Goal: Task Accomplishment & Management: Manage account settings

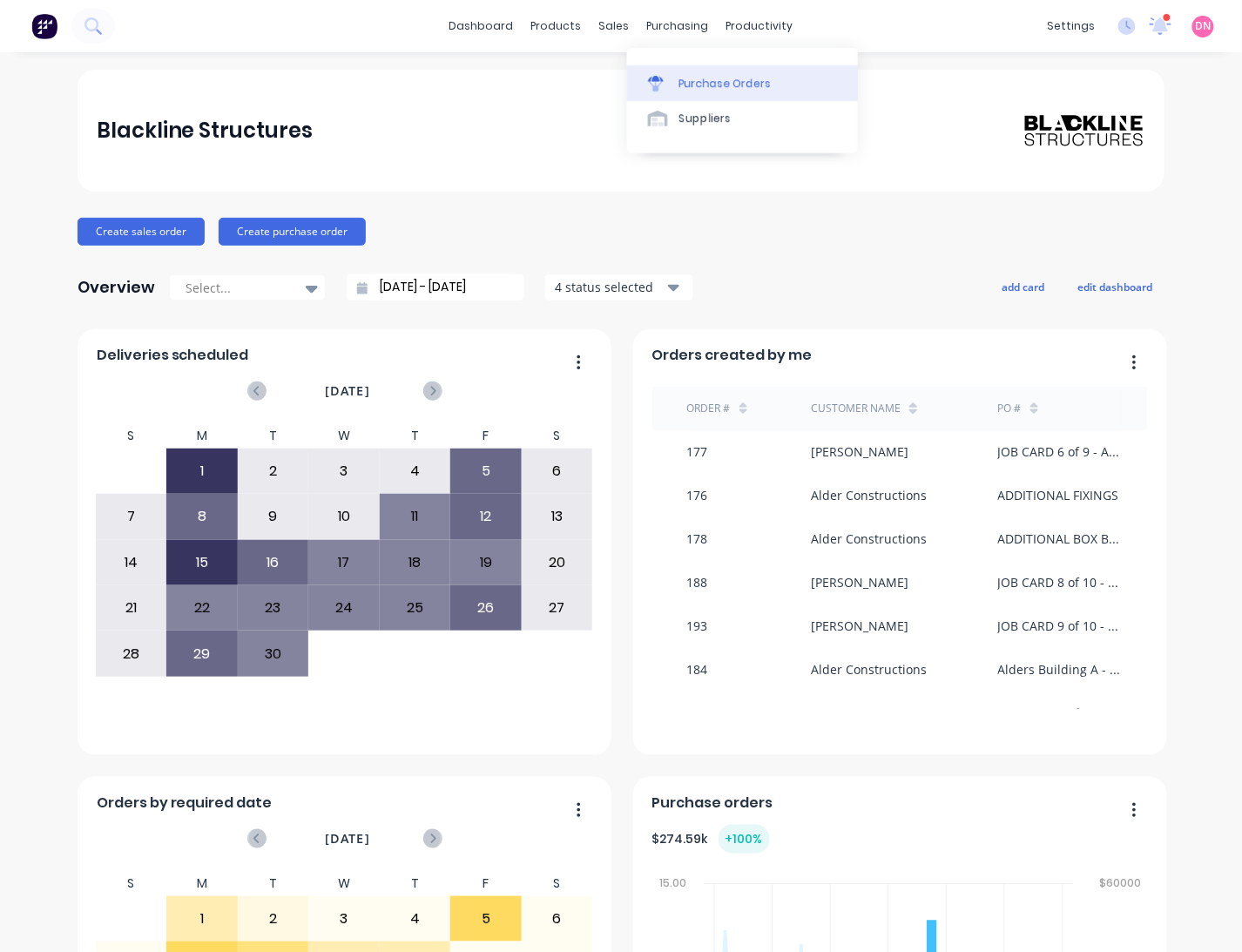
click at [659, 68] on link "Purchase Orders" at bounding box center [742, 82] width 231 height 34
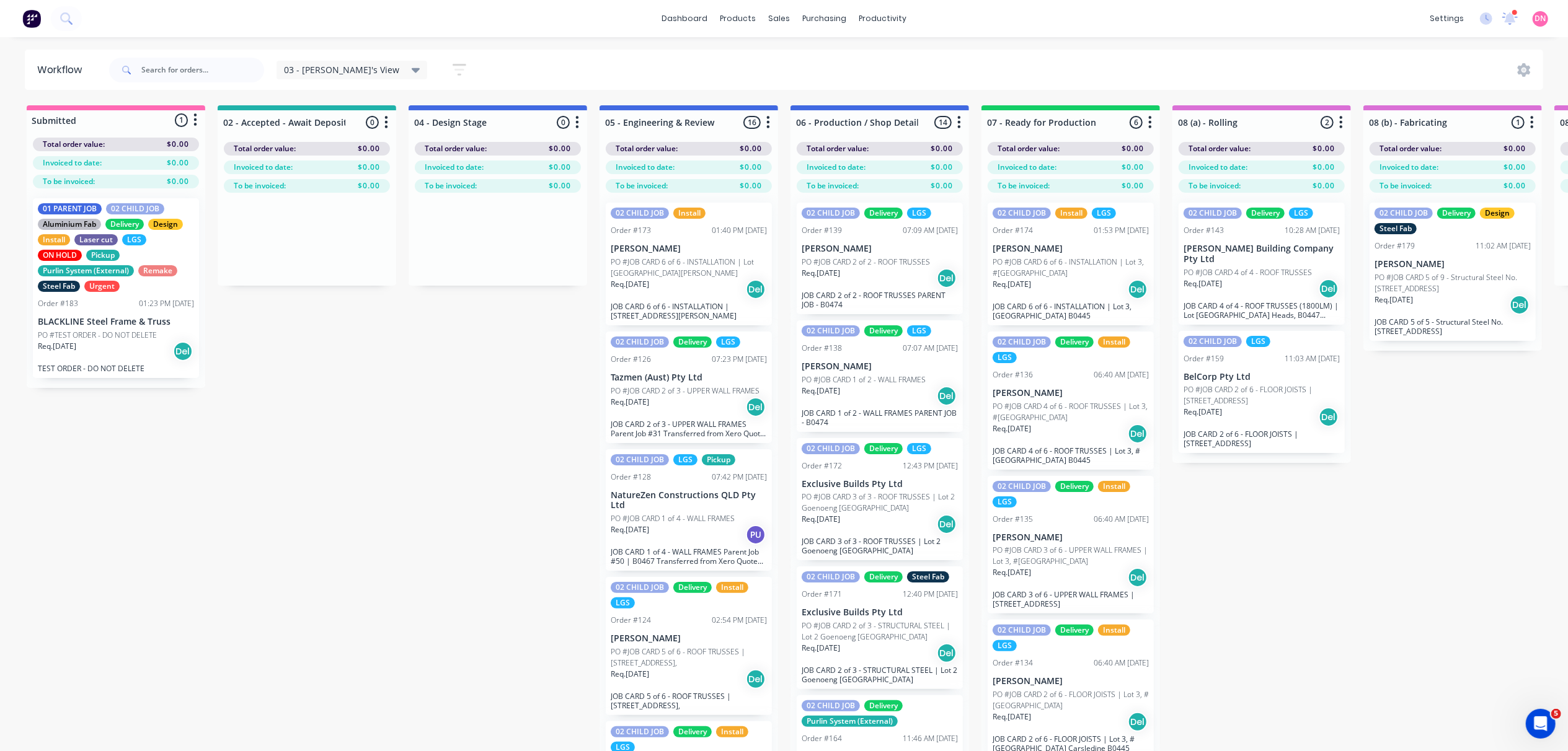
click at [389, 124] on button "button" at bounding box center [387, 123] width 15 height 15
click at [453, 67] on icon "button" at bounding box center [459, 70] width 14 height 16
click at [449, 118] on icon "button" at bounding box center [453, 116] width 9 height 14
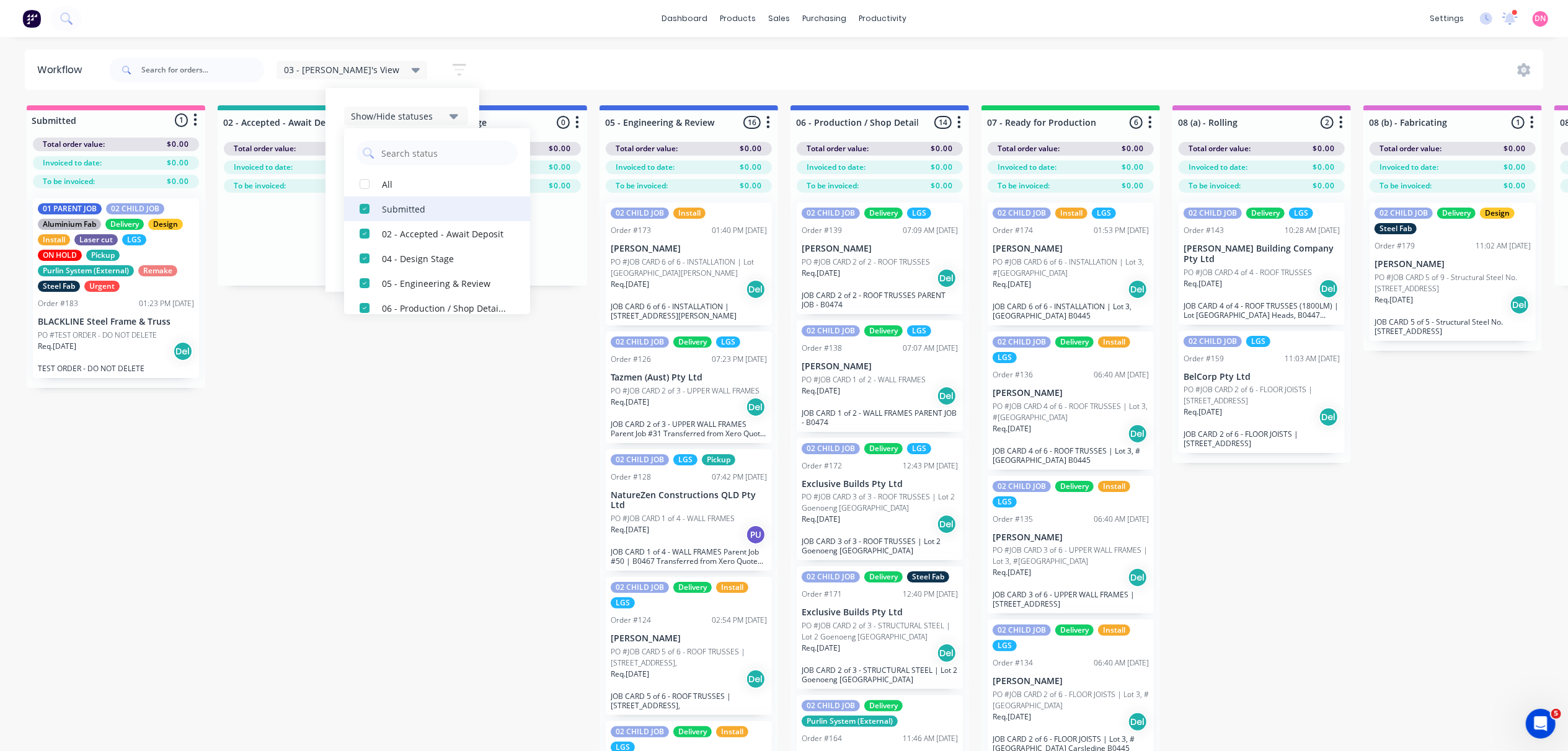
click at [352, 209] on div "button" at bounding box center [365, 209] width 25 height 25
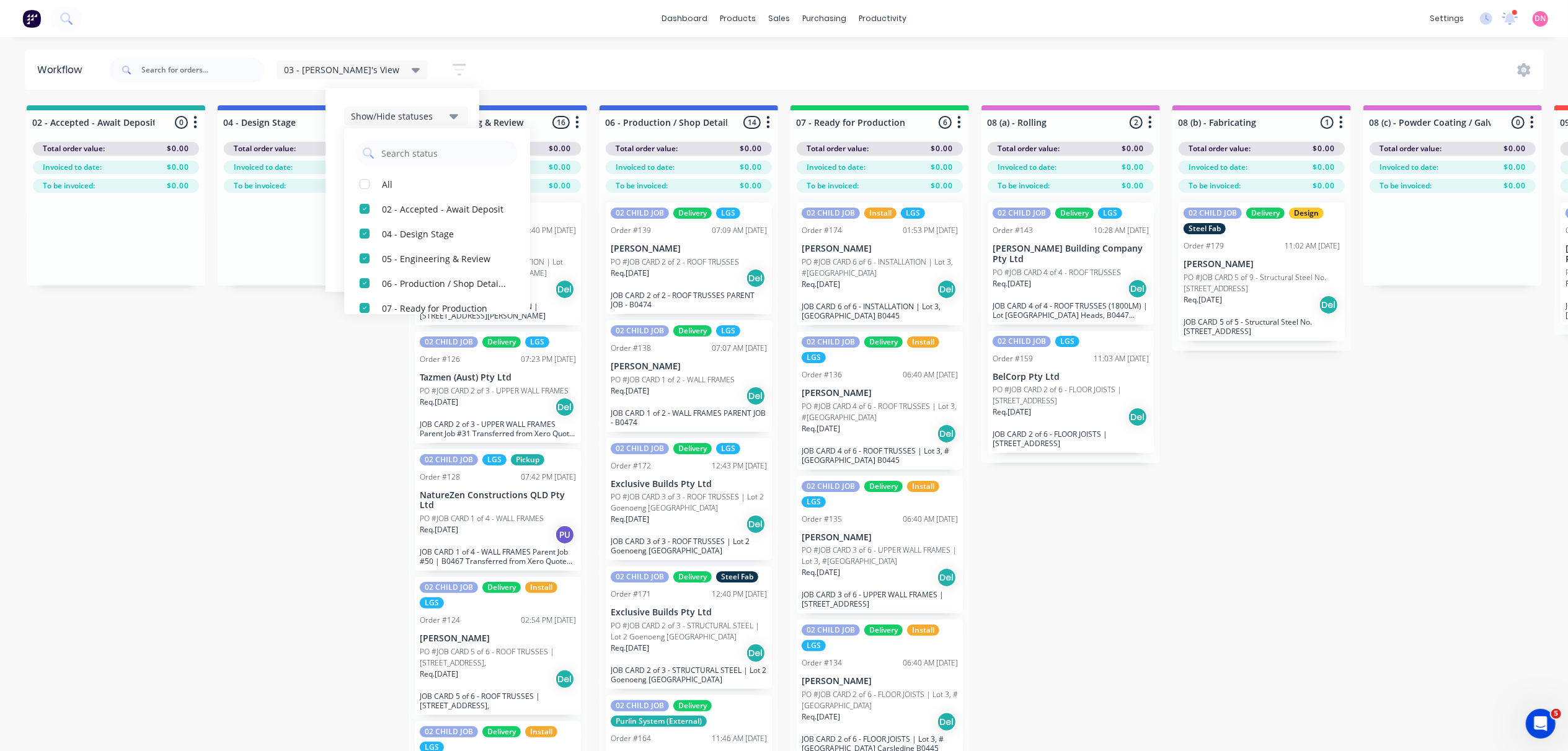
click at [352, 209] on div "button" at bounding box center [365, 209] width 25 height 25
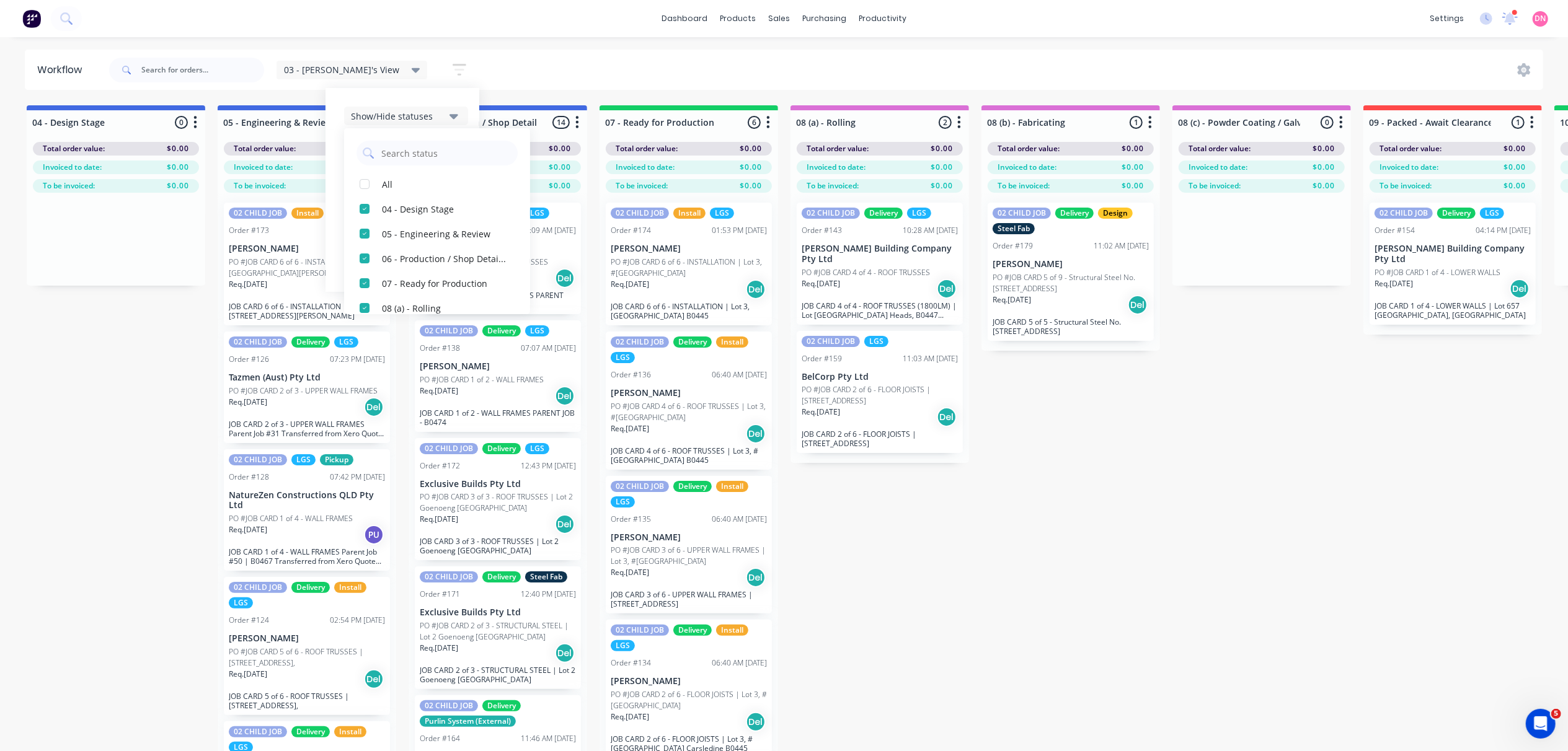
click at [352, 209] on div "button" at bounding box center [365, 209] width 25 height 25
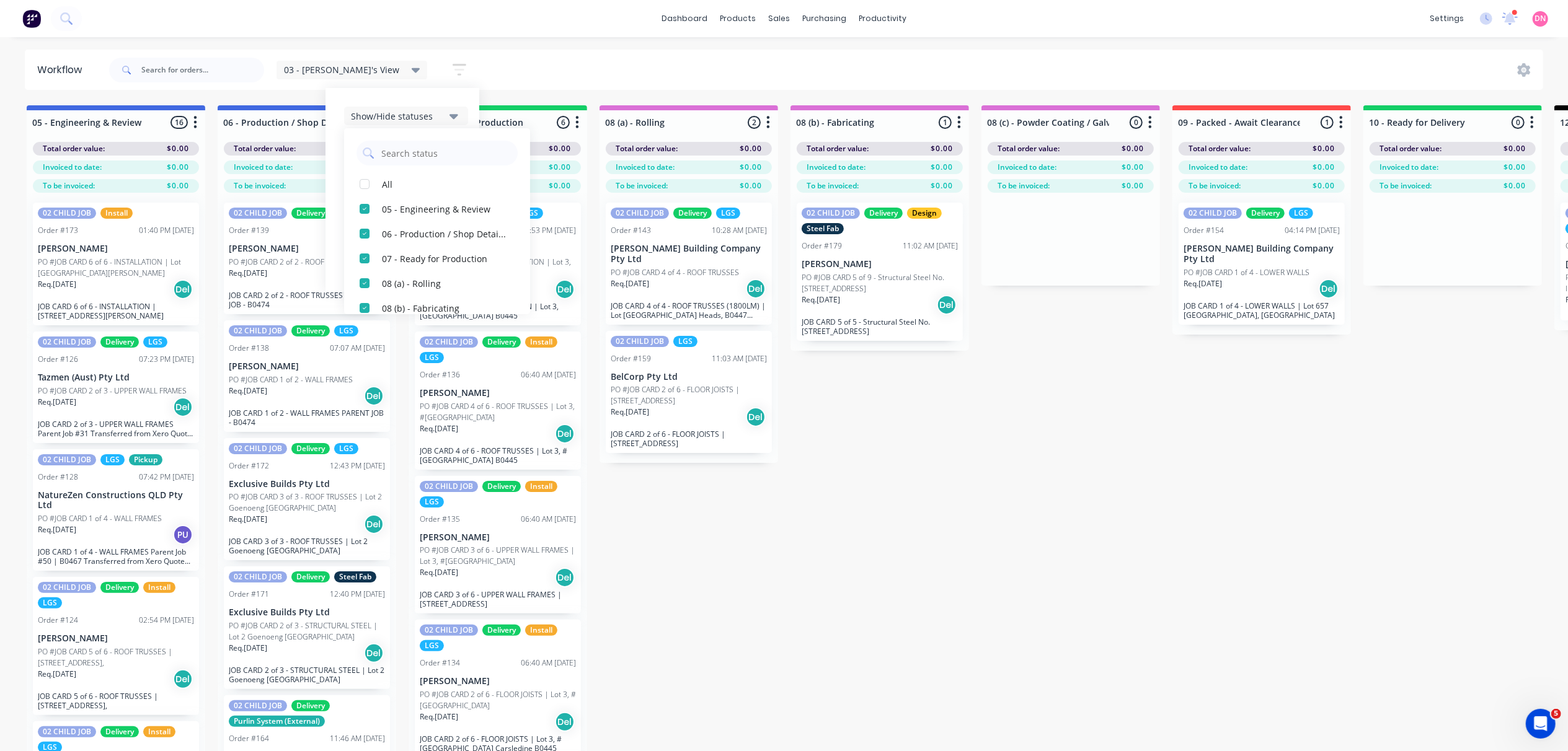
click at [352, 209] on div "button" at bounding box center [365, 209] width 25 height 25
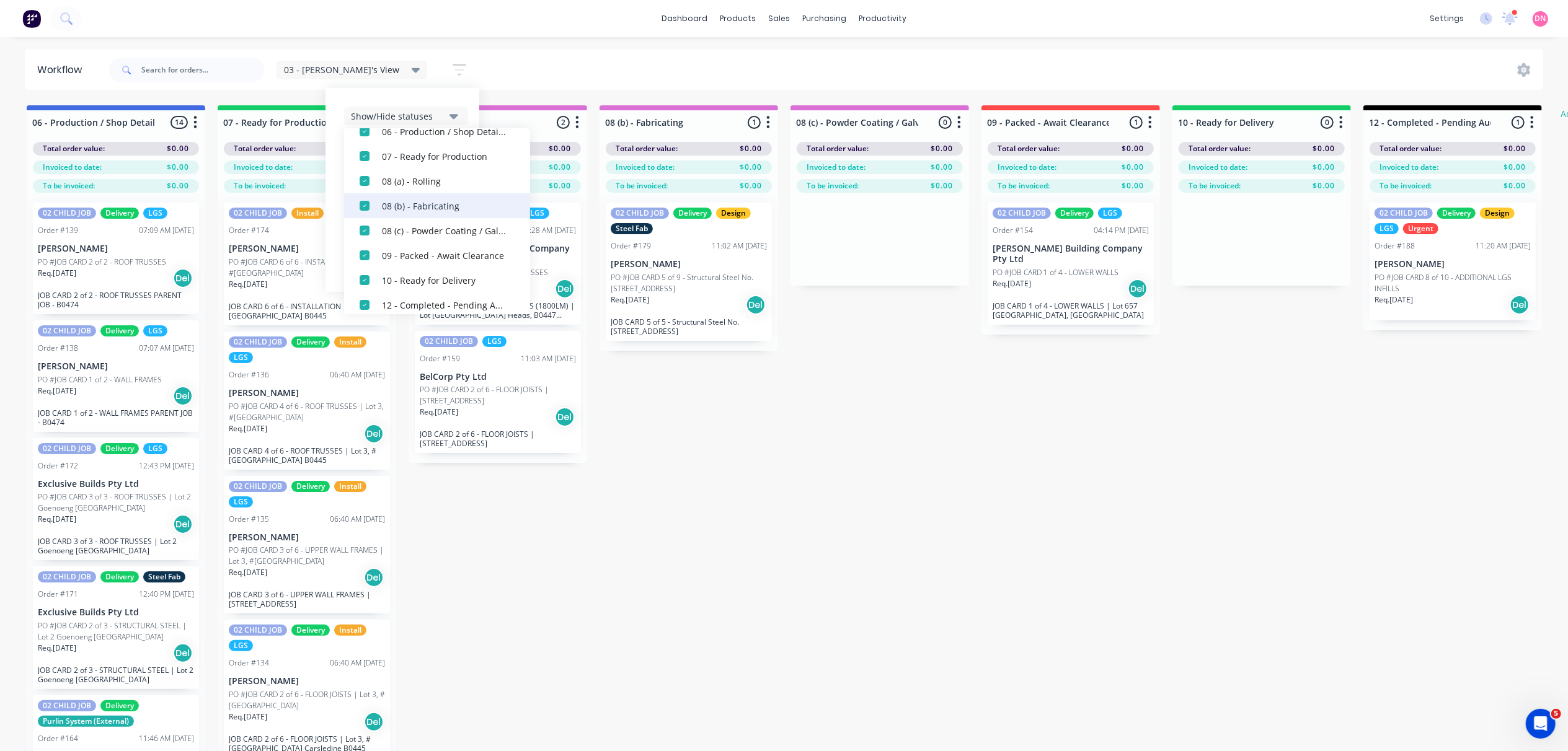
scroll to position [82, 0]
click at [352, 229] on div "button" at bounding box center [365, 226] width 25 height 25
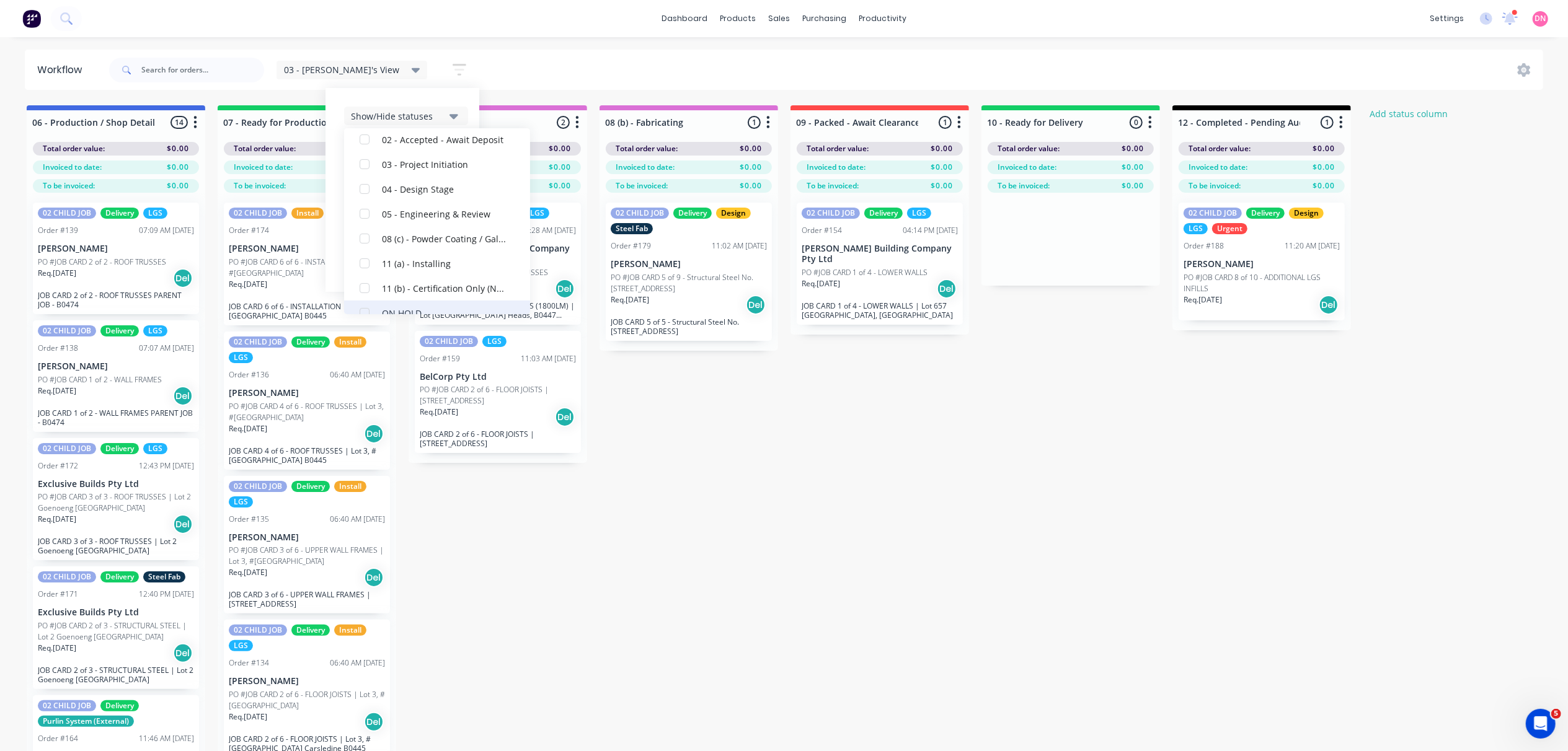
scroll to position [285, 0]
click at [352, 222] on div "button" at bounding box center [365, 221] width 25 height 25
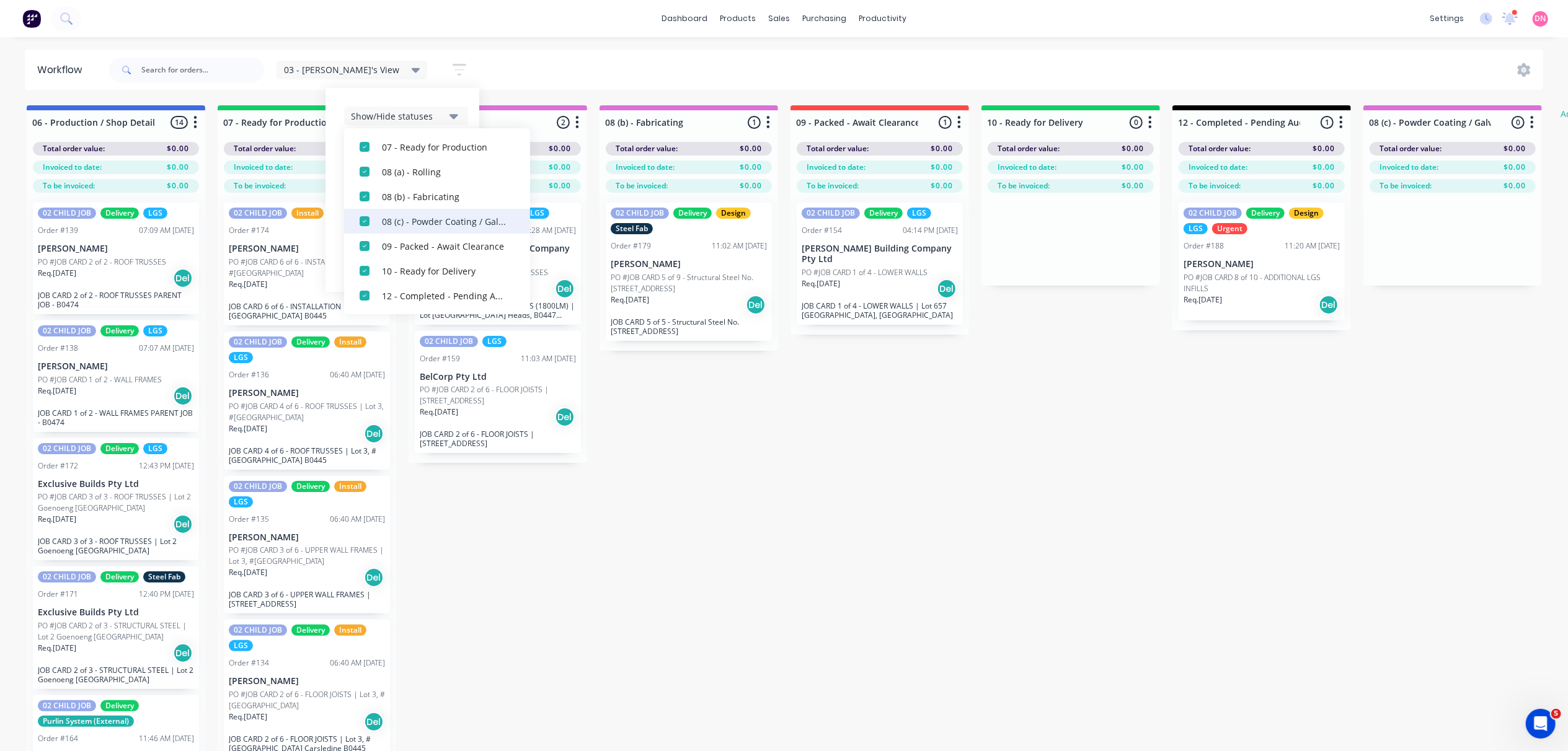
click at [352, 222] on div "button" at bounding box center [365, 221] width 25 height 25
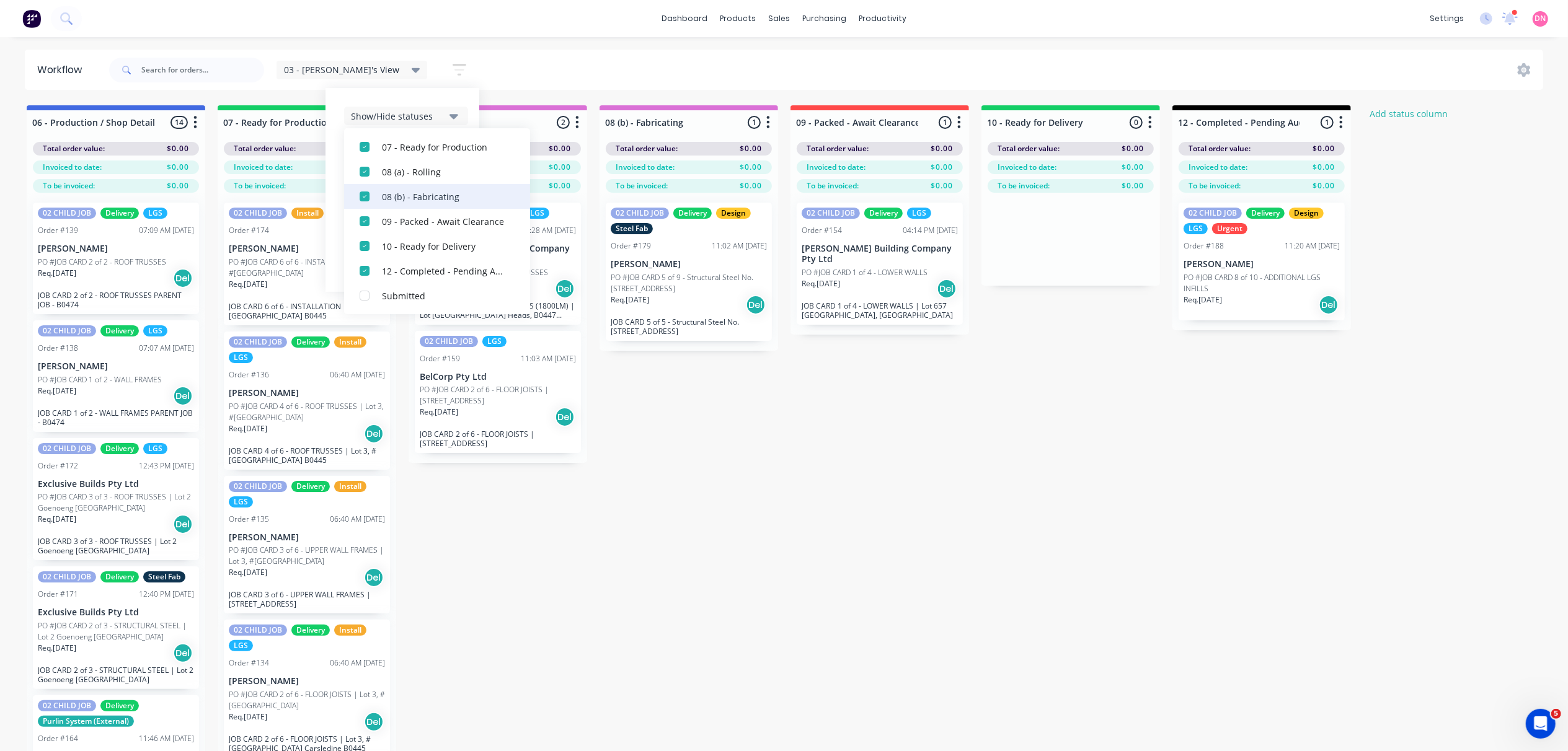
click at [352, 202] on div "button" at bounding box center [365, 196] width 25 height 25
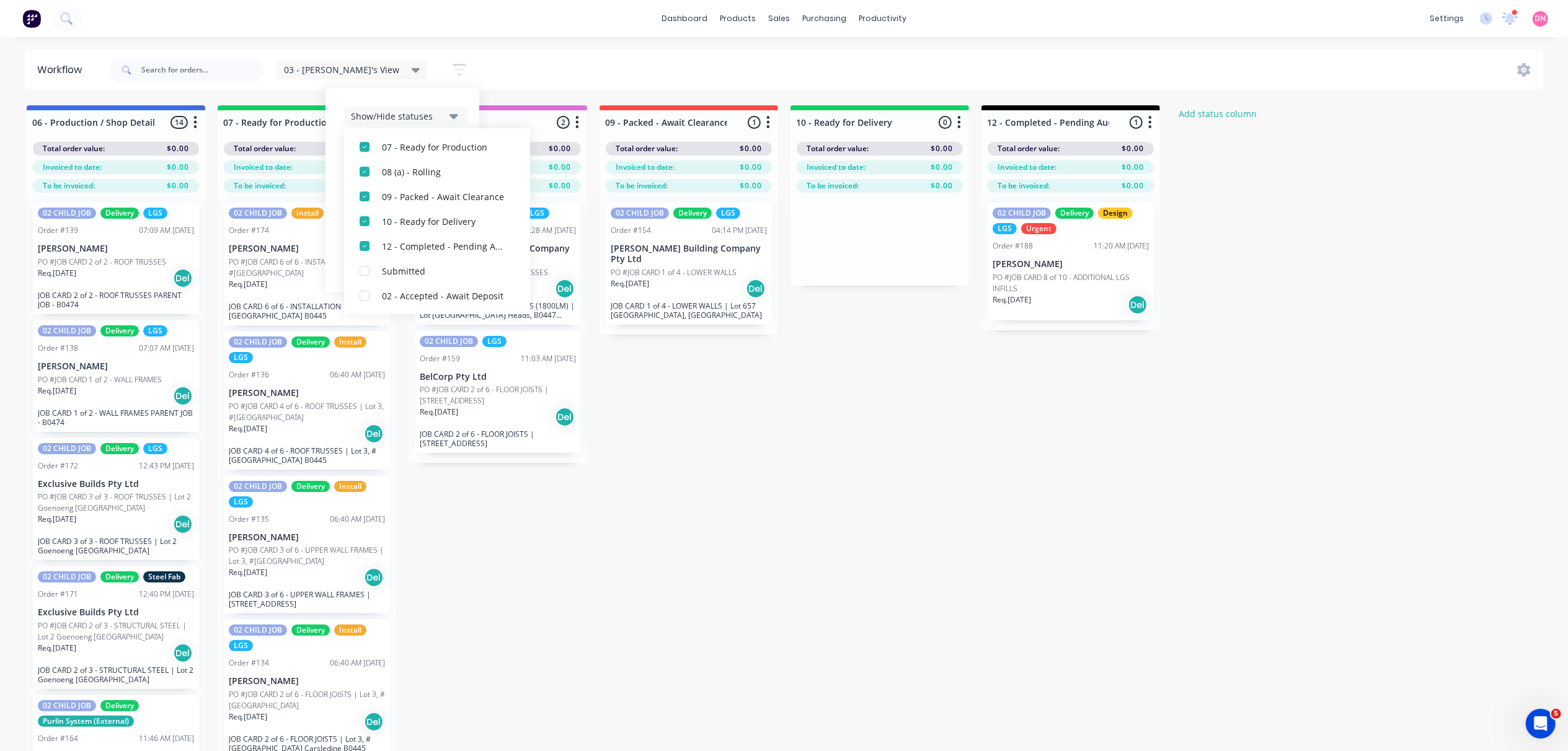
click at [445, 76] on div "03 - [PERSON_NAME]'s View Save new view None edit 03 - [PERSON_NAME]'s View (De…" at bounding box center [825, 70] width 1437 height 37
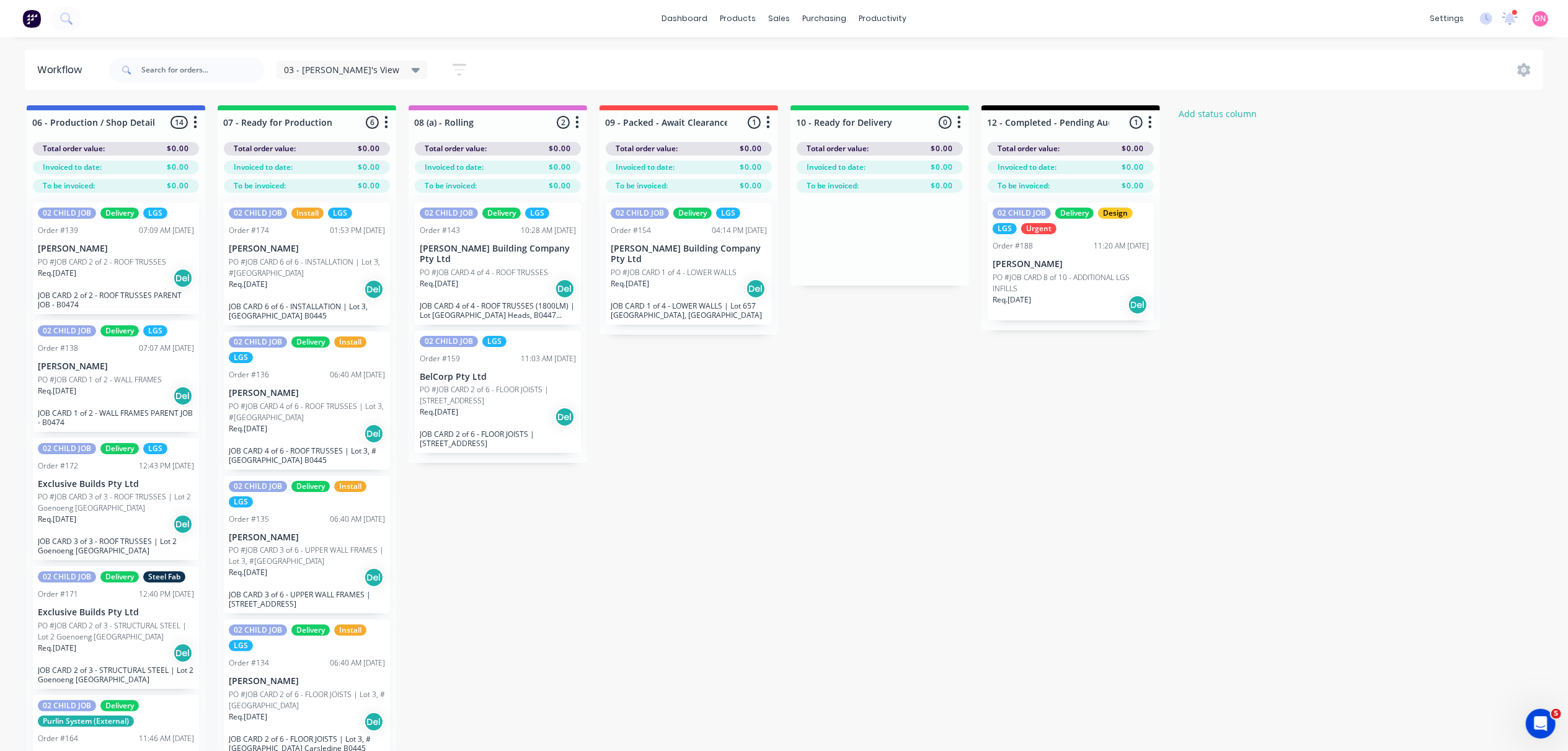
click at [440, 67] on button "button" at bounding box center [459, 70] width 40 height 24
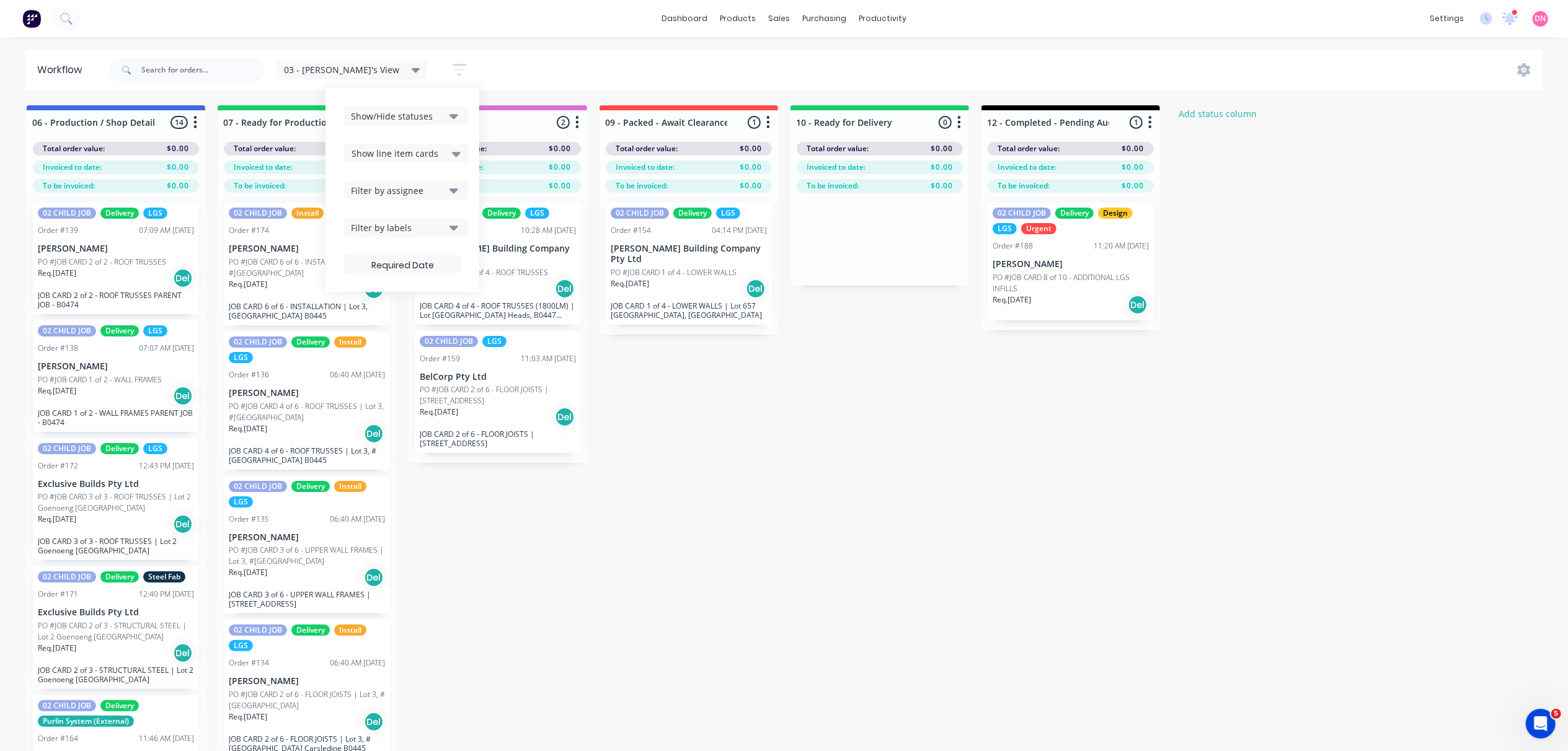
click at [412, 67] on icon at bounding box center [416, 70] width 9 height 14
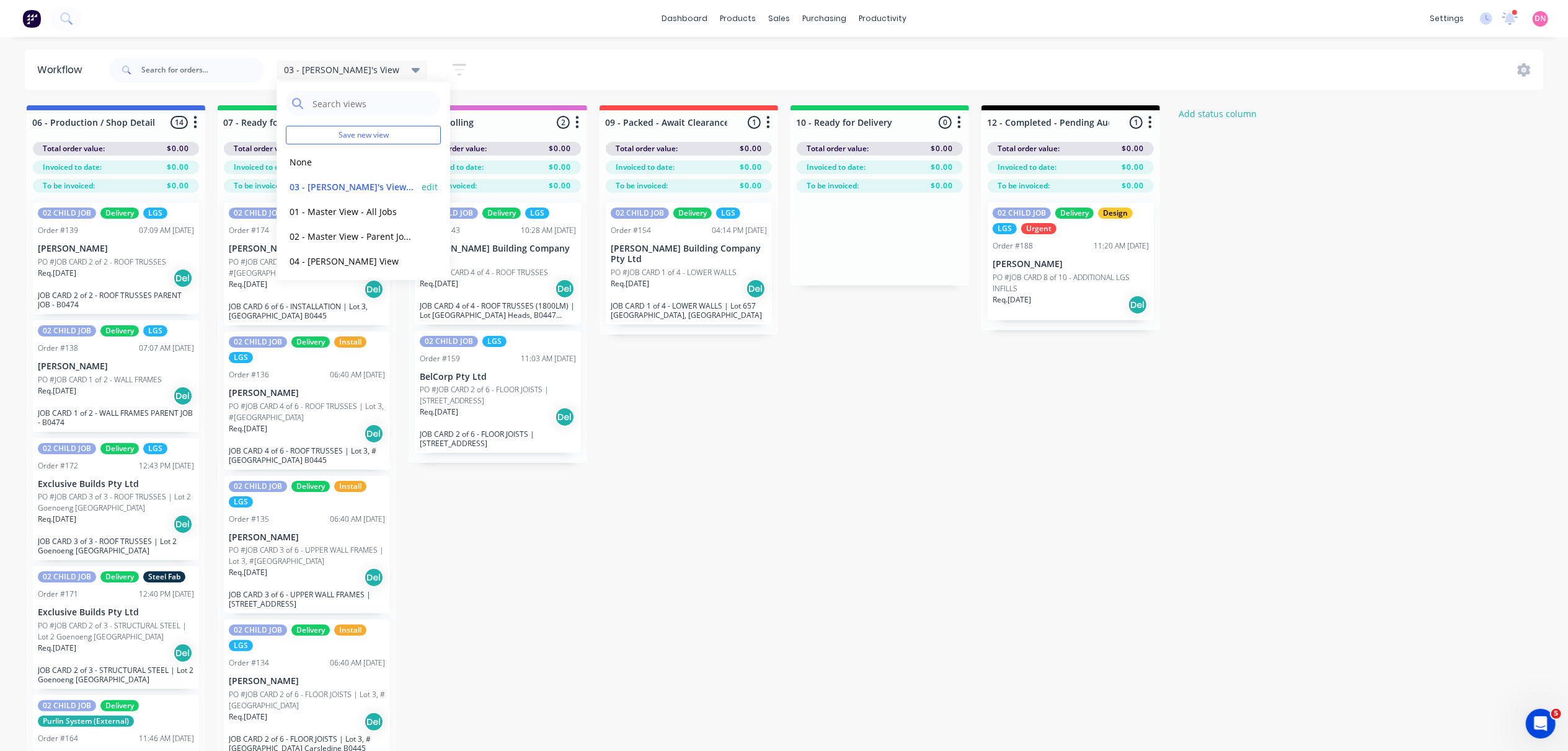
click at [421, 185] on button "edit" at bounding box center [429, 187] width 16 height 13
type input "03 - [PERSON_NAME]'s View"
checkbox input "true"
click at [495, 161] on button "Update" at bounding box center [506, 159] width 74 height 22
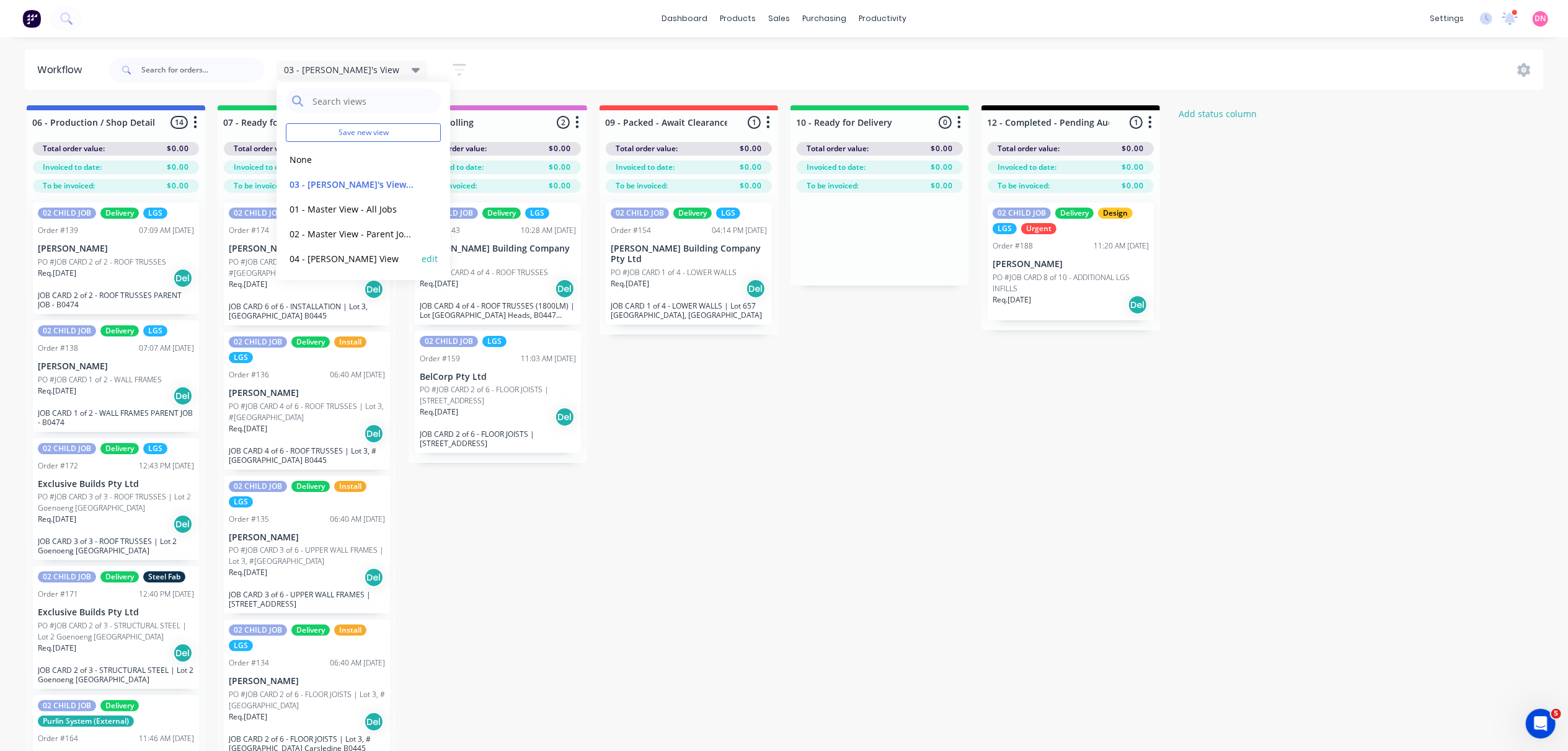
click at [421, 260] on button "edit" at bounding box center [429, 258] width 16 height 13
click at [375, 259] on button "04 - [PERSON_NAME] View" at bounding box center [352, 258] width 132 height 14
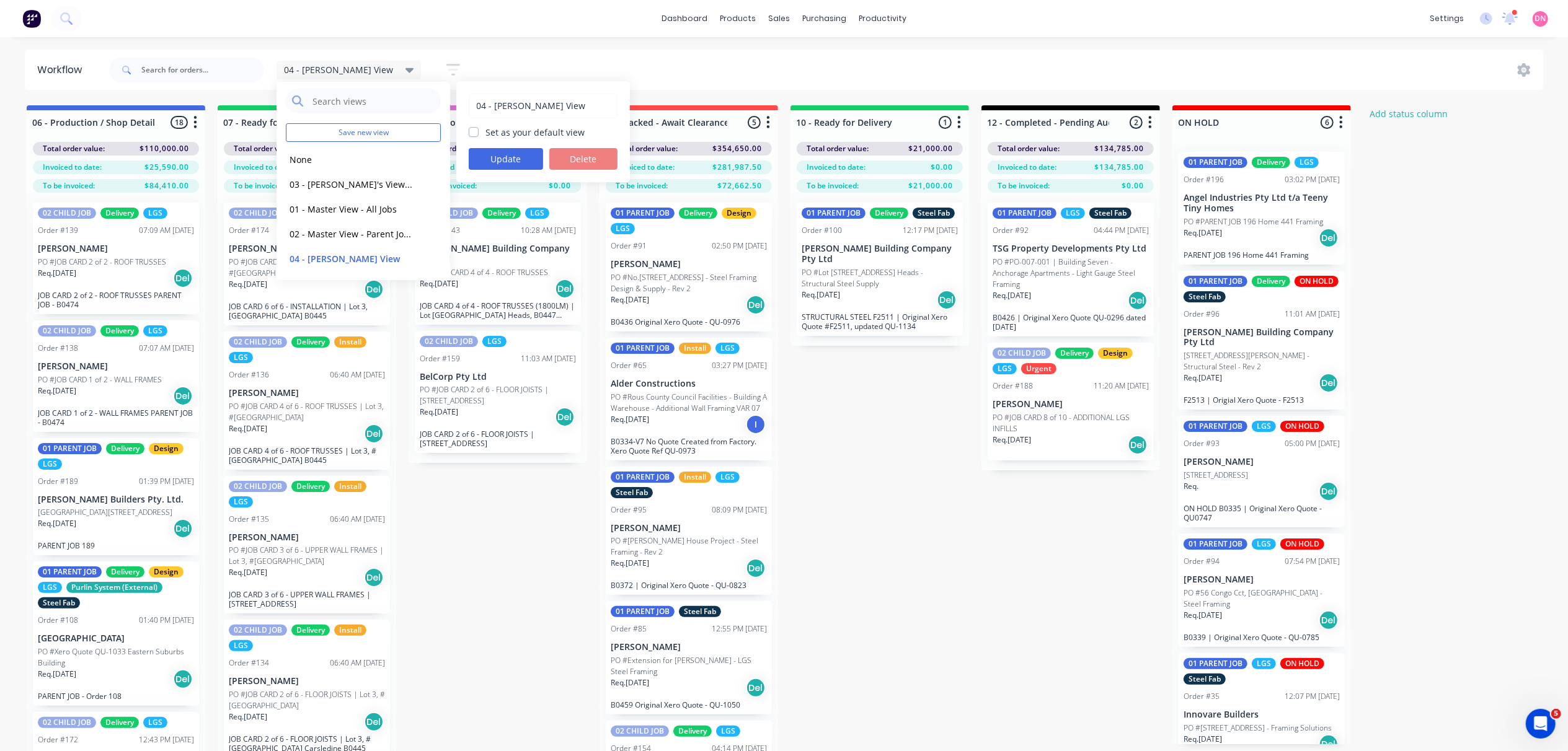
click at [447, 68] on icon "button" at bounding box center [453, 70] width 14 height 16
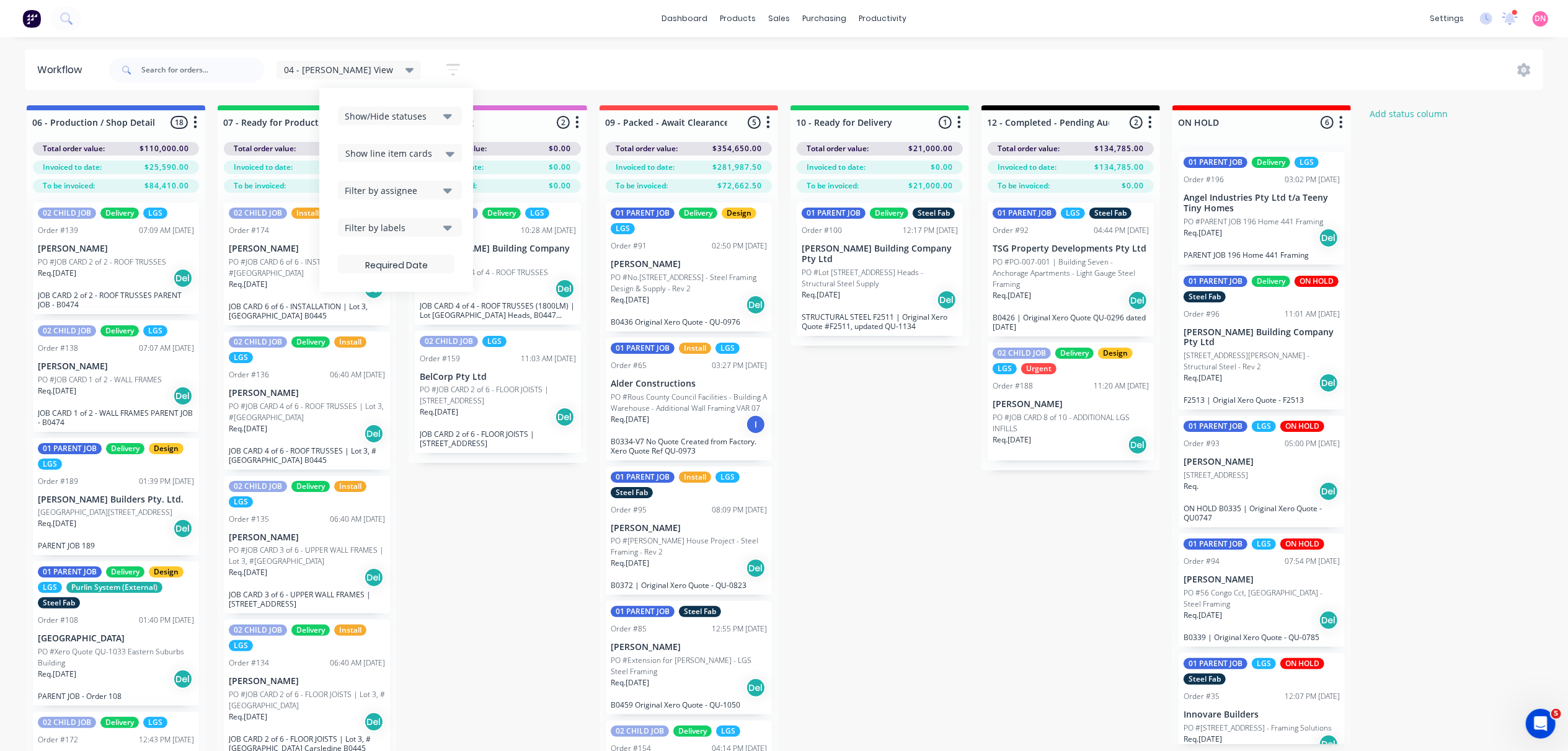
click at [400, 110] on div "Show/Hide statuses" at bounding box center [391, 116] width 93 height 13
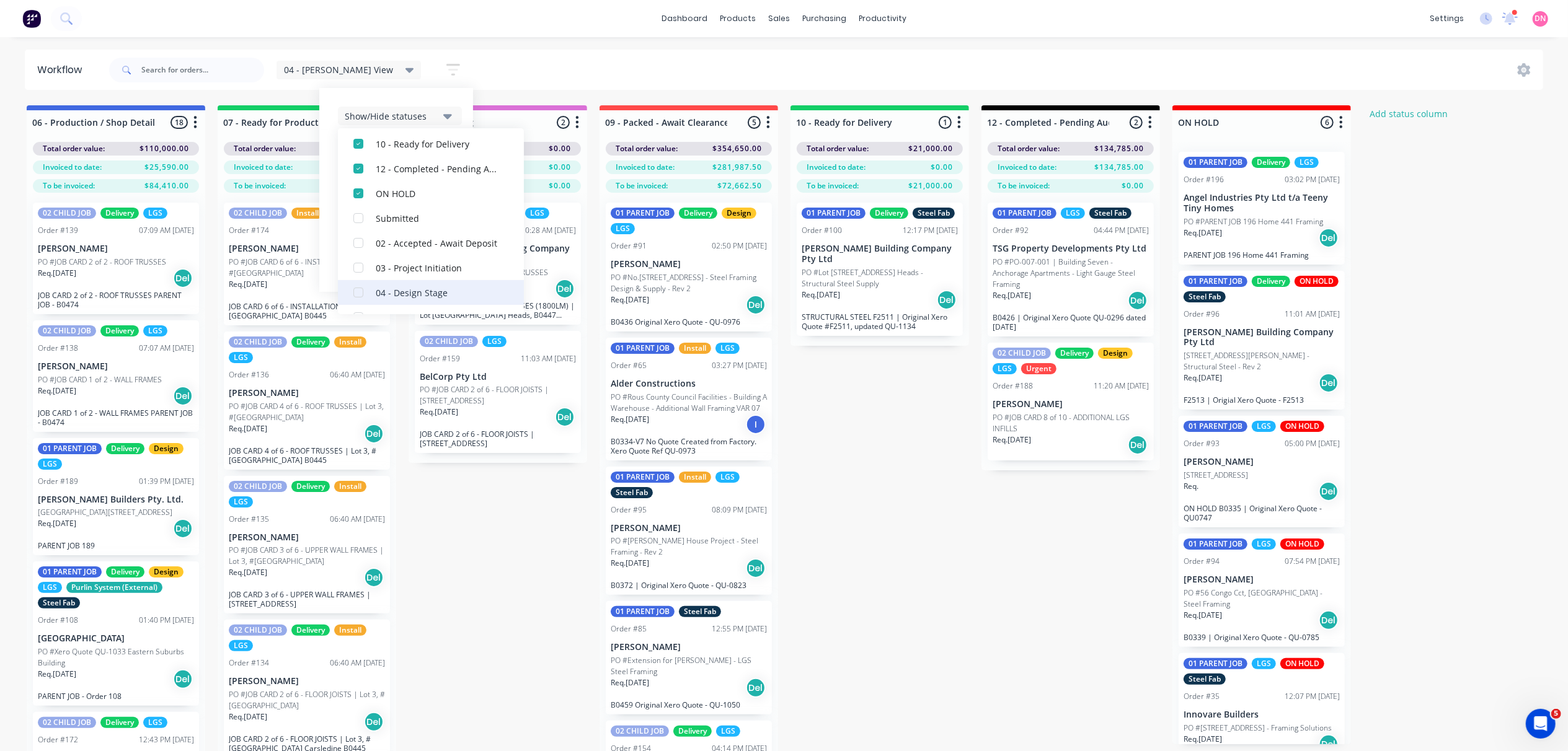
scroll to position [165, 0]
click at [346, 167] on div "button" at bounding box center [358, 168] width 25 height 25
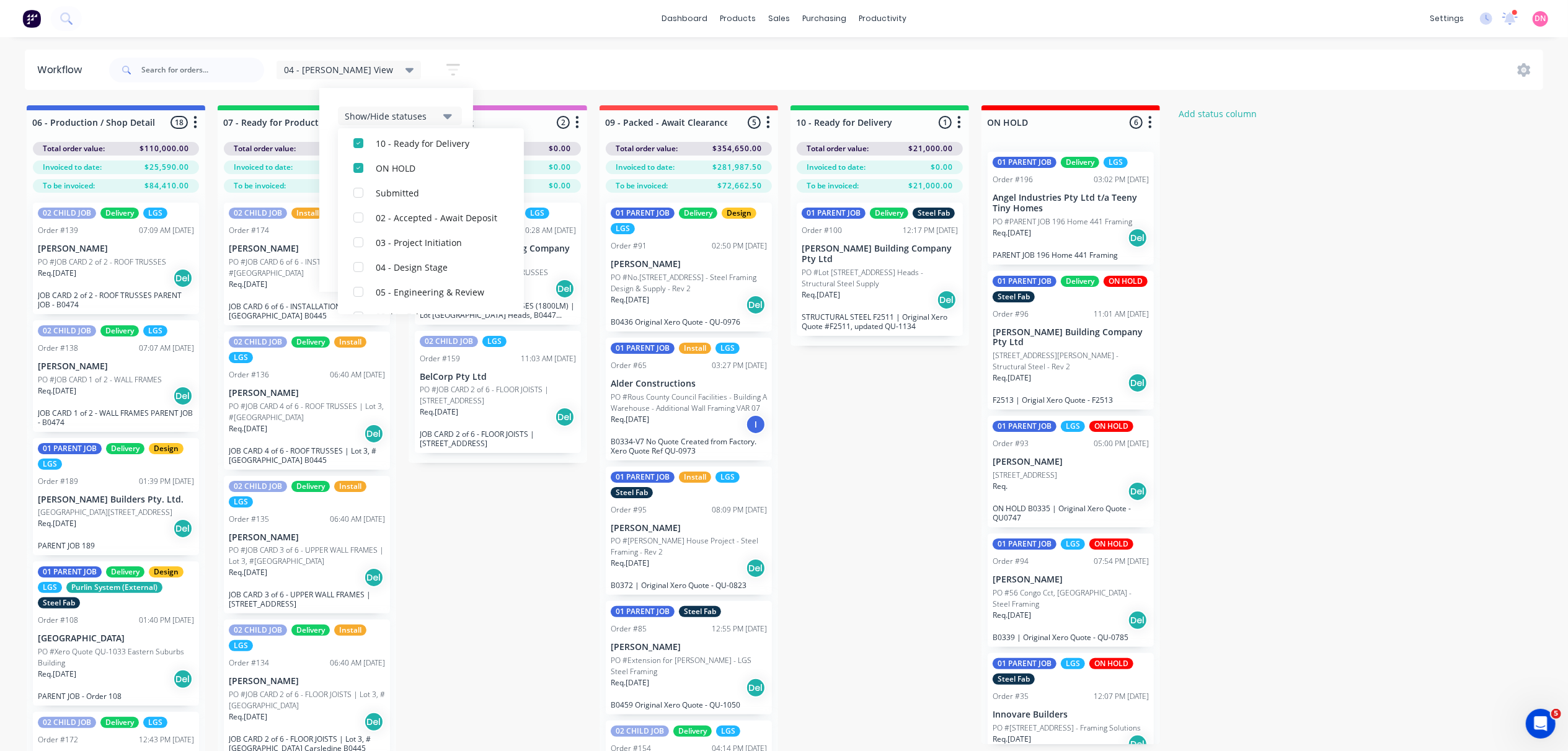
click at [397, 40] on div "dashboard products sales purchasing productivity dashboard products Product Cat…" at bounding box center [784, 338] width 1568 height 677
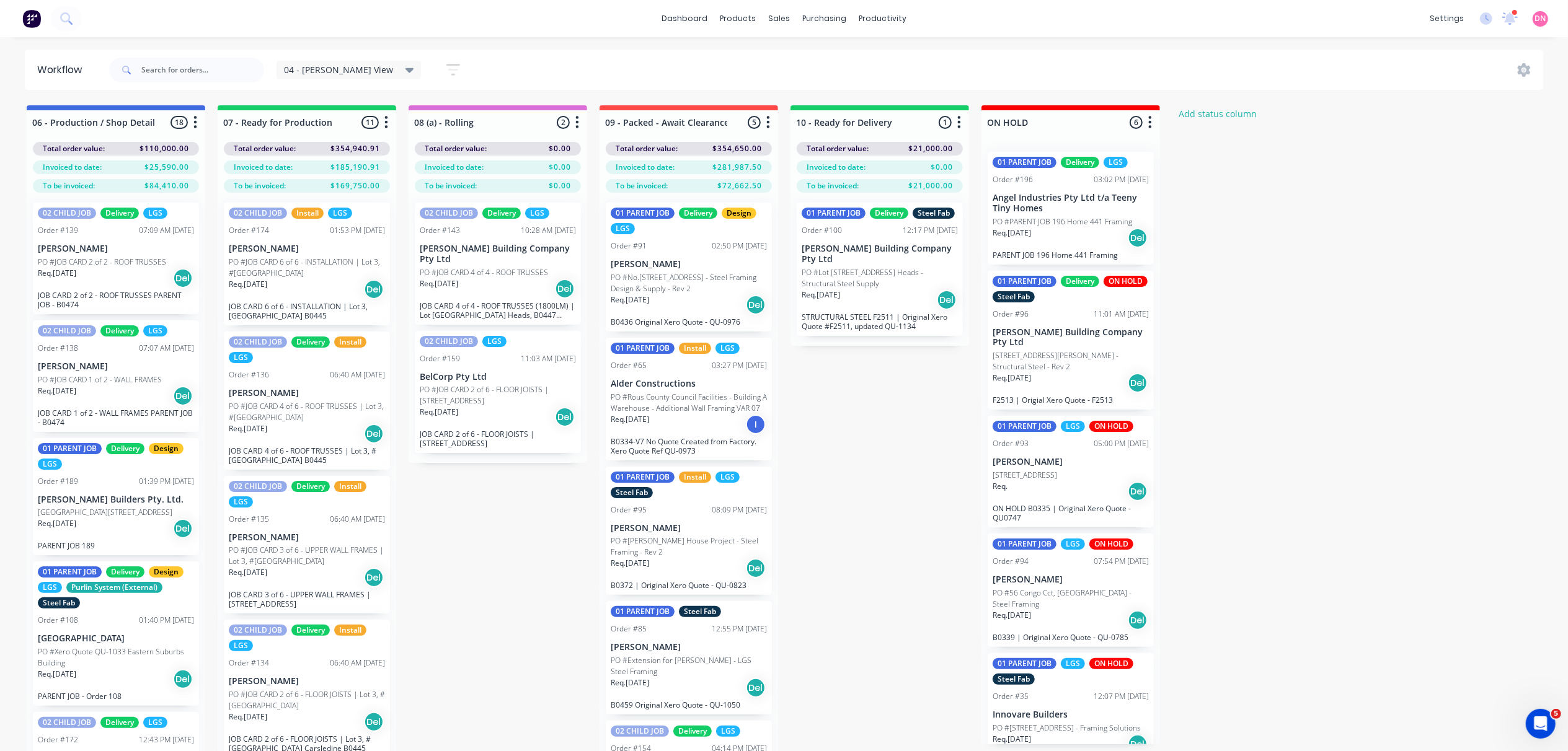
click at [447, 65] on icon "button" at bounding box center [453, 70] width 14 height 12
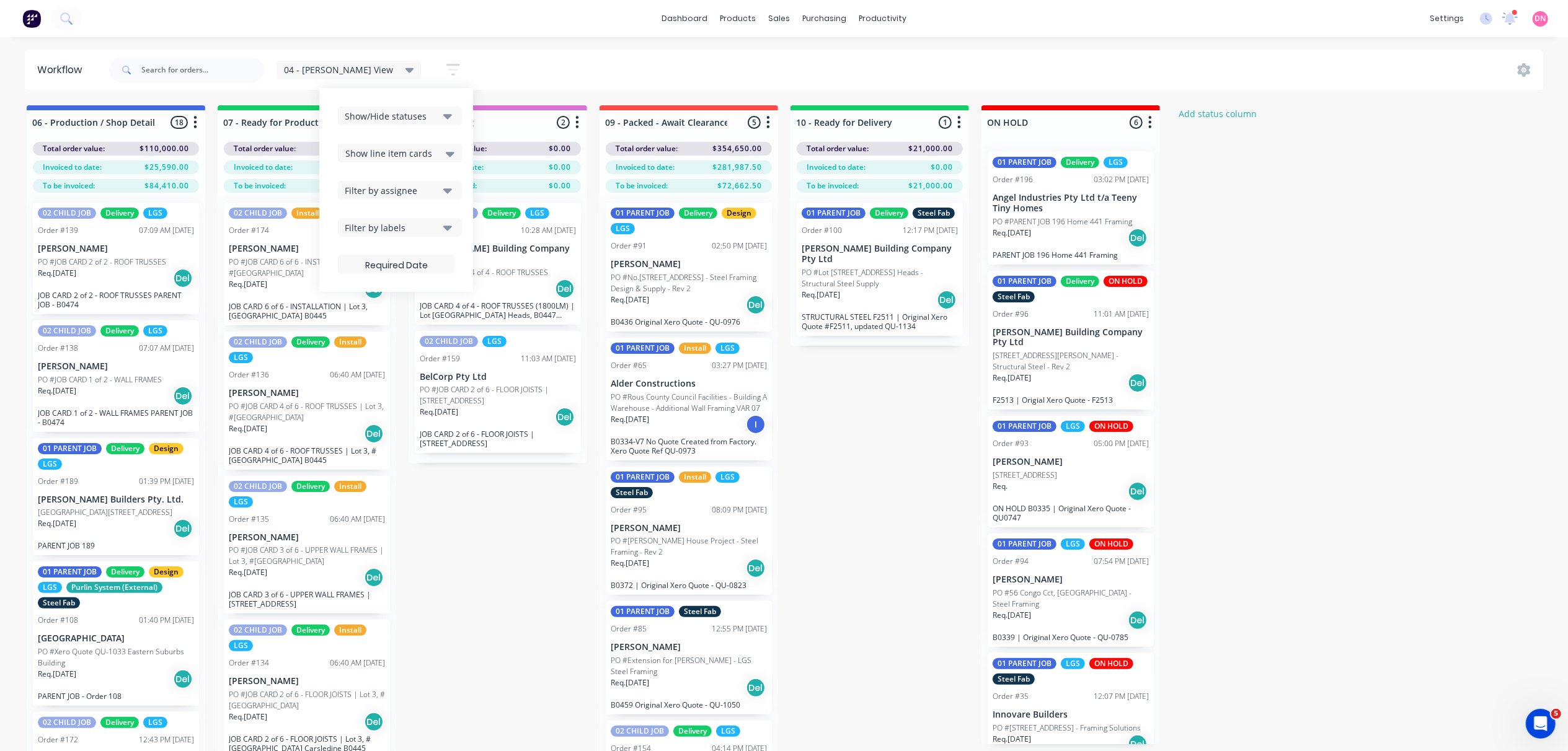
click at [395, 120] on div "Show/Hide statuses" at bounding box center [391, 116] width 93 height 13
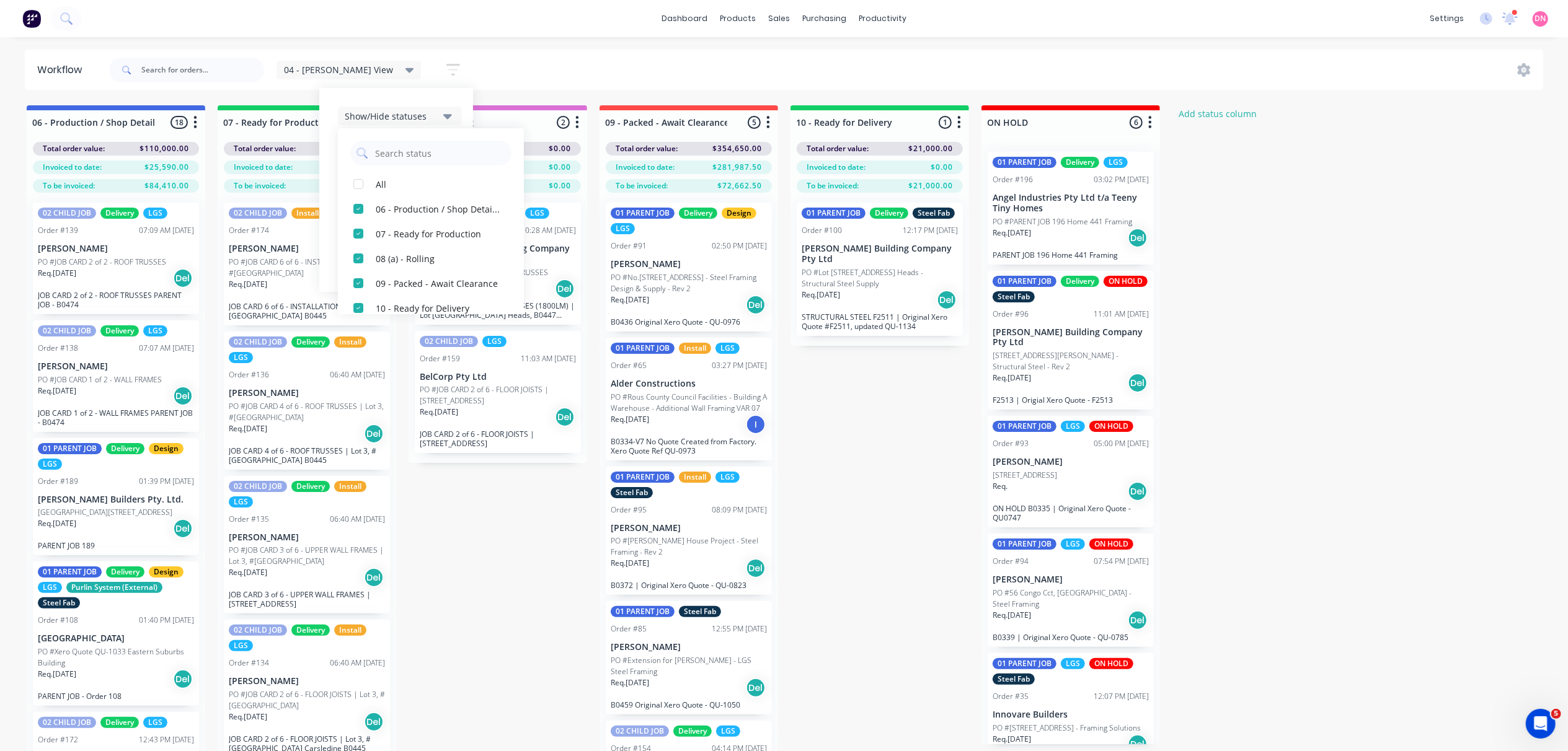
click at [395, 120] on div "Show/Hide statuses" at bounding box center [391, 116] width 93 height 13
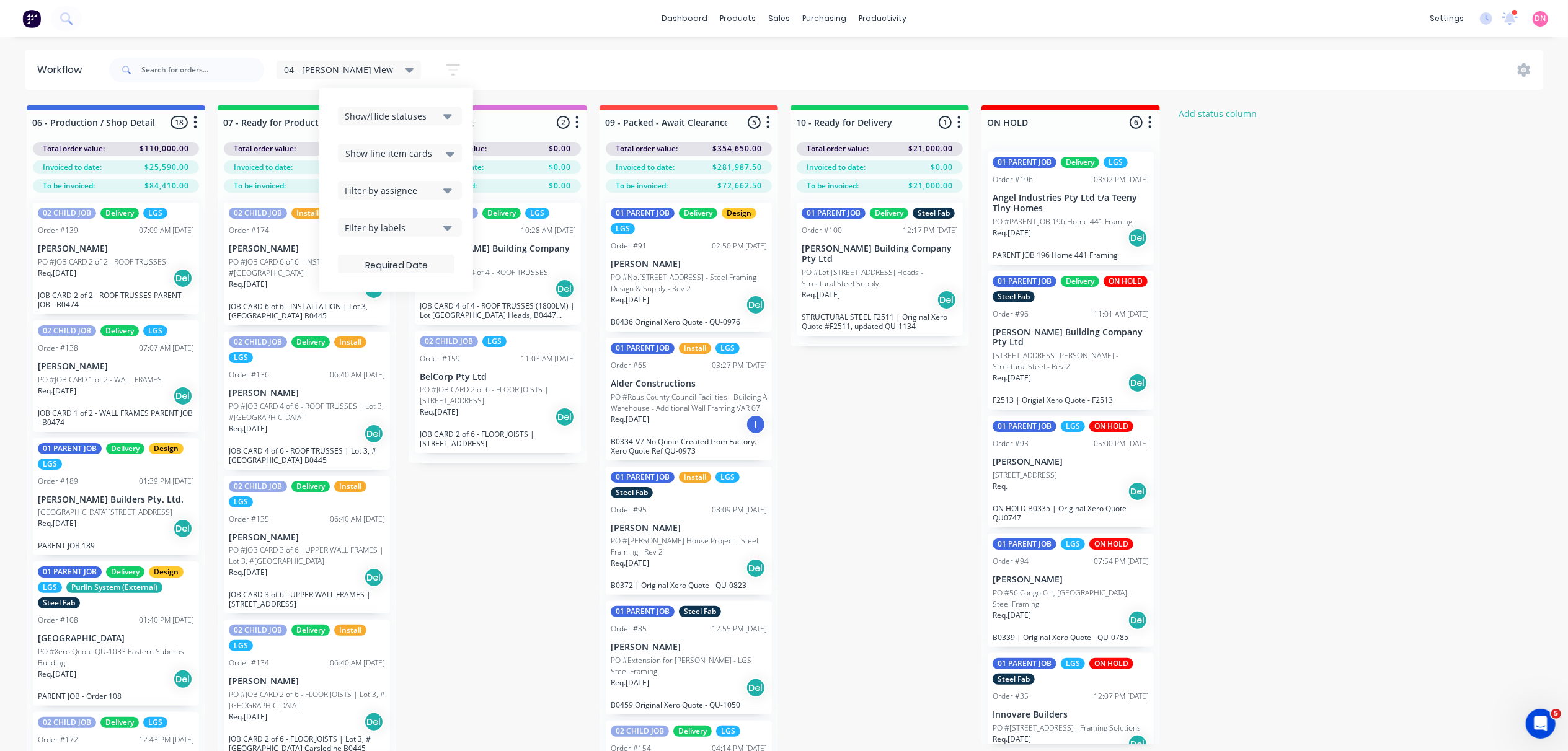
click at [394, 161] on div "Show line item cards" at bounding box center [400, 153] width 124 height 18
click at [394, 188] on div "Filter by assignee" at bounding box center [391, 190] width 93 height 13
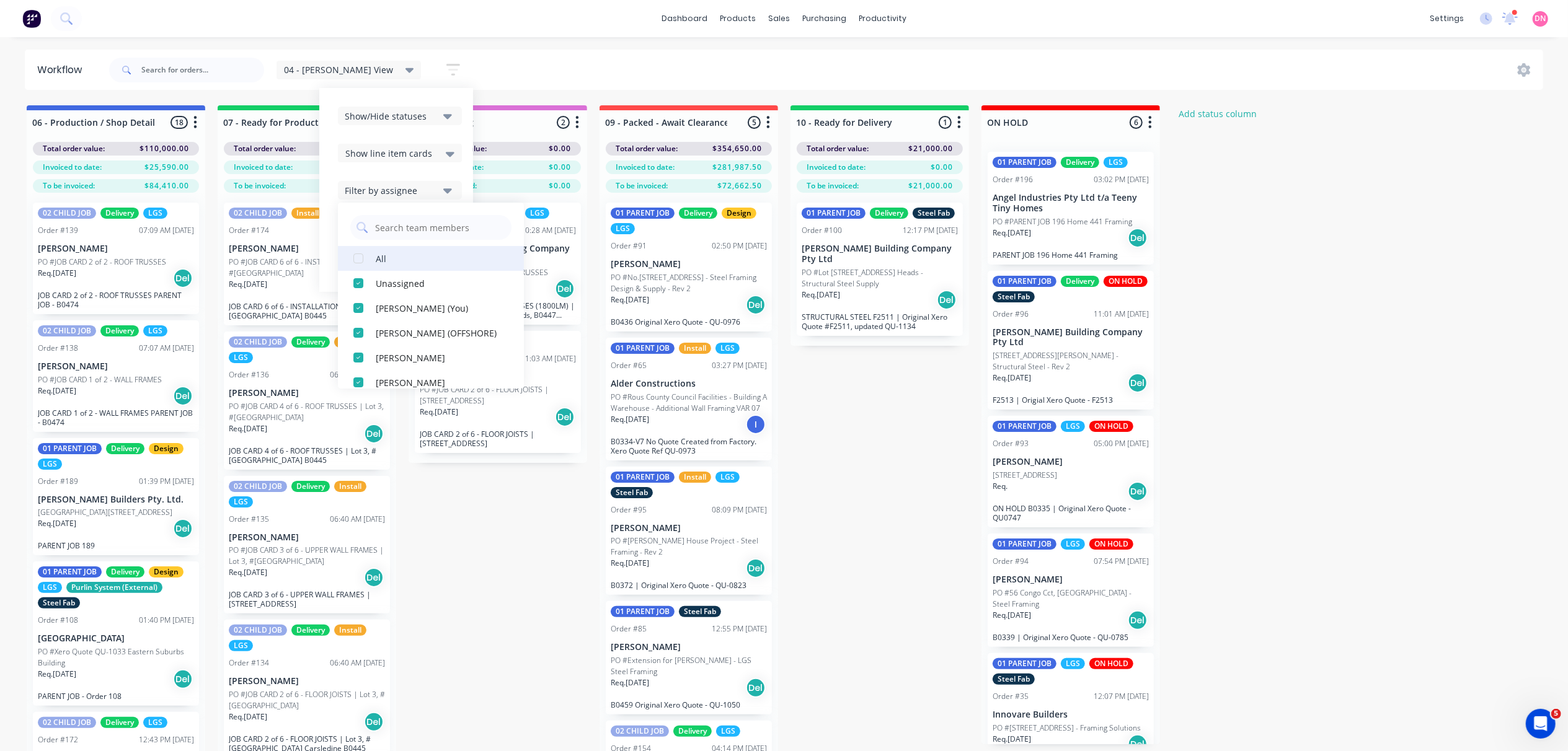
click at [346, 263] on div "button" at bounding box center [358, 258] width 25 height 25
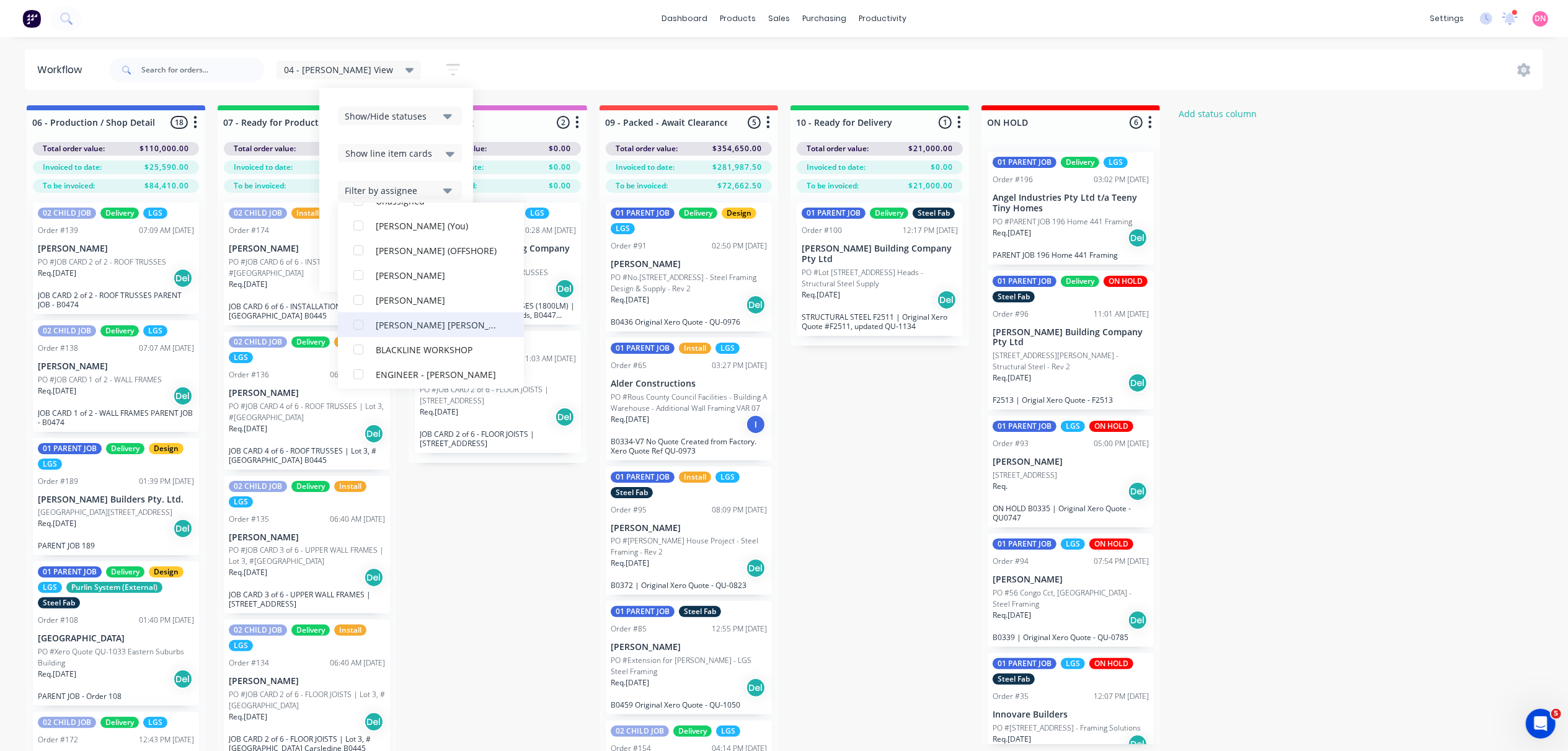
click at [346, 328] on div "button" at bounding box center [358, 324] width 25 height 25
click at [427, 132] on div "Show/Hide statuses Show line item cards Show line item cards Hide line item car…" at bounding box center [396, 189] width 154 height 204
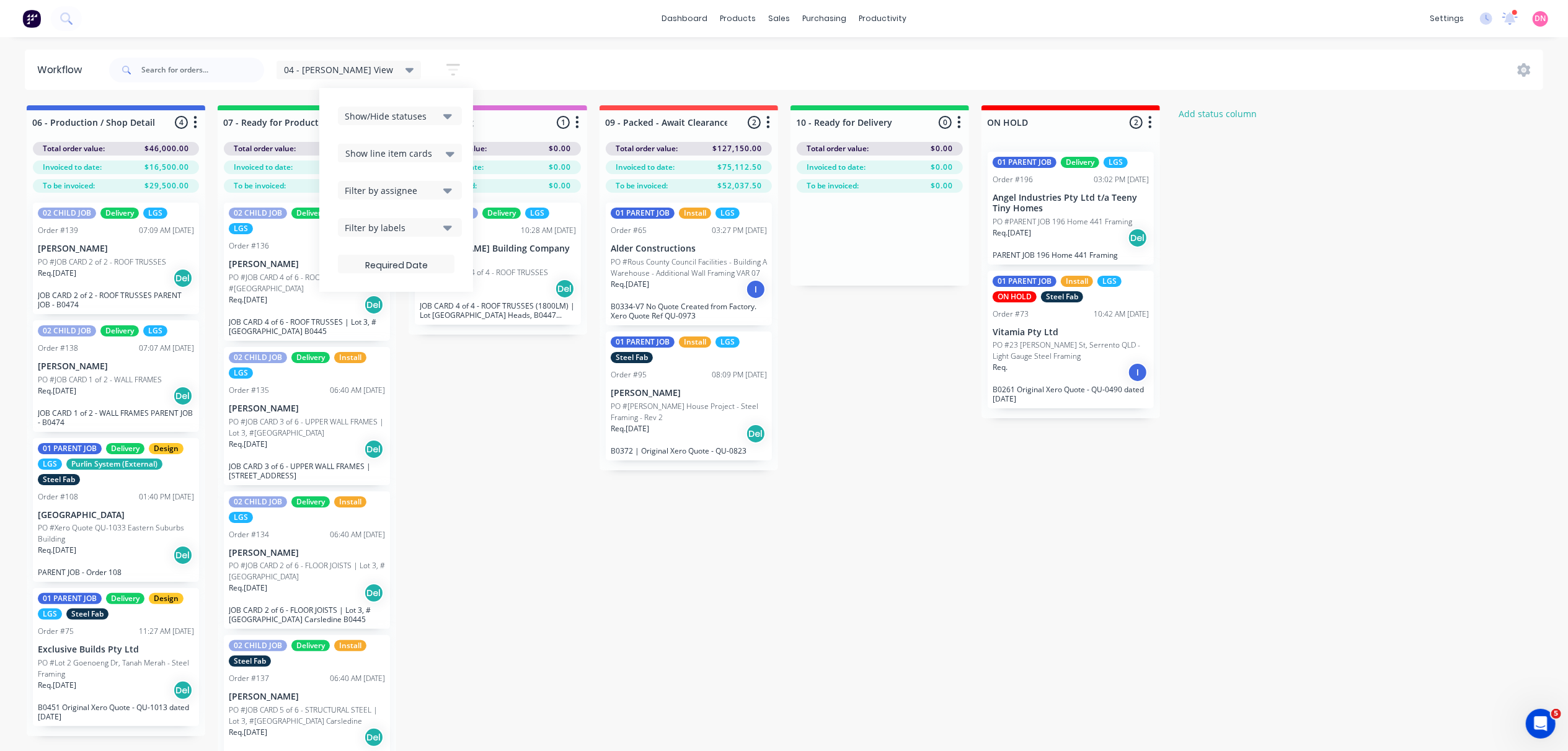
click at [370, 65] on div "04 - [PERSON_NAME] View" at bounding box center [349, 70] width 130 height 11
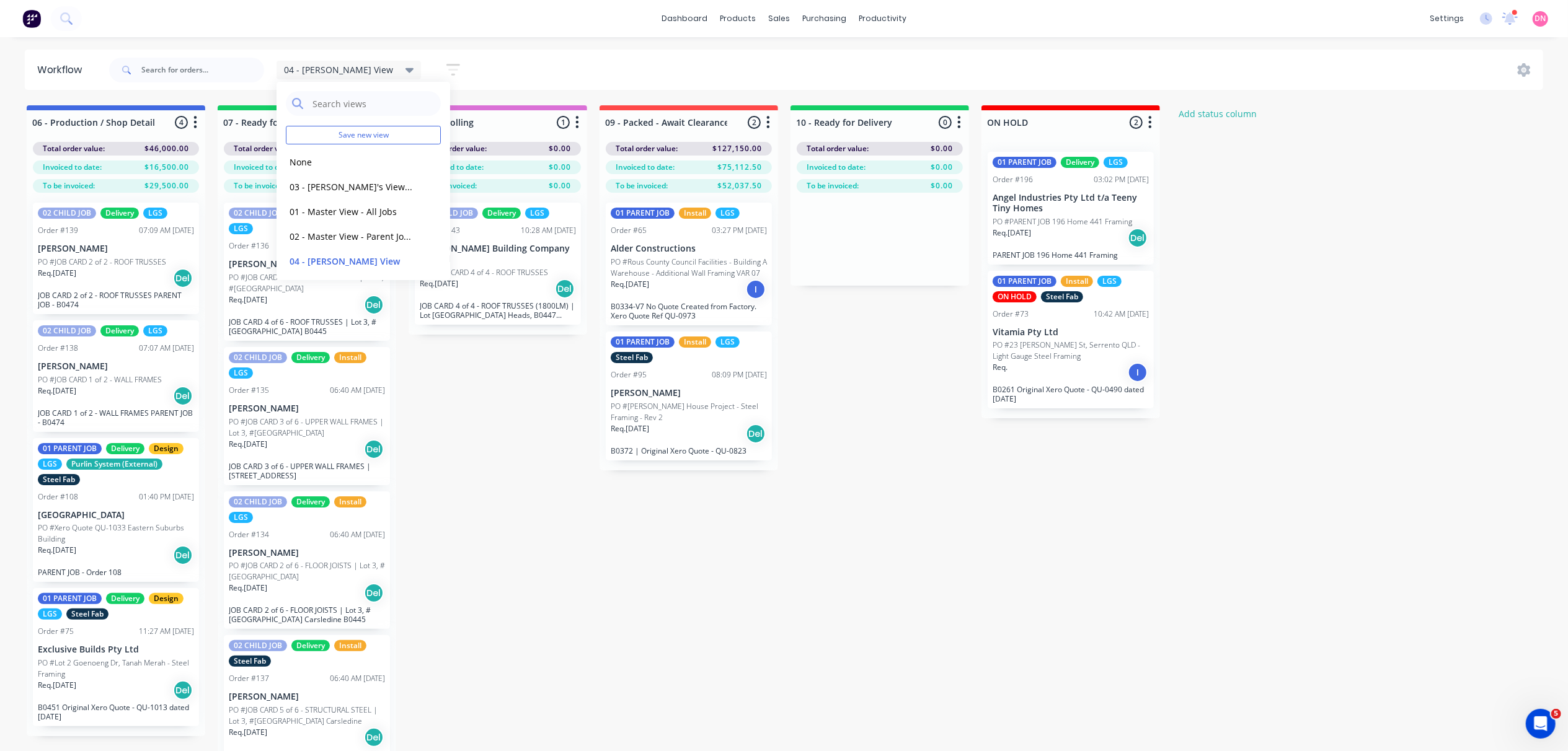
click at [380, 74] on div "04 - [PERSON_NAME] View" at bounding box center [349, 70] width 145 height 18
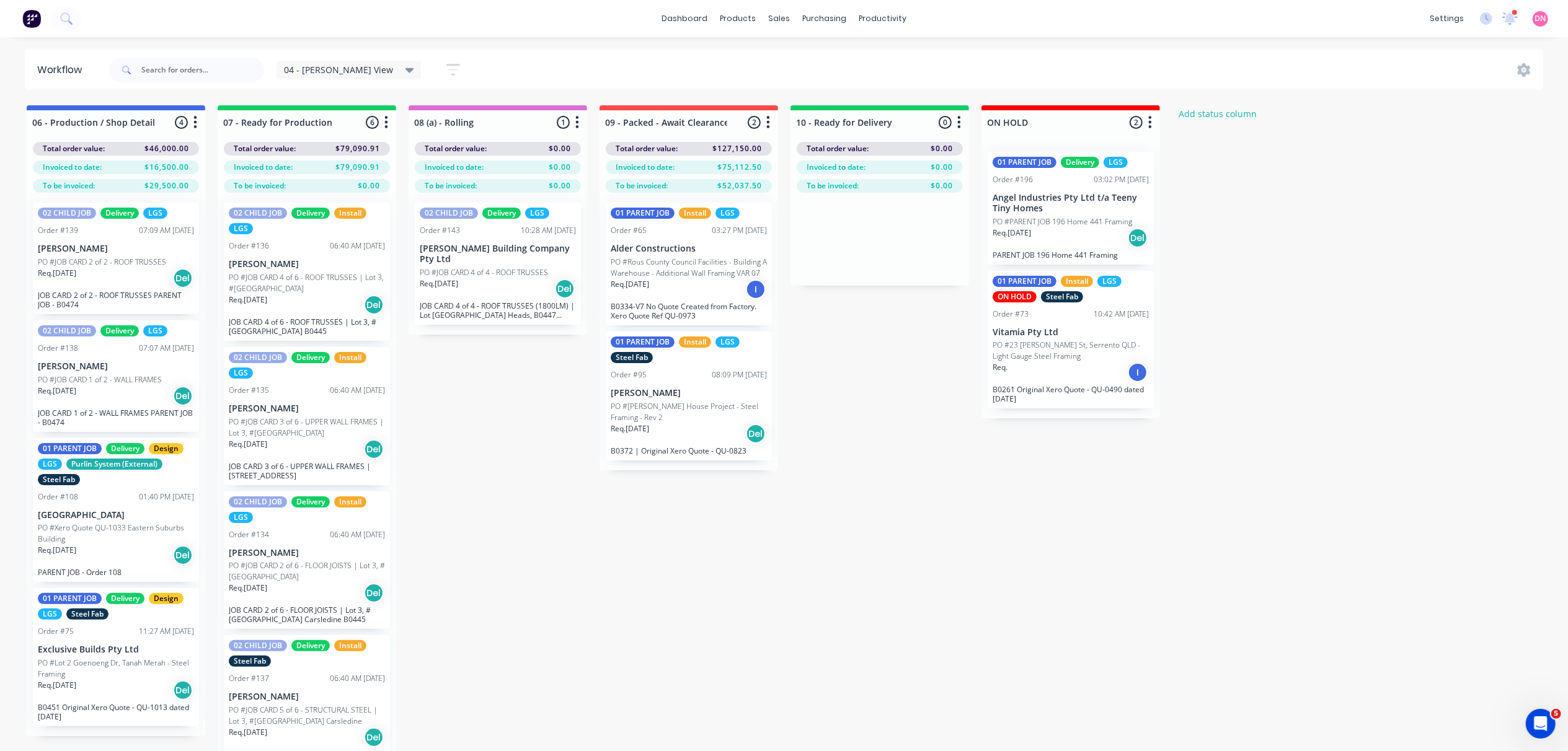
click at [406, 72] on icon at bounding box center [410, 70] width 9 height 14
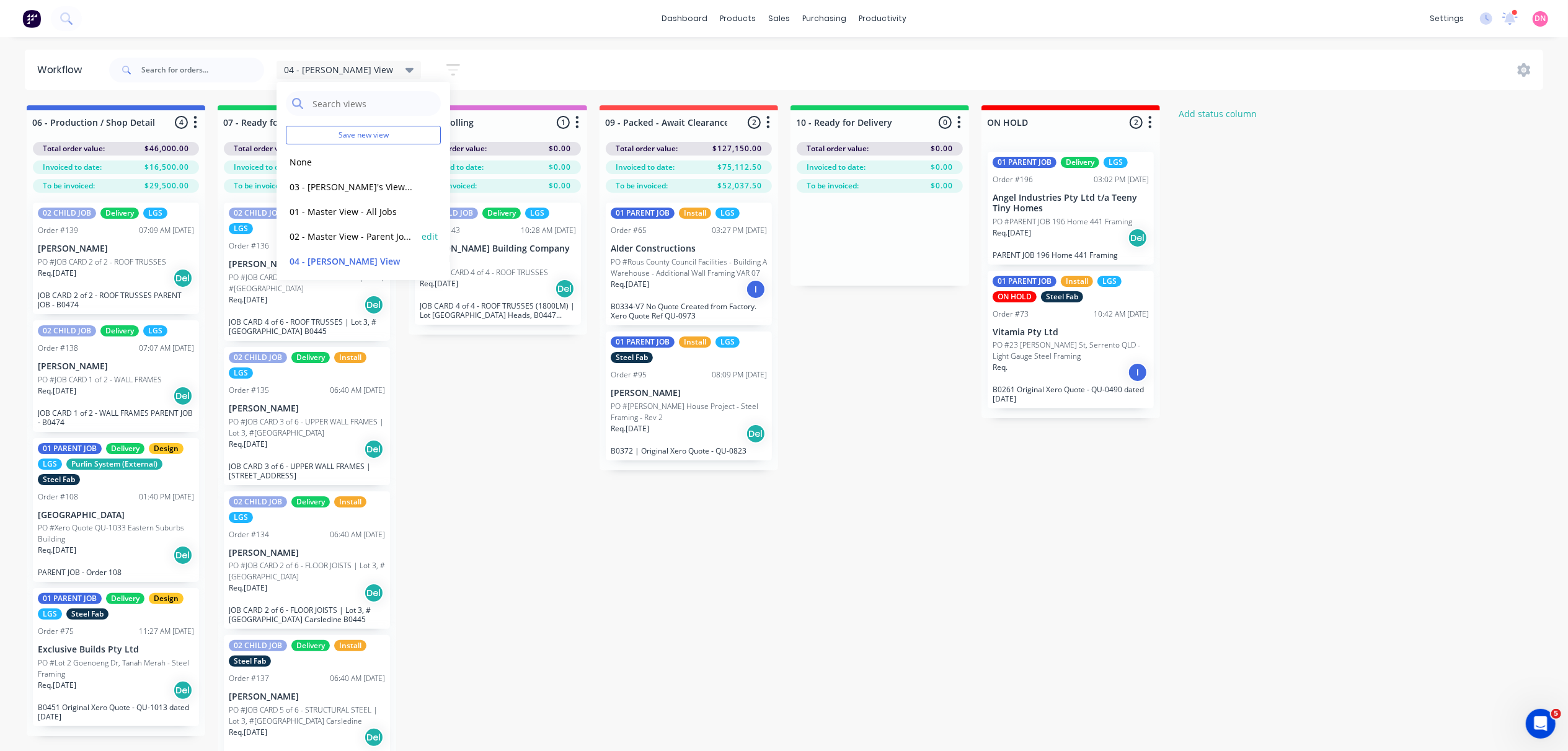
scroll to position [3, 0]
click at [434, 67] on button "button" at bounding box center [453, 70] width 40 height 24
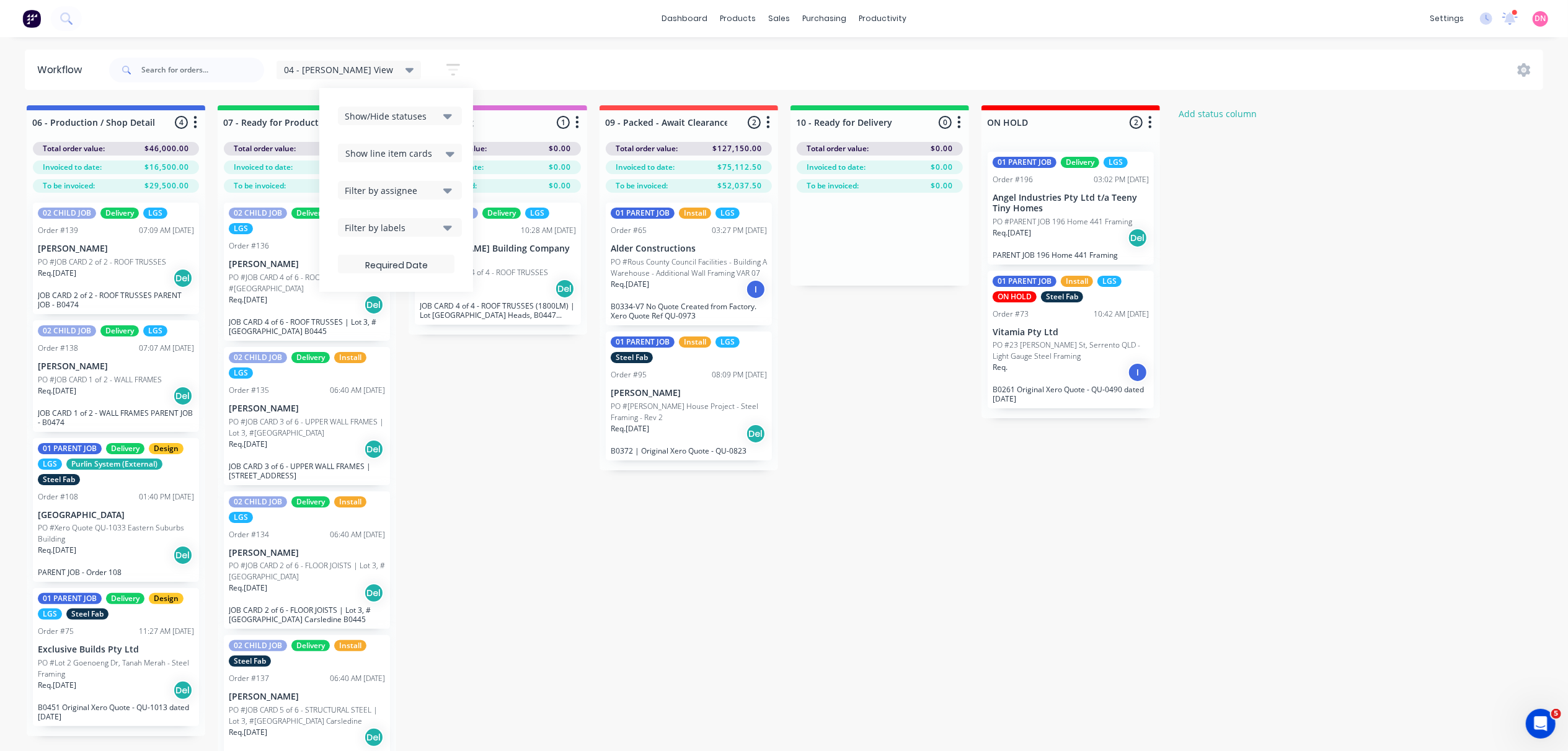
click at [402, 224] on div "Filter by labels" at bounding box center [391, 228] width 93 height 13
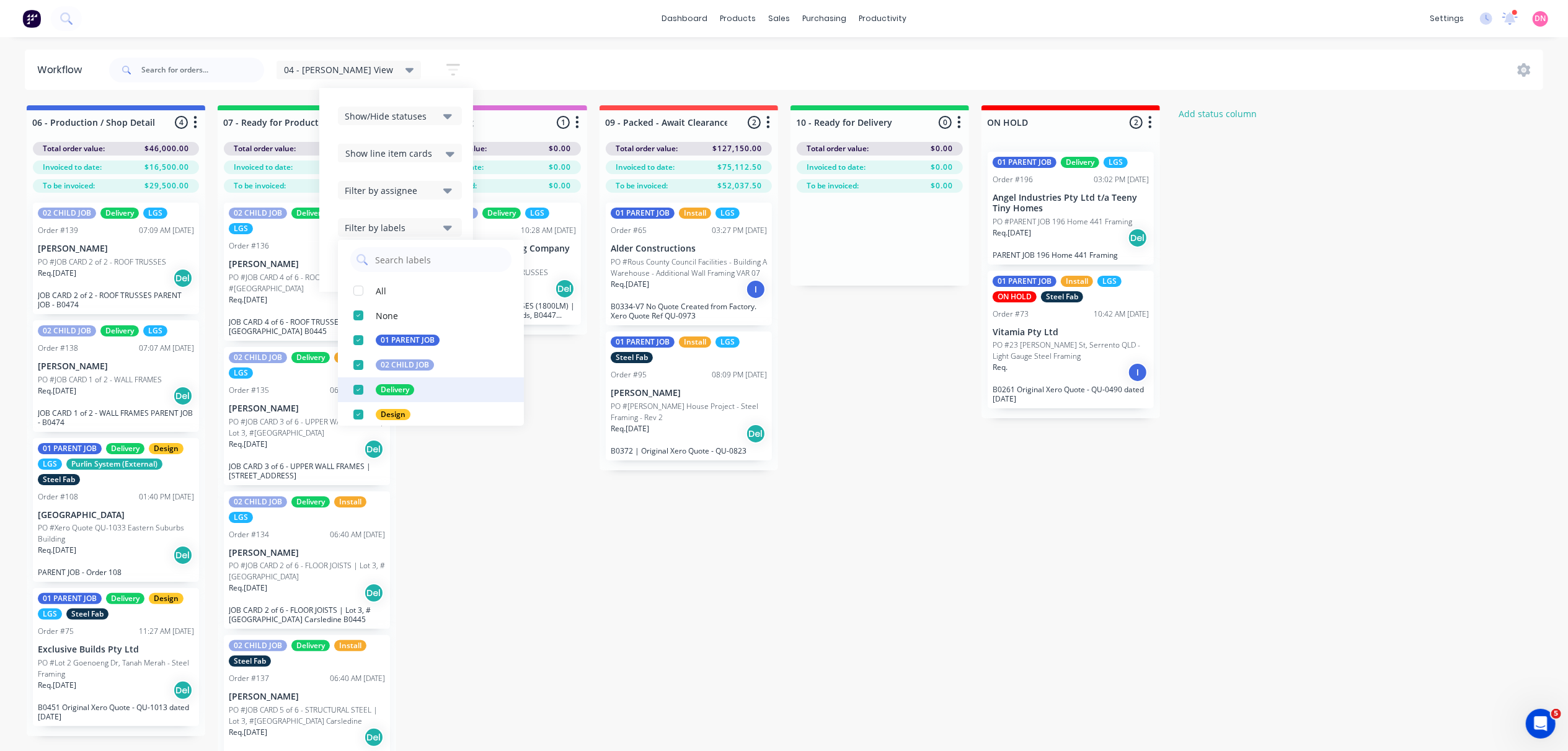
scroll to position [0, 0]
click at [346, 295] on div "button" at bounding box center [358, 296] width 25 height 25
click at [346, 351] on div "button" at bounding box center [358, 345] width 25 height 25
click at [346, 345] on div "button" at bounding box center [358, 345] width 25 height 25
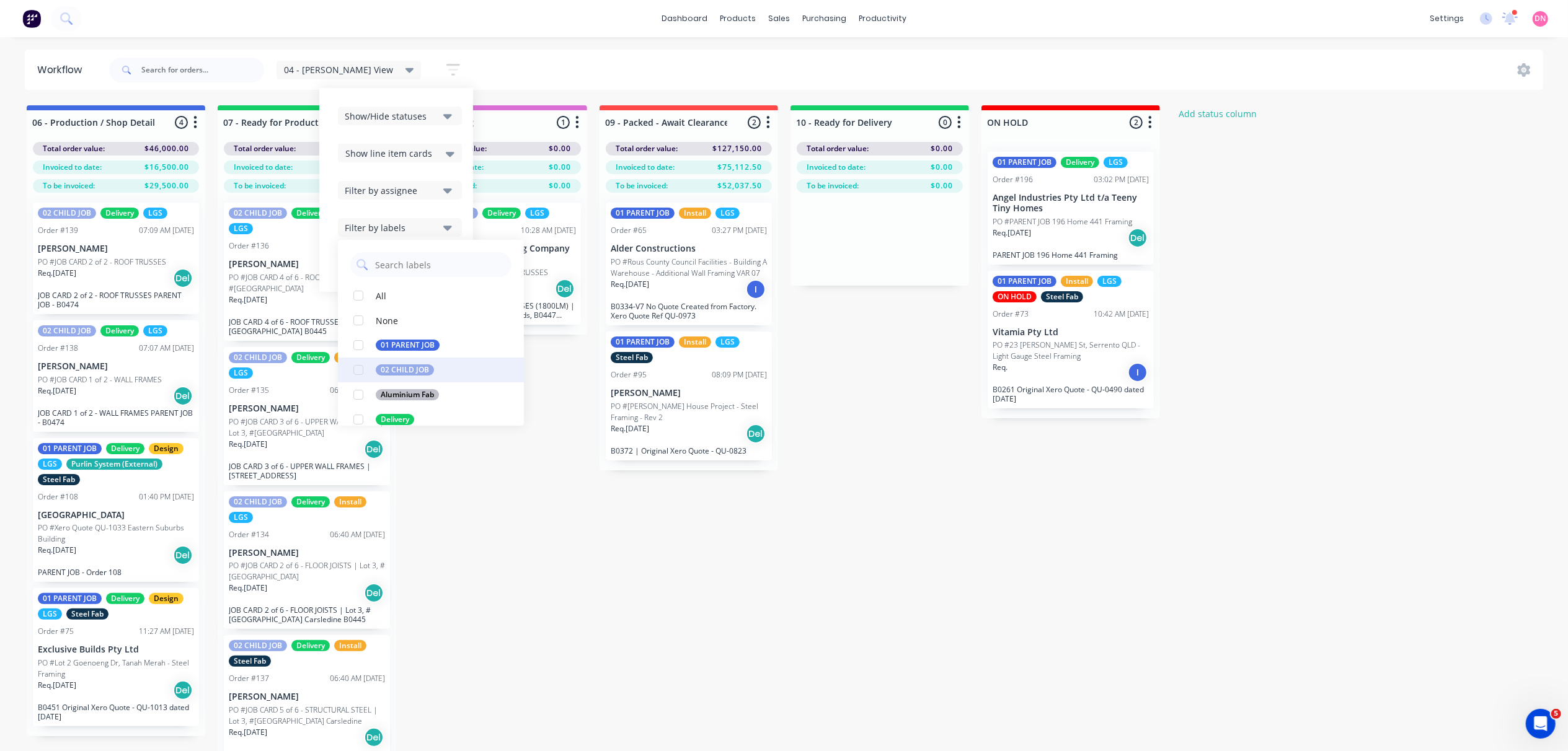
click at [346, 367] on div "button" at bounding box center [358, 370] width 25 height 25
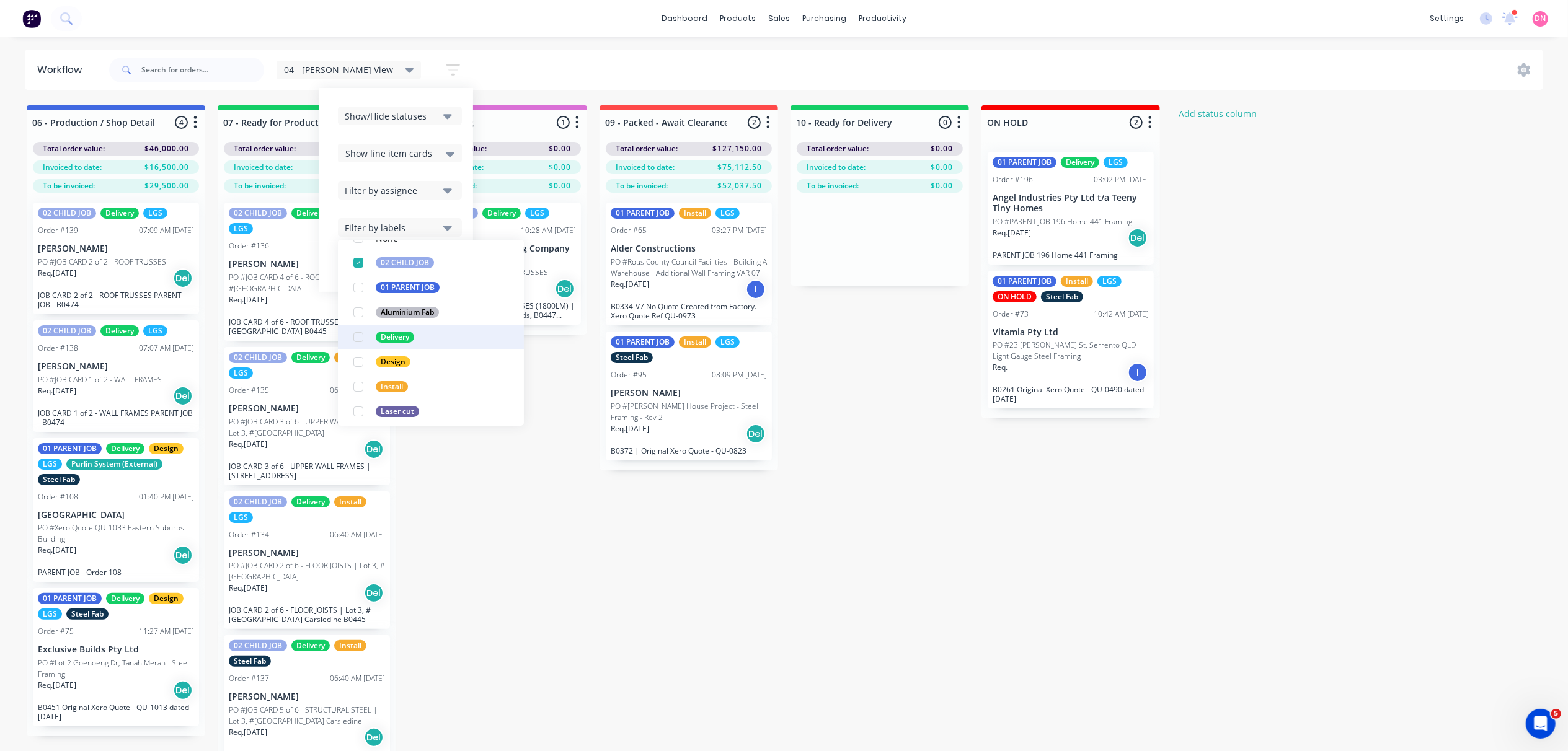
click at [346, 341] on div "button" at bounding box center [358, 337] width 25 height 25
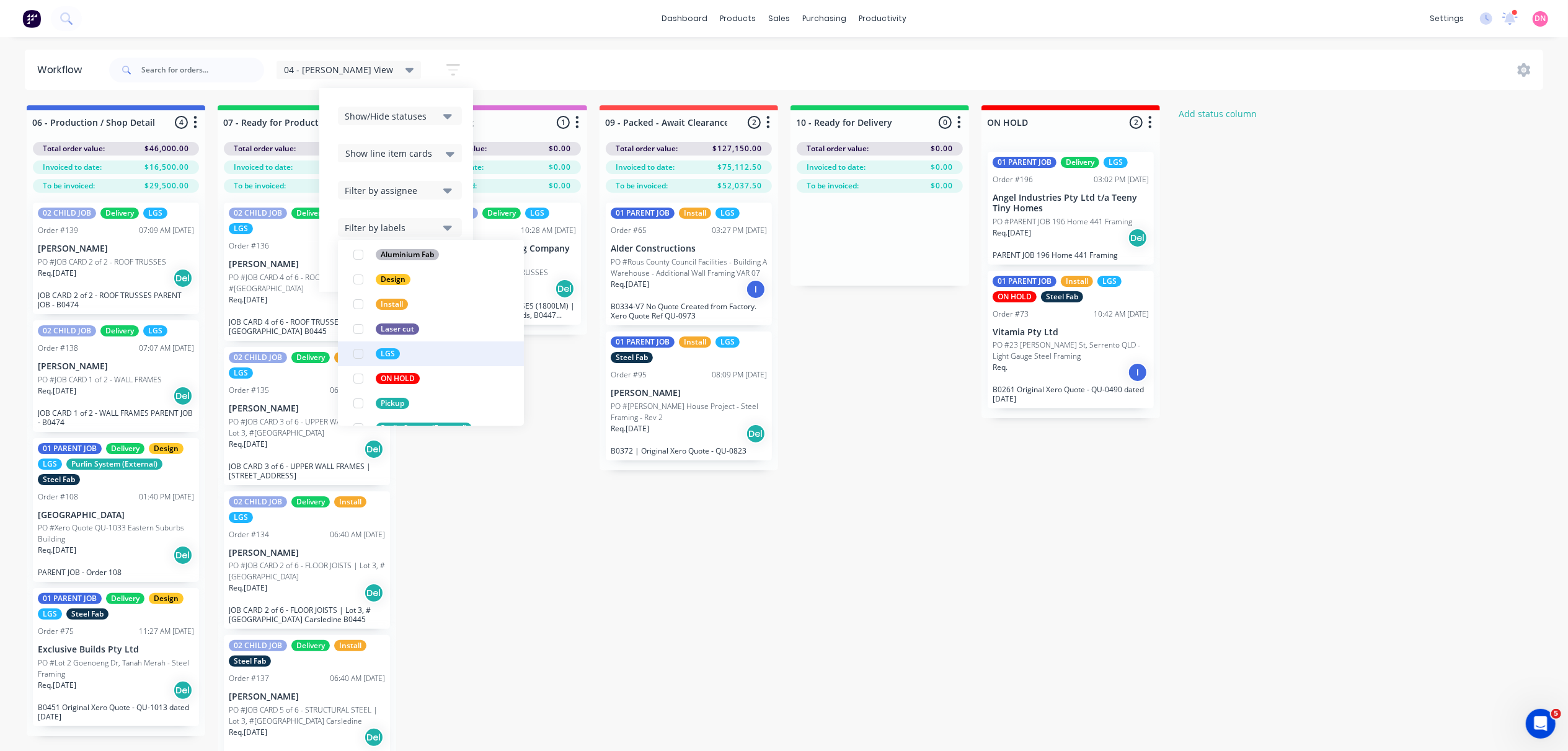
click at [346, 362] on div "button" at bounding box center [358, 354] width 25 height 25
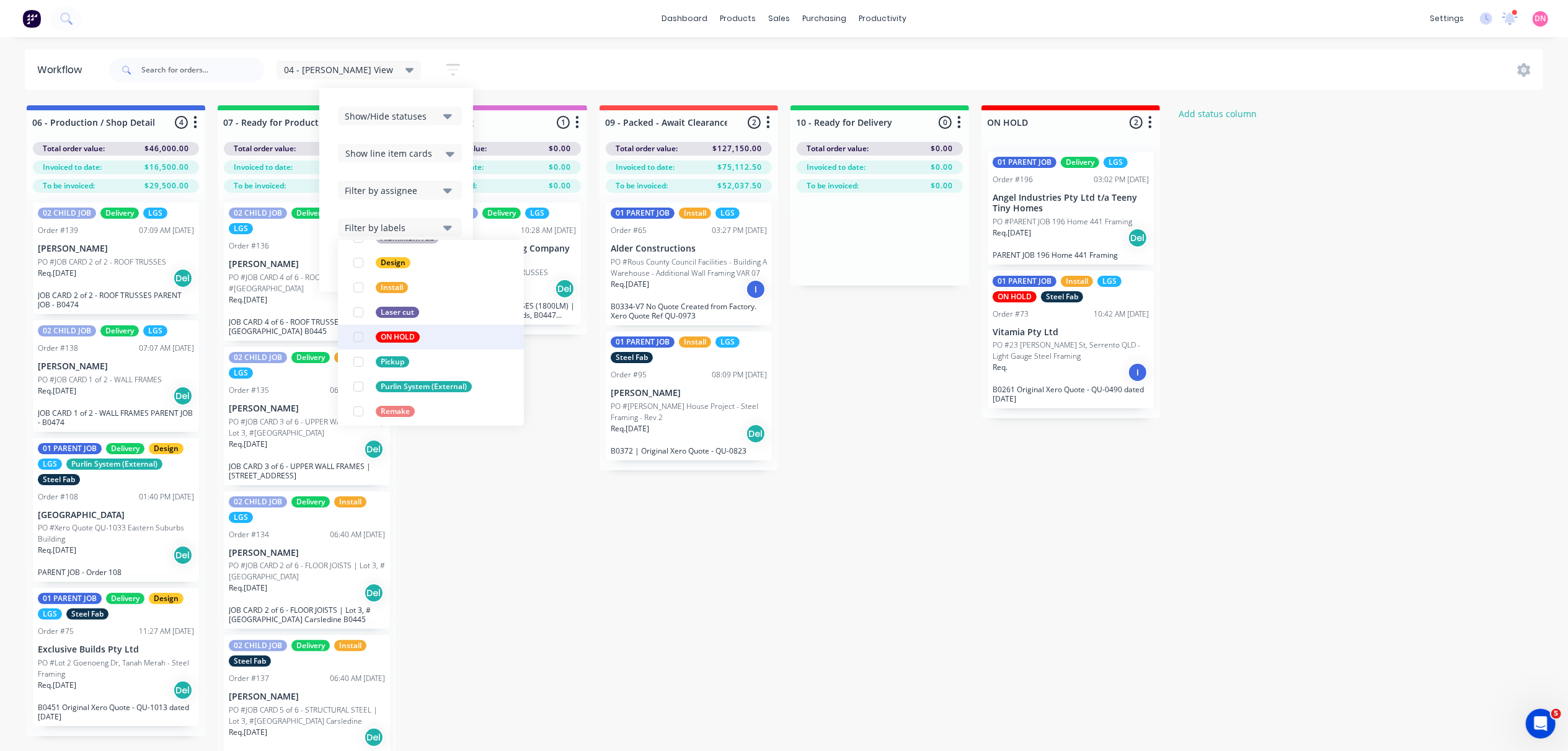
click at [346, 343] on div "button" at bounding box center [358, 337] width 25 height 25
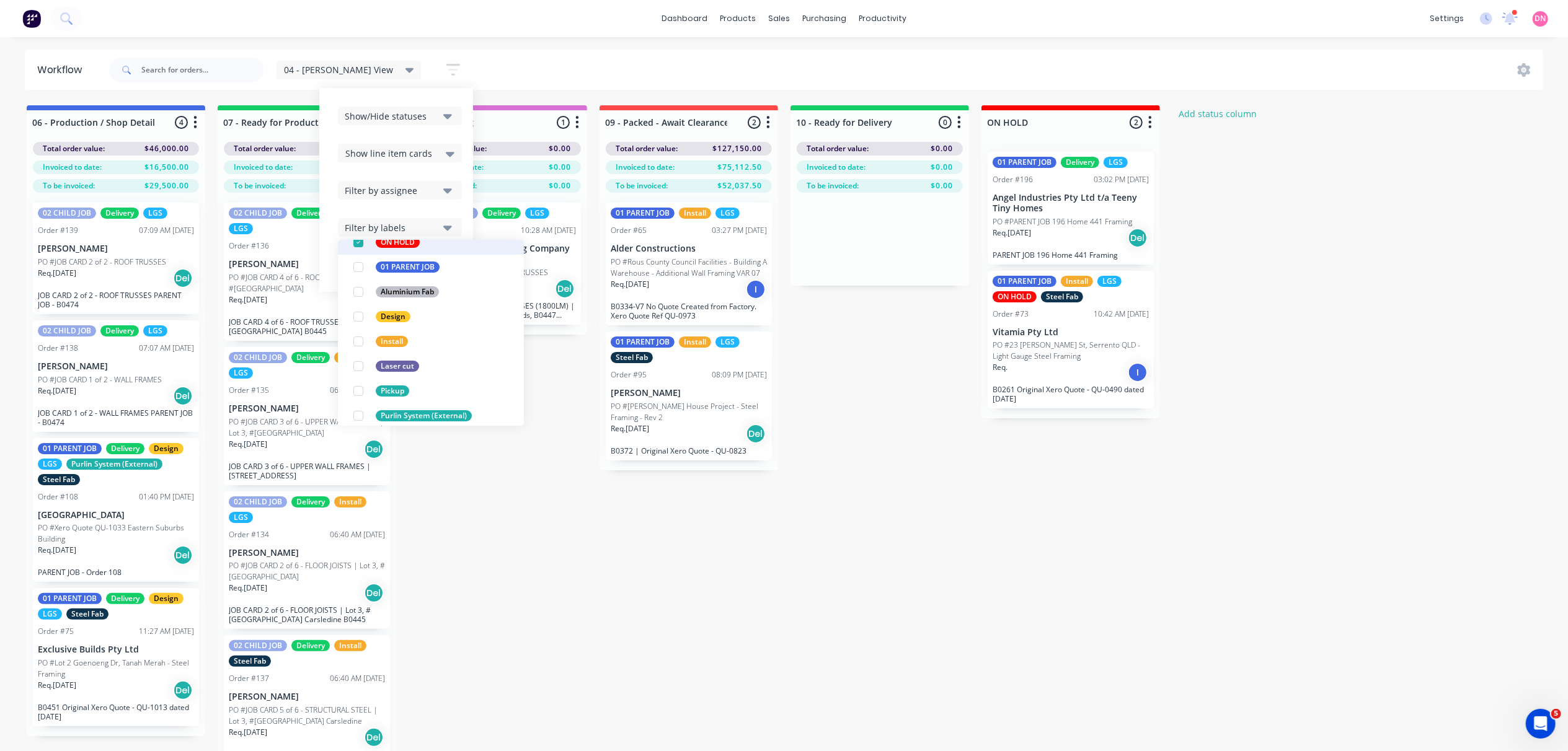
click at [346, 249] on div "button" at bounding box center [358, 242] width 25 height 25
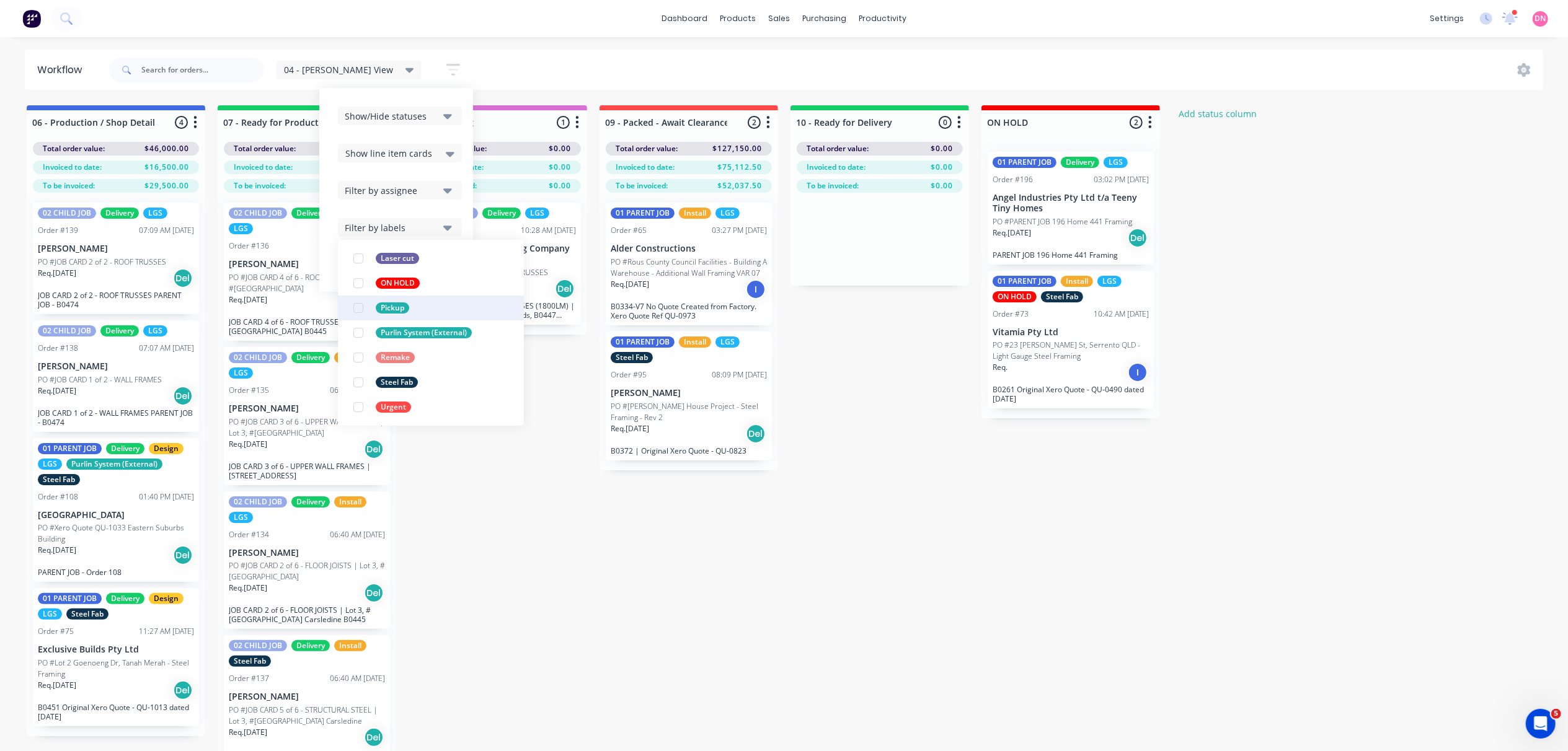
click at [346, 315] on div "button" at bounding box center [358, 308] width 25 height 25
click at [346, 360] on div "button" at bounding box center [358, 358] width 25 height 25
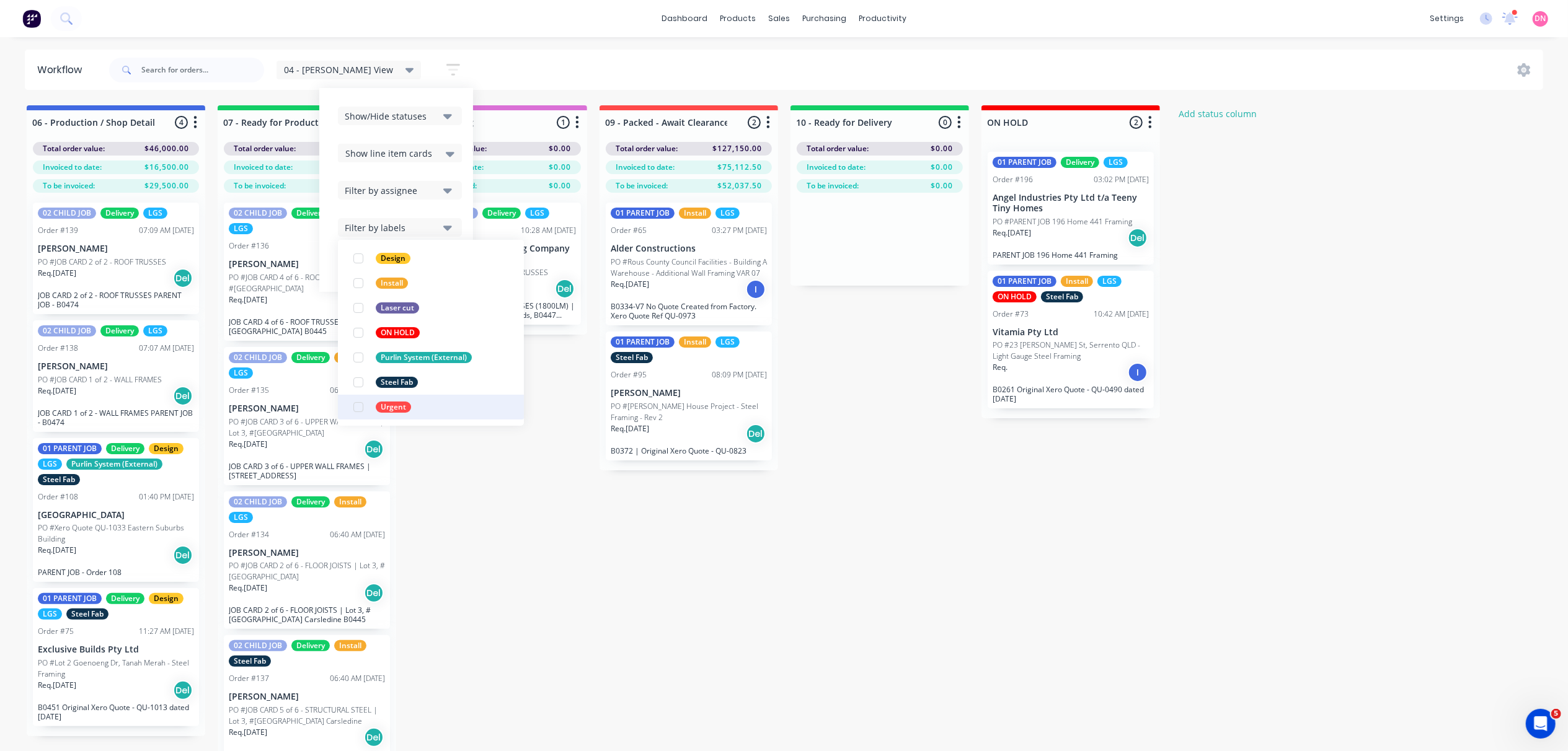
click at [346, 404] on div "button" at bounding box center [358, 407] width 25 height 25
click at [491, 79] on div "04 - [PERSON_NAME] View Save new view None edit 03 - [PERSON_NAME]'s View (Defa…" at bounding box center [825, 70] width 1437 height 37
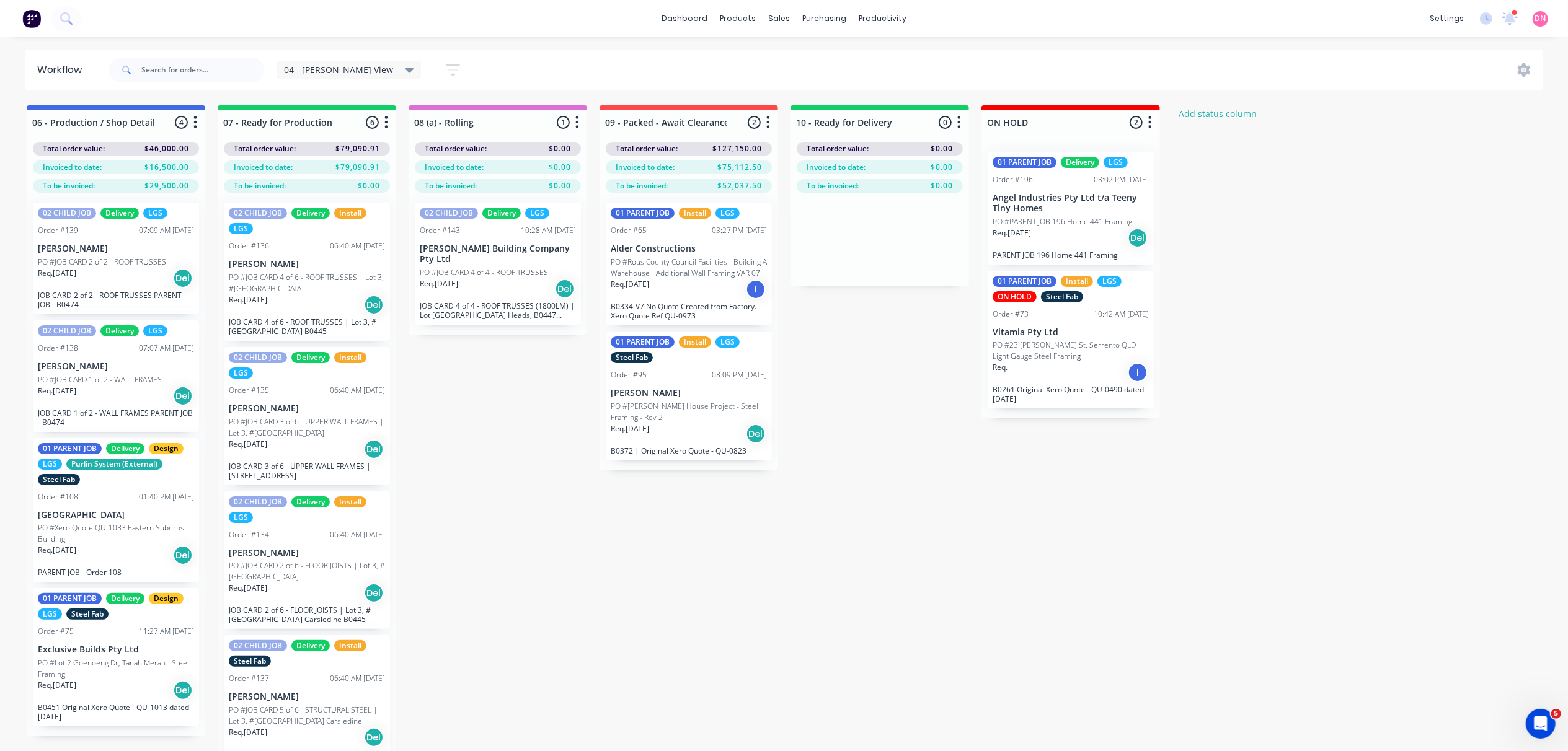
click at [366, 70] on div "04 - [PERSON_NAME] View" at bounding box center [349, 70] width 130 height 11
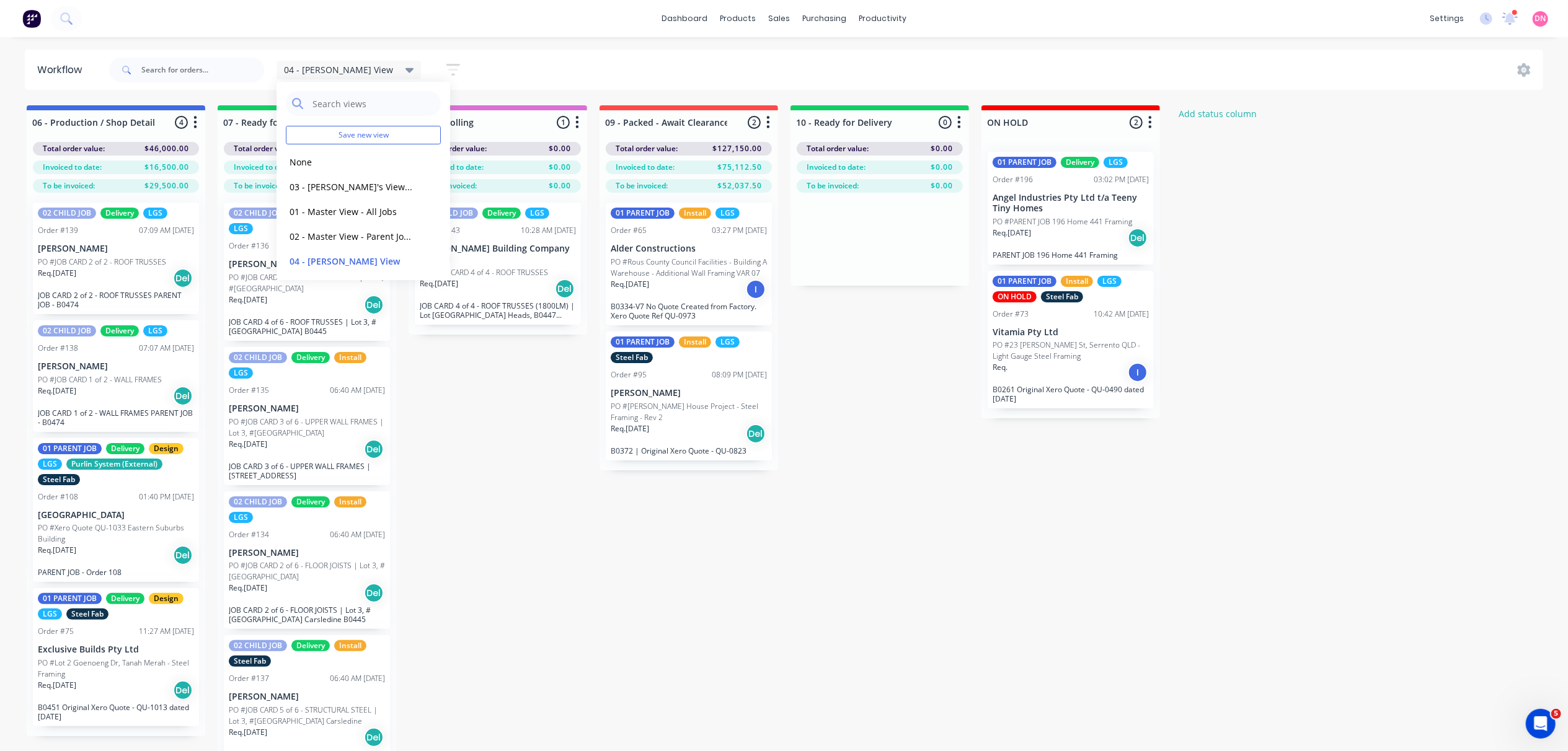
click at [447, 63] on icon "button" at bounding box center [453, 70] width 14 height 16
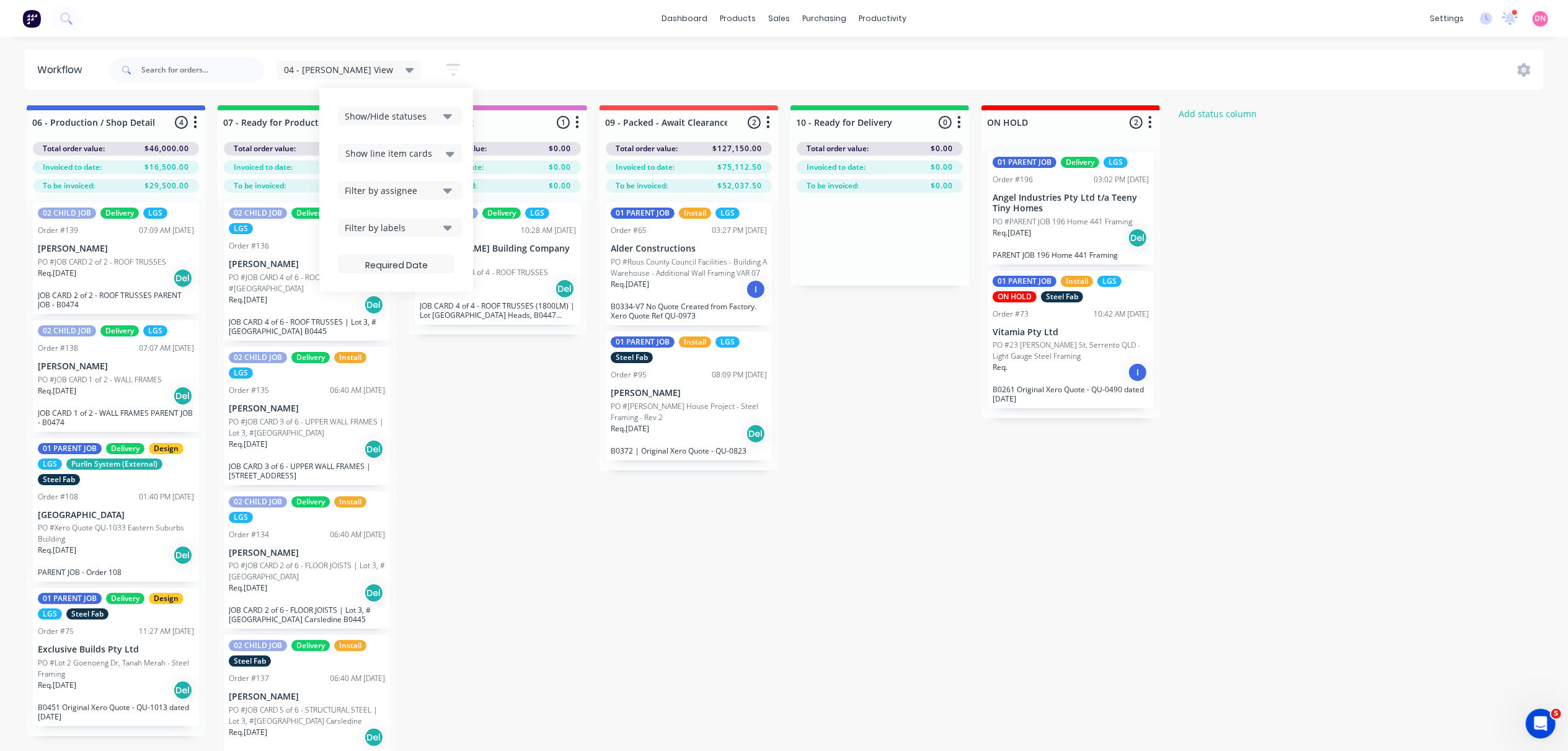
click at [406, 75] on icon at bounding box center [410, 70] width 9 height 14
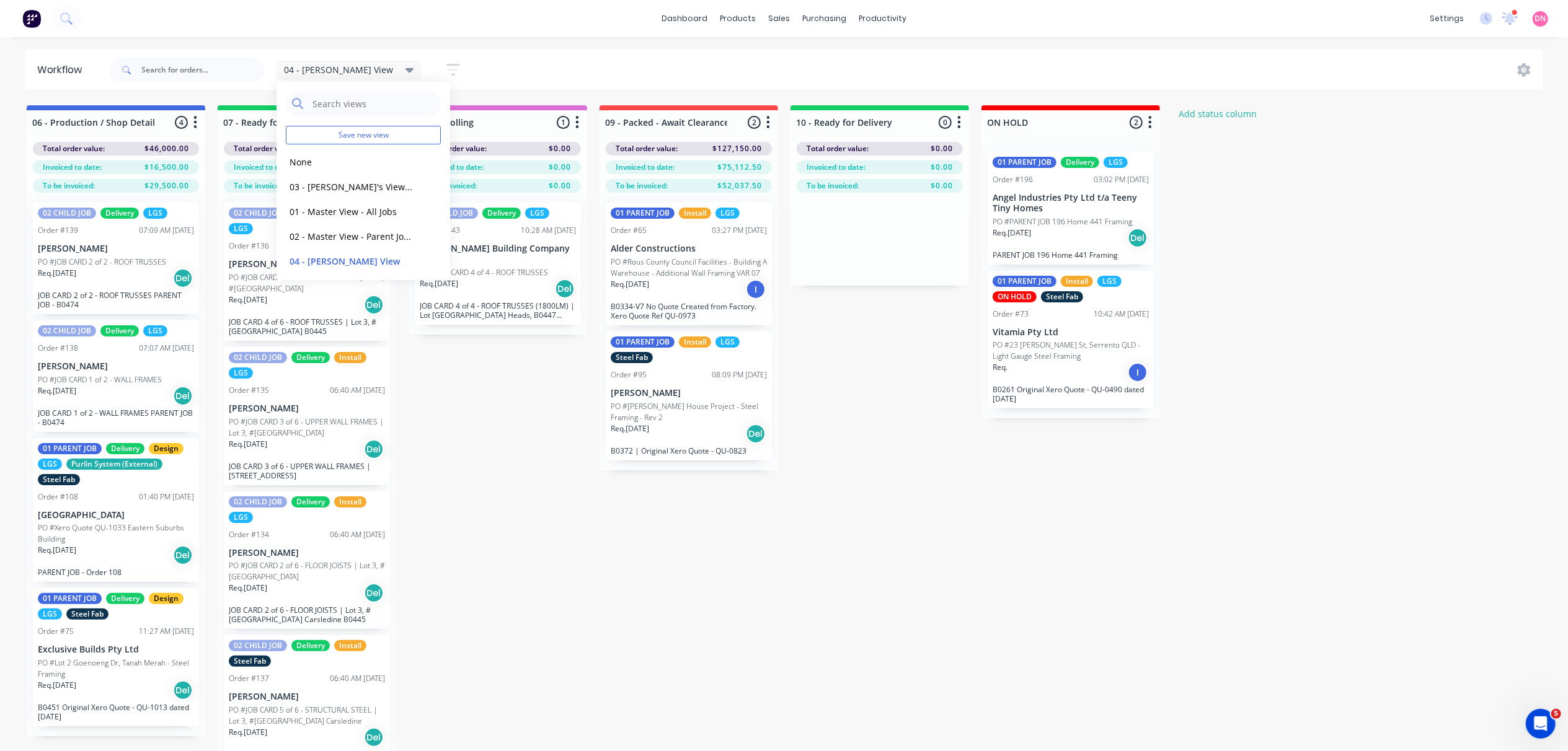
click at [447, 76] on icon "button" at bounding box center [453, 70] width 14 height 16
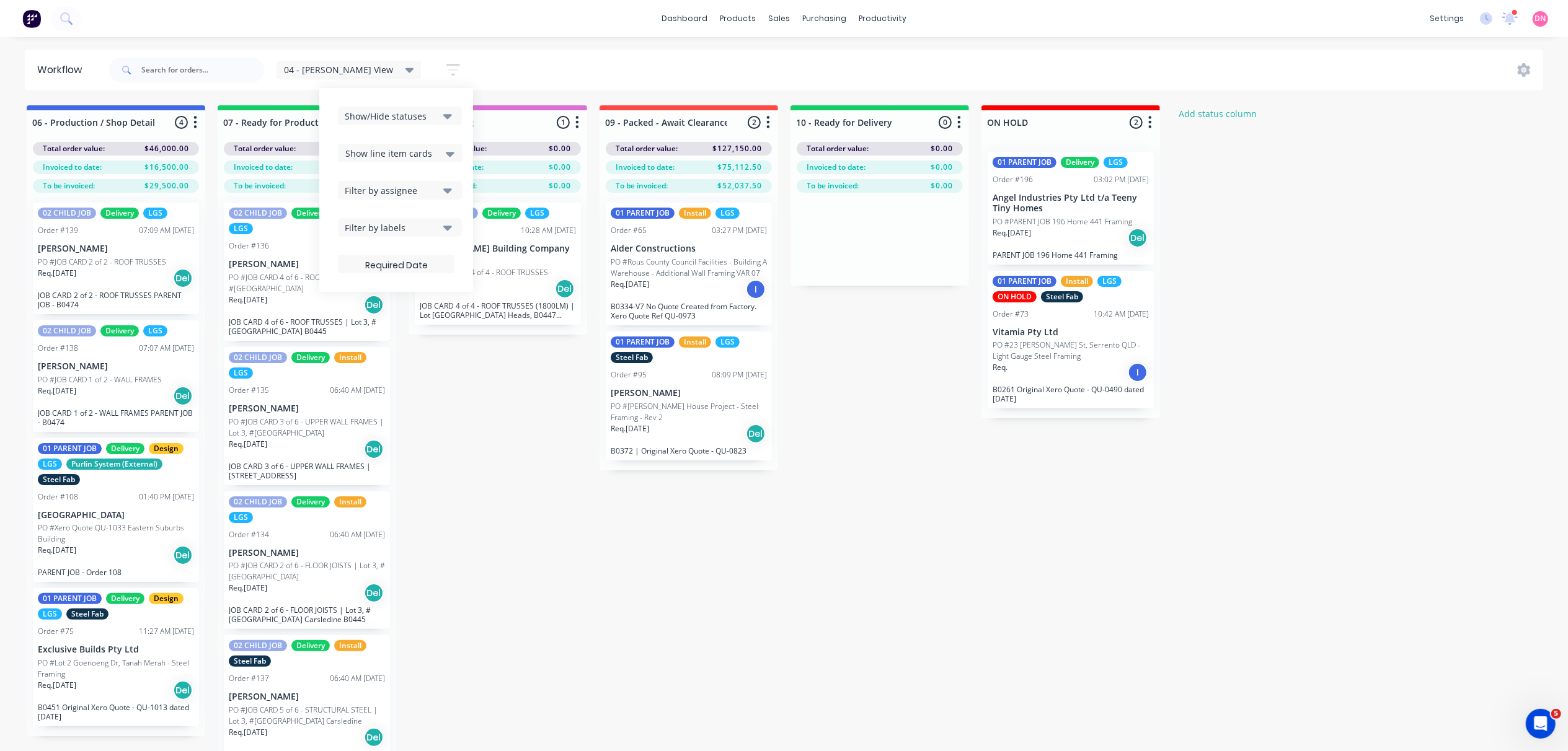
click at [367, 74] on div "04 - [PERSON_NAME] View" at bounding box center [349, 70] width 130 height 11
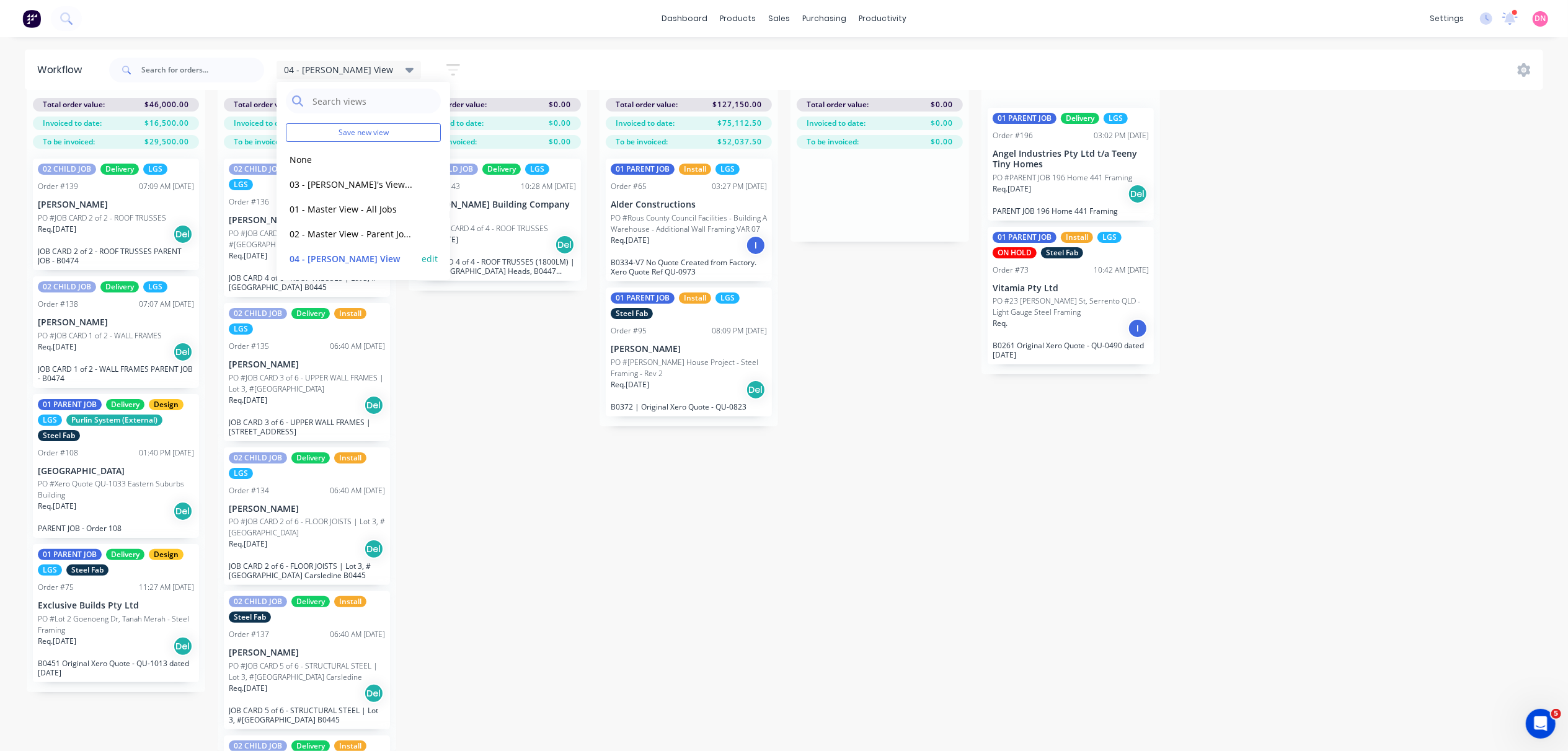
scroll to position [57, 0]
click at [421, 258] on button "edit" at bounding box center [429, 258] width 16 height 13
click at [487, 164] on button "Update" at bounding box center [506, 159] width 74 height 22
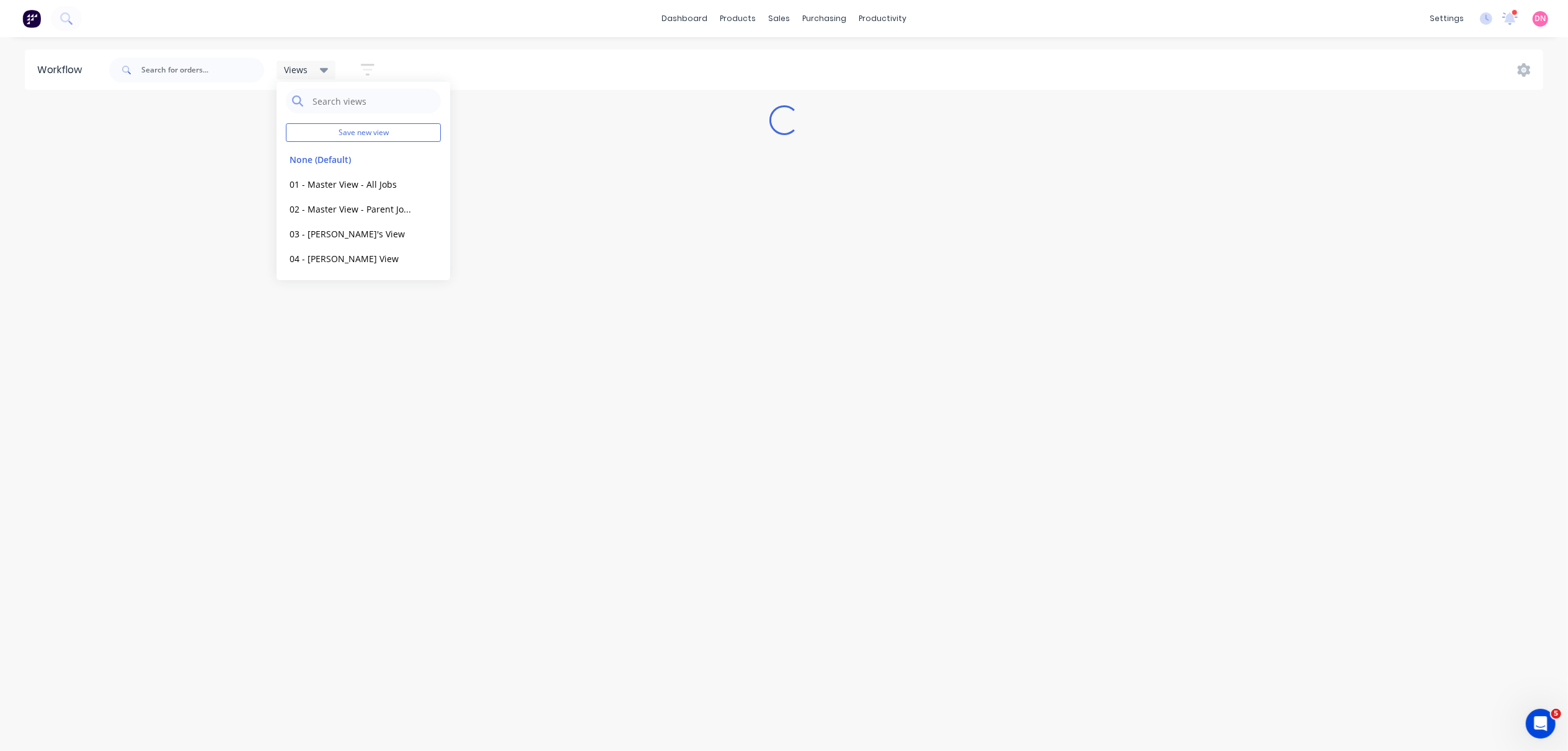
scroll to position [0, 0]
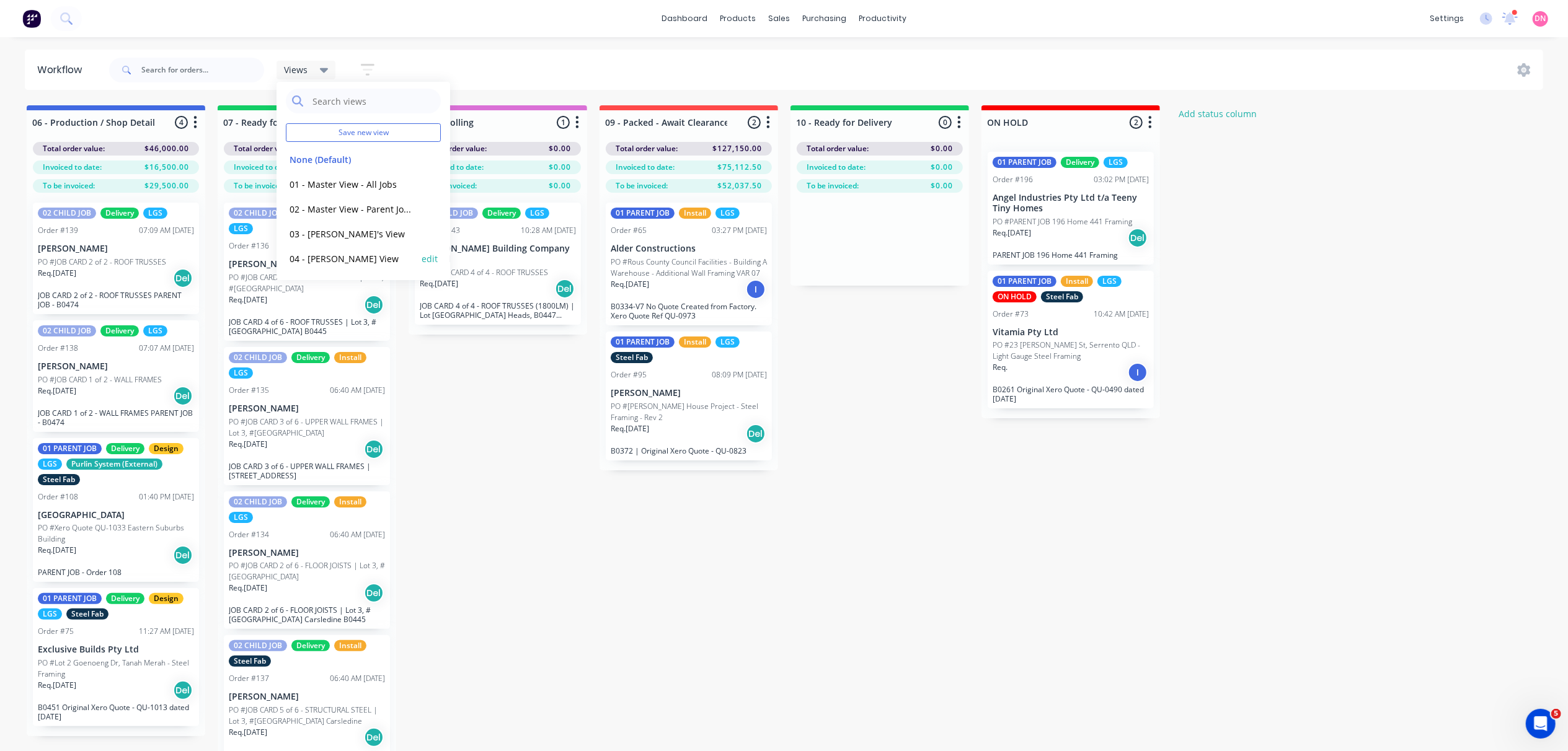
click at [386, 264] on button "04 - [PERSON_NAME] View" at bounding box center [352, 258] width 132 height 14
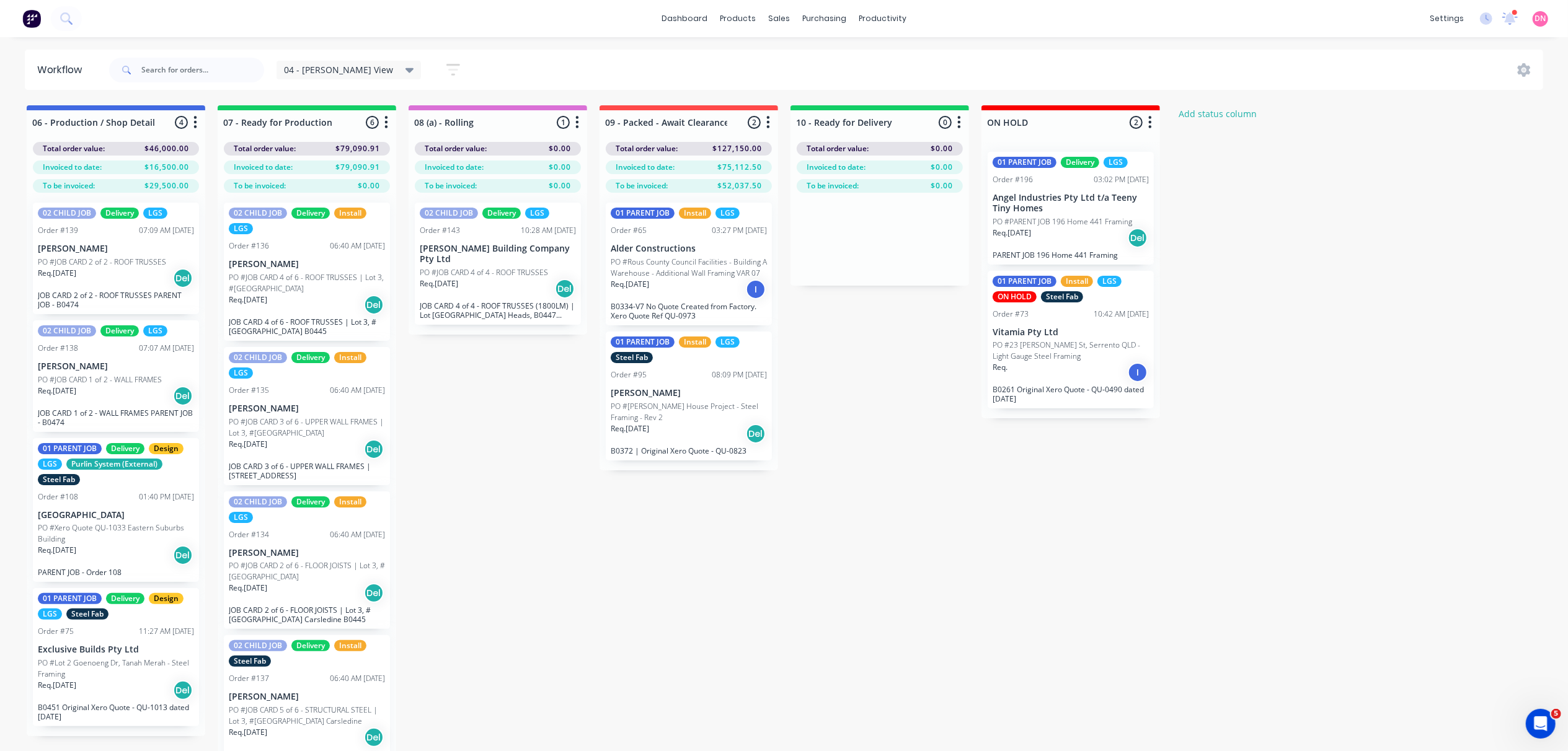
click at [324, 68] on span "04 - [PERSON_NAME] View" at bounding box center [339, 70] width 109 height 13
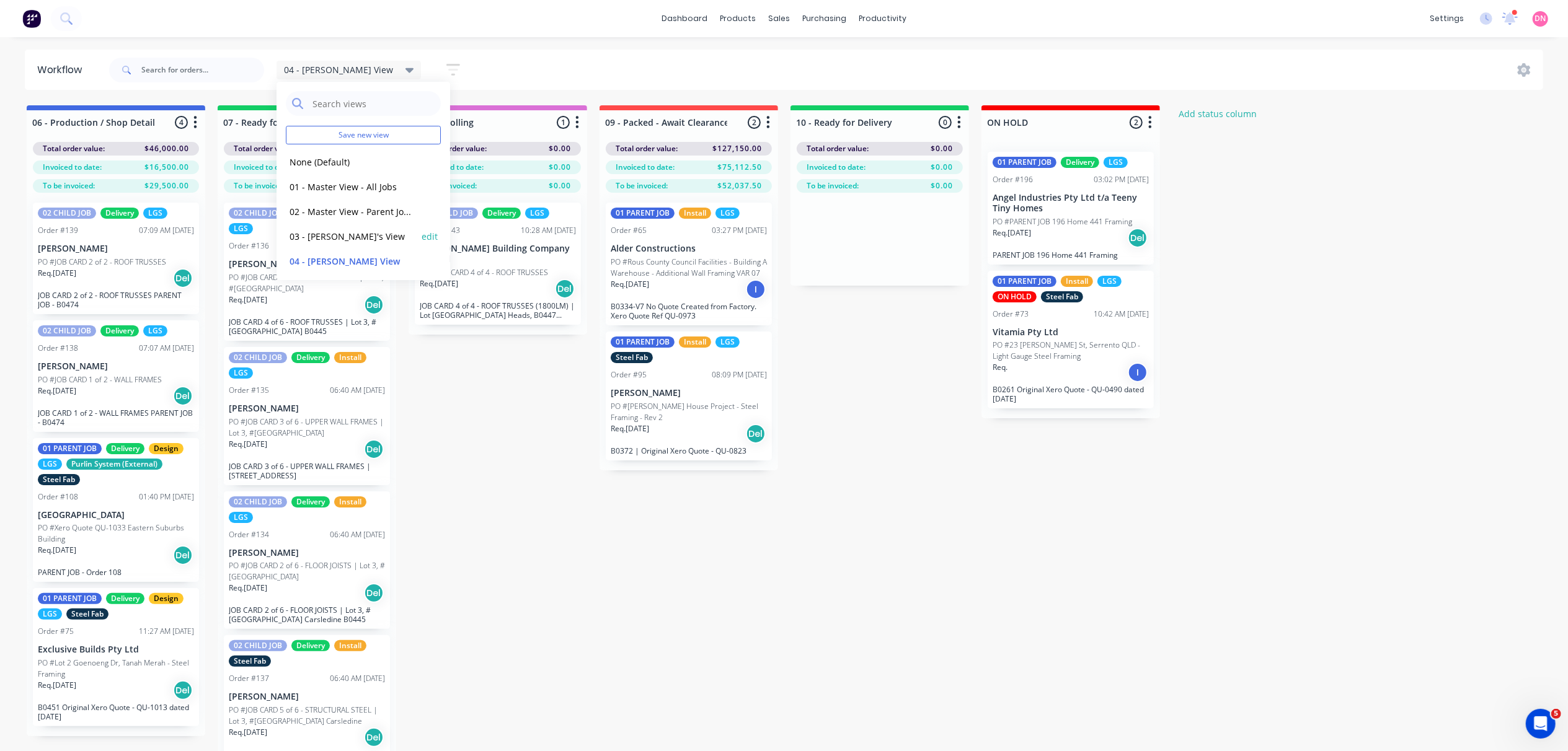
click at [351, 239] on button "03 - [PERSON_NAME]'s View" at bounding box center [352, 236] width 132 height 14
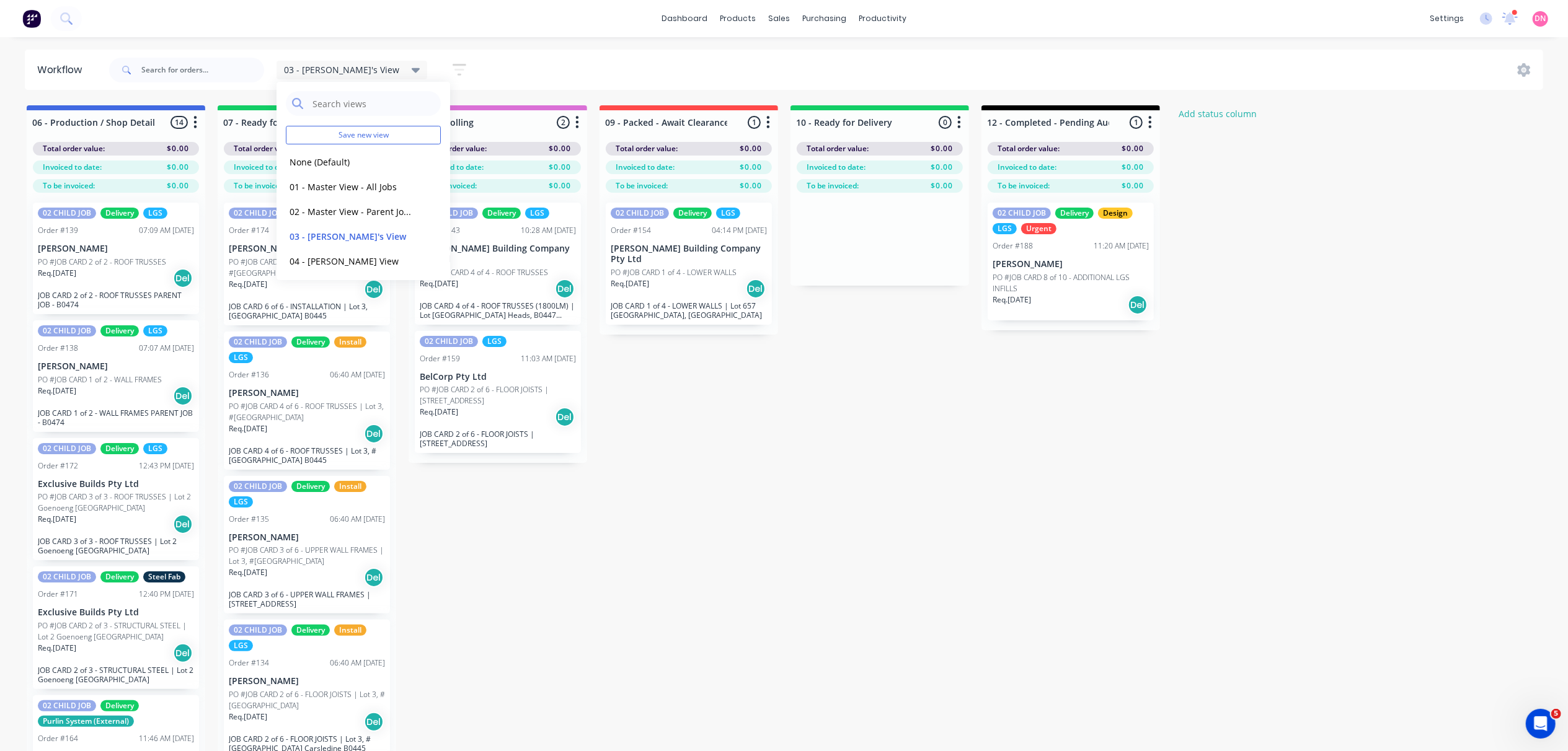
click at [440, 71] on button "button" at bounding box center [459, 70] width 40 height 24
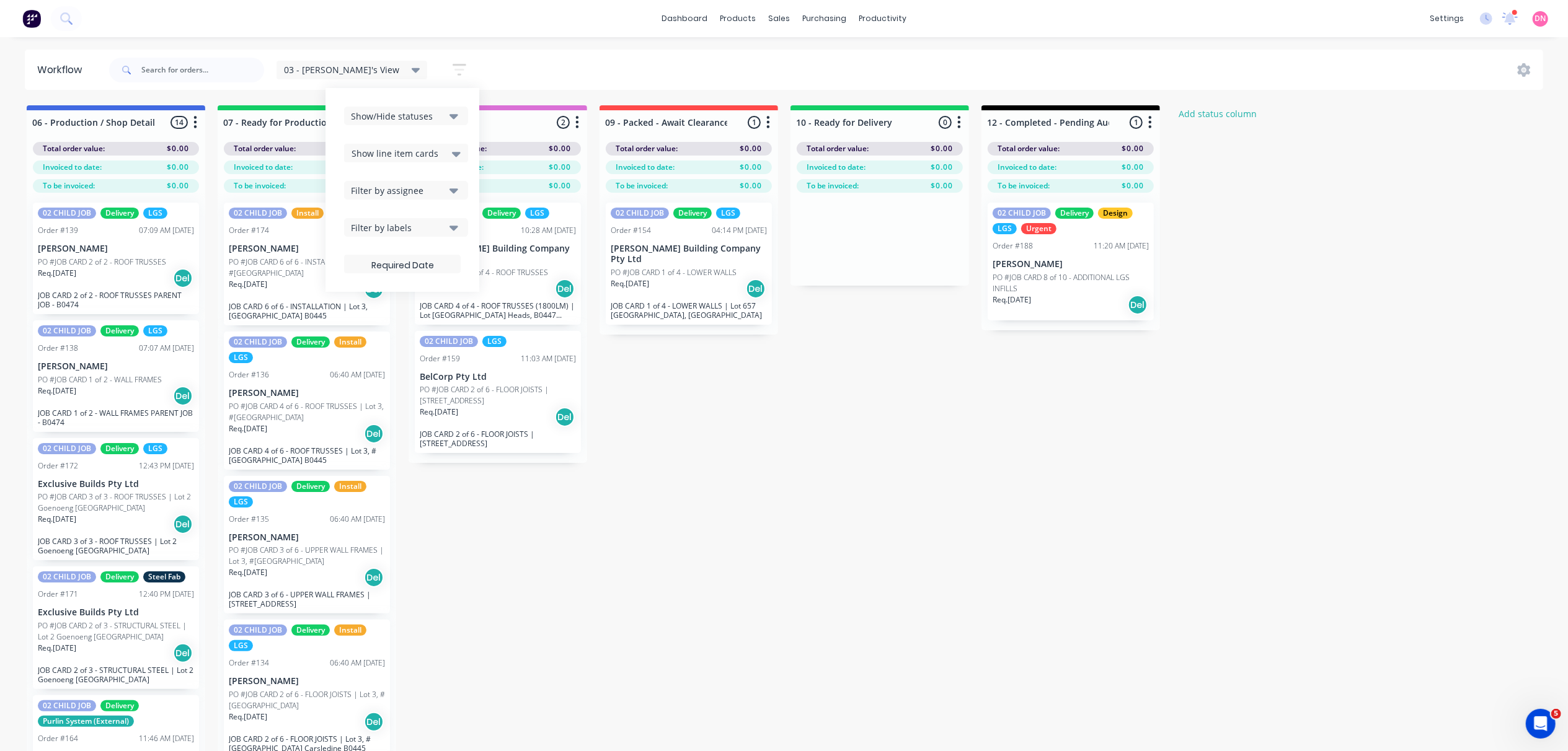
click at [398, 197] on button "Filter by assignee" at bounding box center [406, 190] width 124 height 18
click at [398, 196] on button "Filter by assignee" at bounding box center [406, 190] width 124 height 18
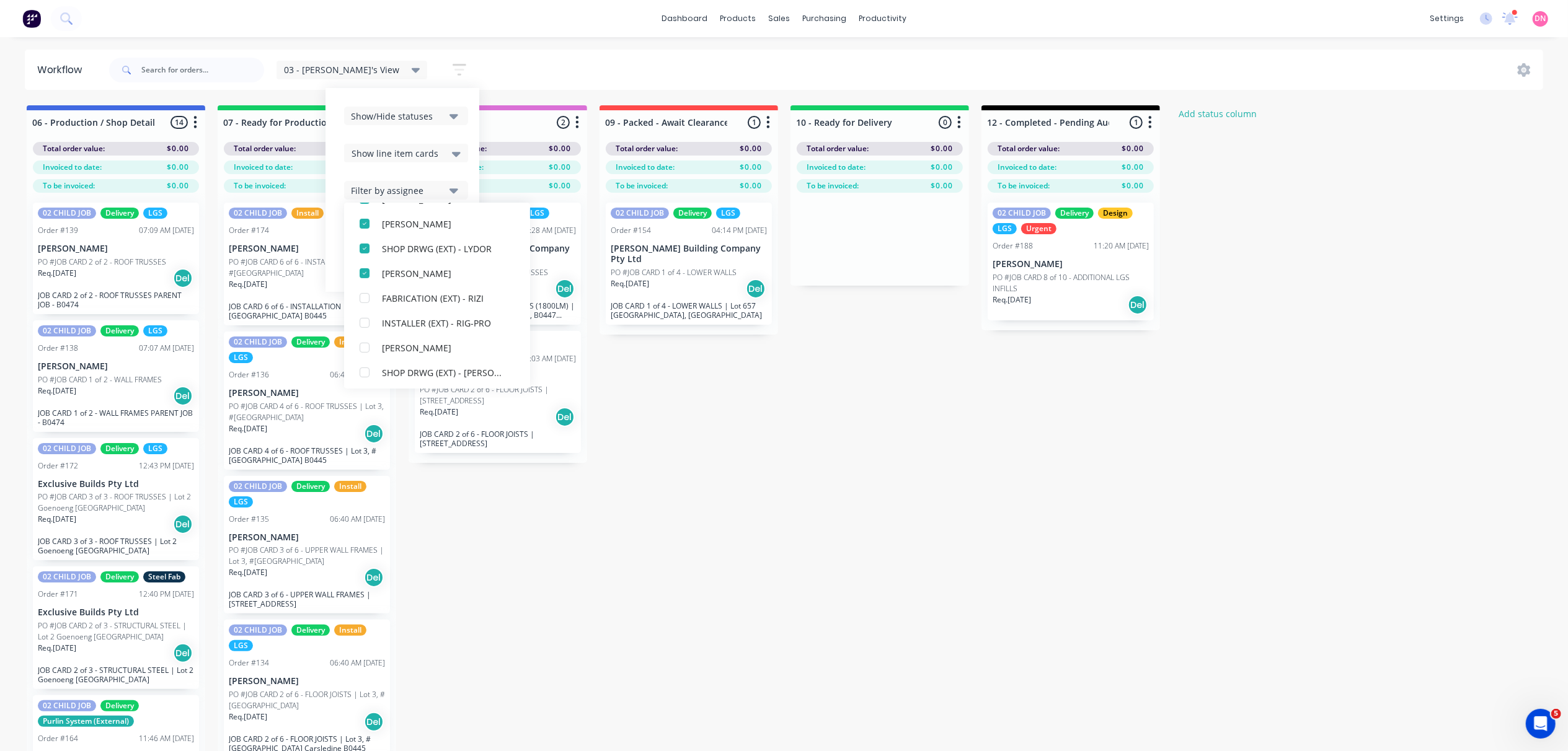
scroll to position [533, 0]
click at [352, 322] on div "button" at bounding box center [365, 320] width 25 height 25
click at [352, 365] on div "button" at bounding box center [365, 370] width 25 height 25
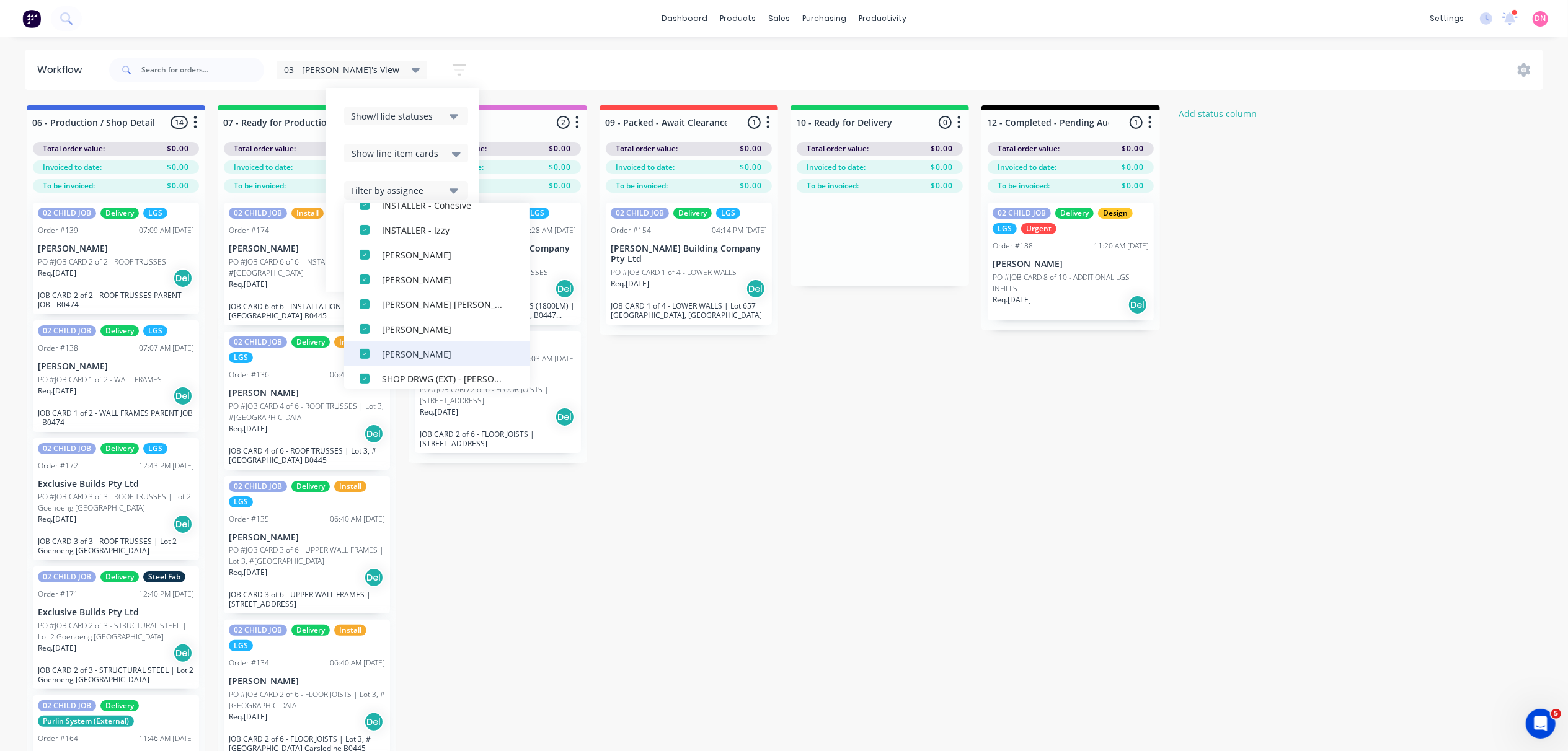
click at [352, 358] on div "button" at bounding box center [365, 354] width 25 height 25
click at [352, 352] on div "button" at bounding box center [365, 354] width 25 height 25
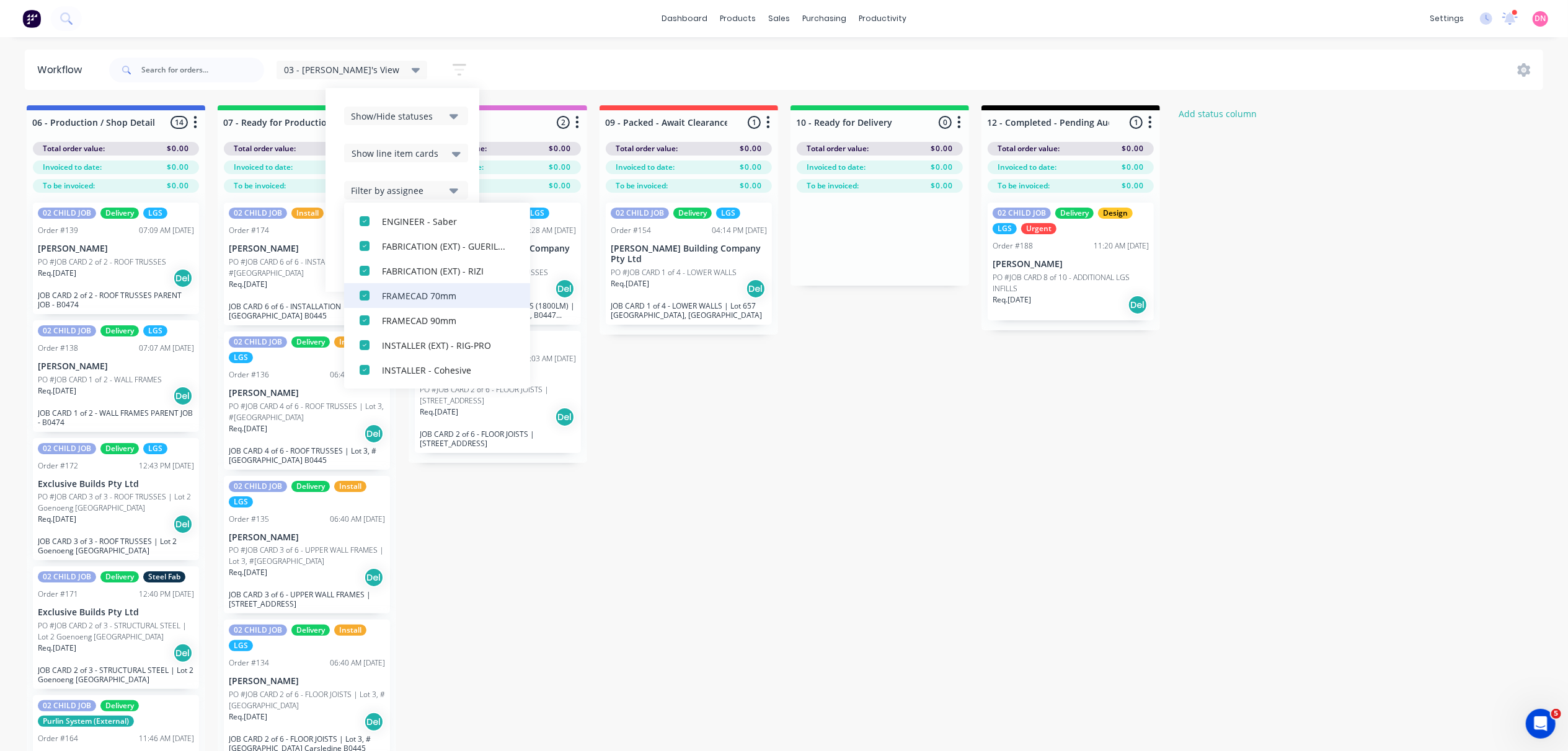
click at [352, 300] on div "button" at bounding box center [365, 296] width 25 height 25
click at [352, 298] on div "button" at bounding box center [365, 296] width 25 height 25
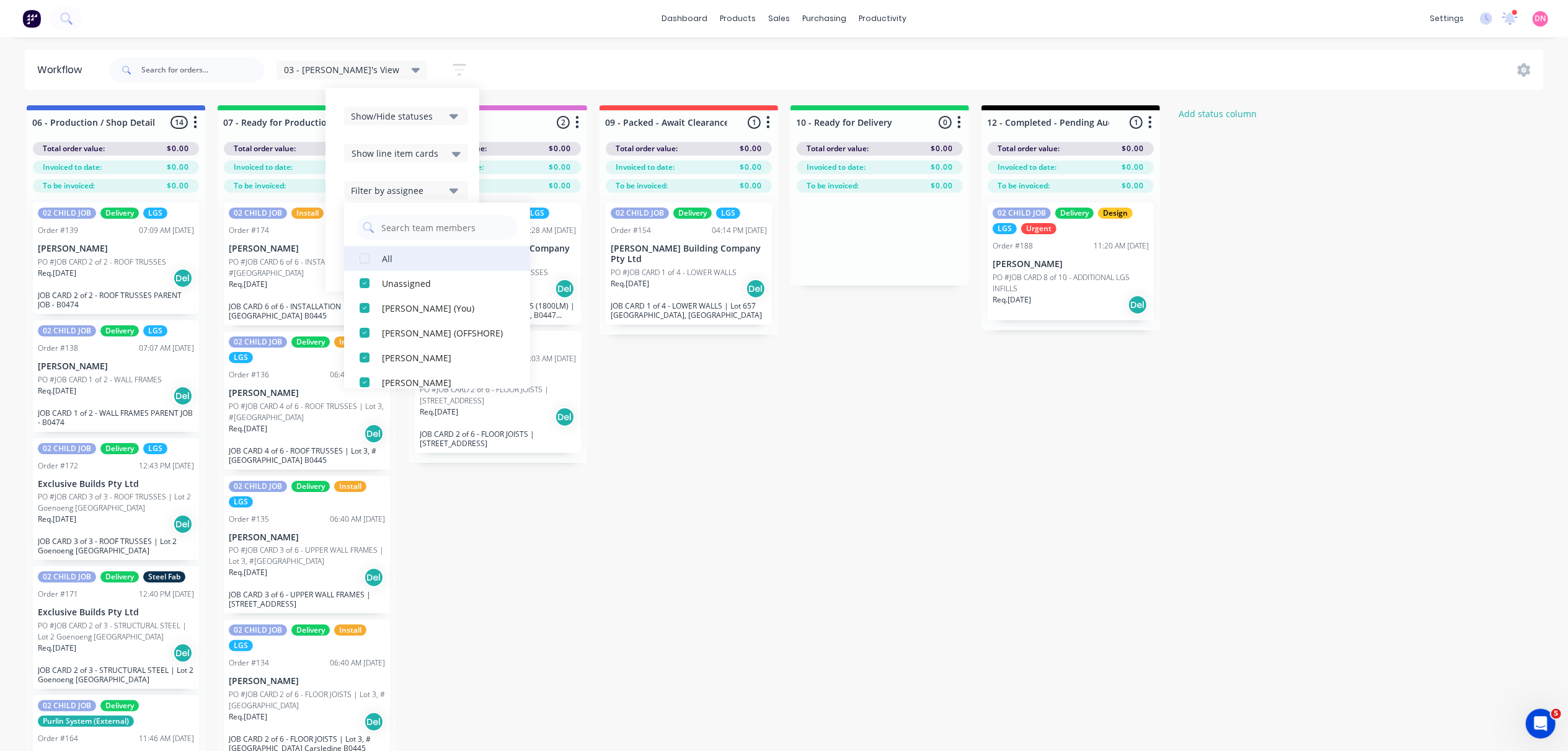
click at [352, 263] on div "button" at bounding box center [365, 258] width 25 height 25
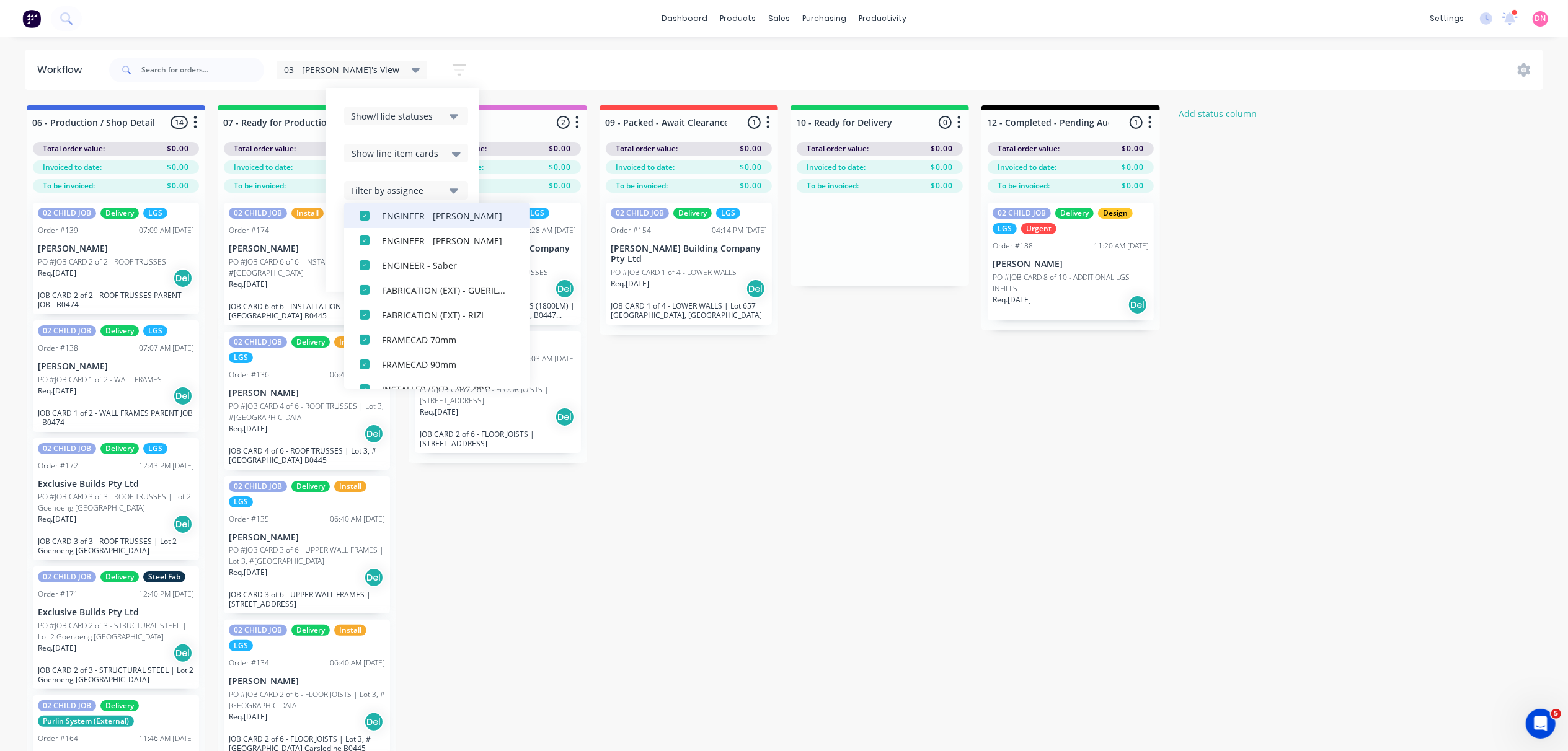
scroll to position [248, 0]
click at [352, 260] on div "button" at bounding box center [365, 258] width 25 height 25
click at [352, 303] on div "button" at bounding box center [365, 308] width 25 height 25
click at [352, 296] on div "button" at bounding box center [365, 300] width 25 height 25
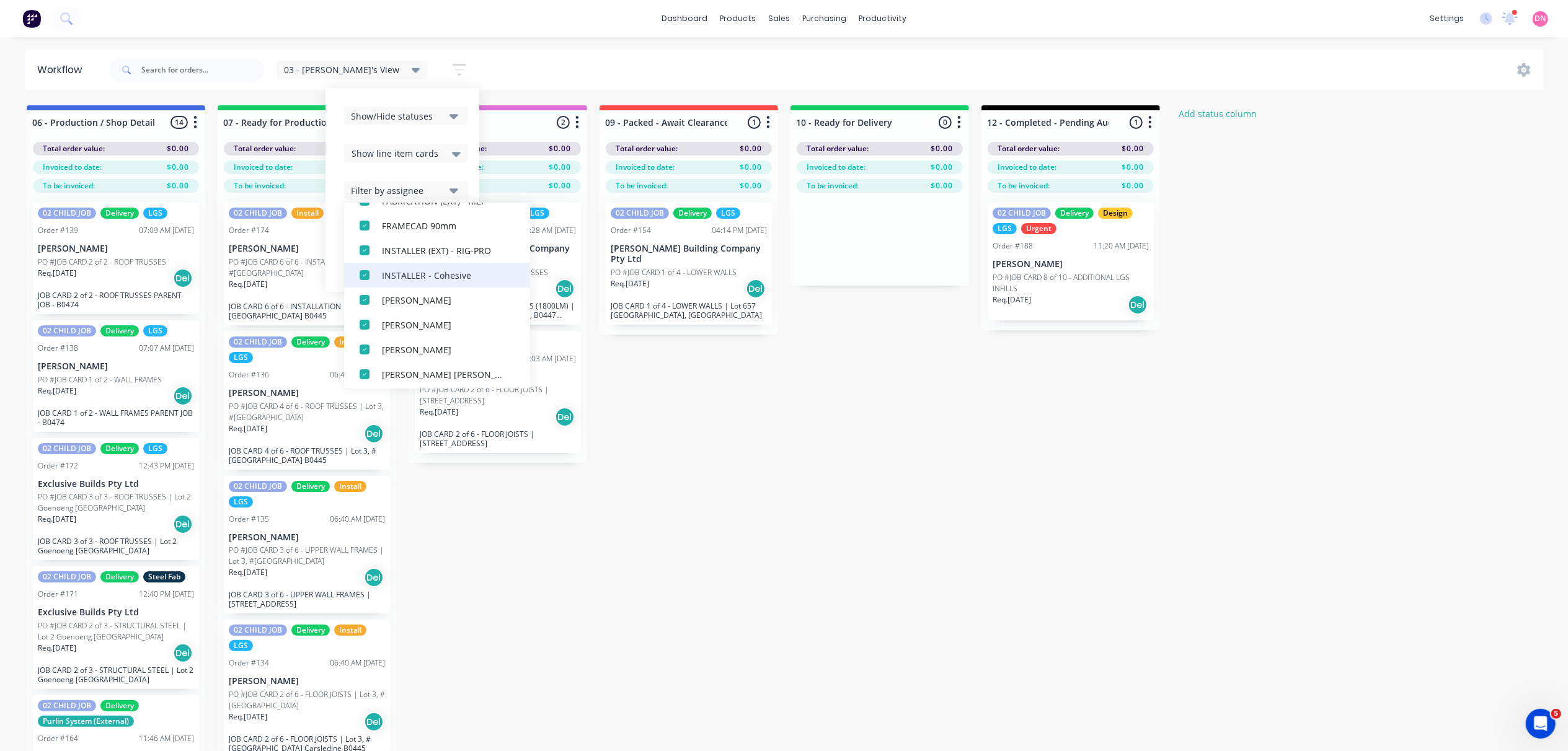
click at [352, 278] on div "button" at bounding box center [365, 275] width 25 height 25
click at [352, 251] on div "button" at bounding box center [365, 250] width 25 height 25
click at [352, 298] on div "button" at bounding box center [365, 292] width 25 height 25
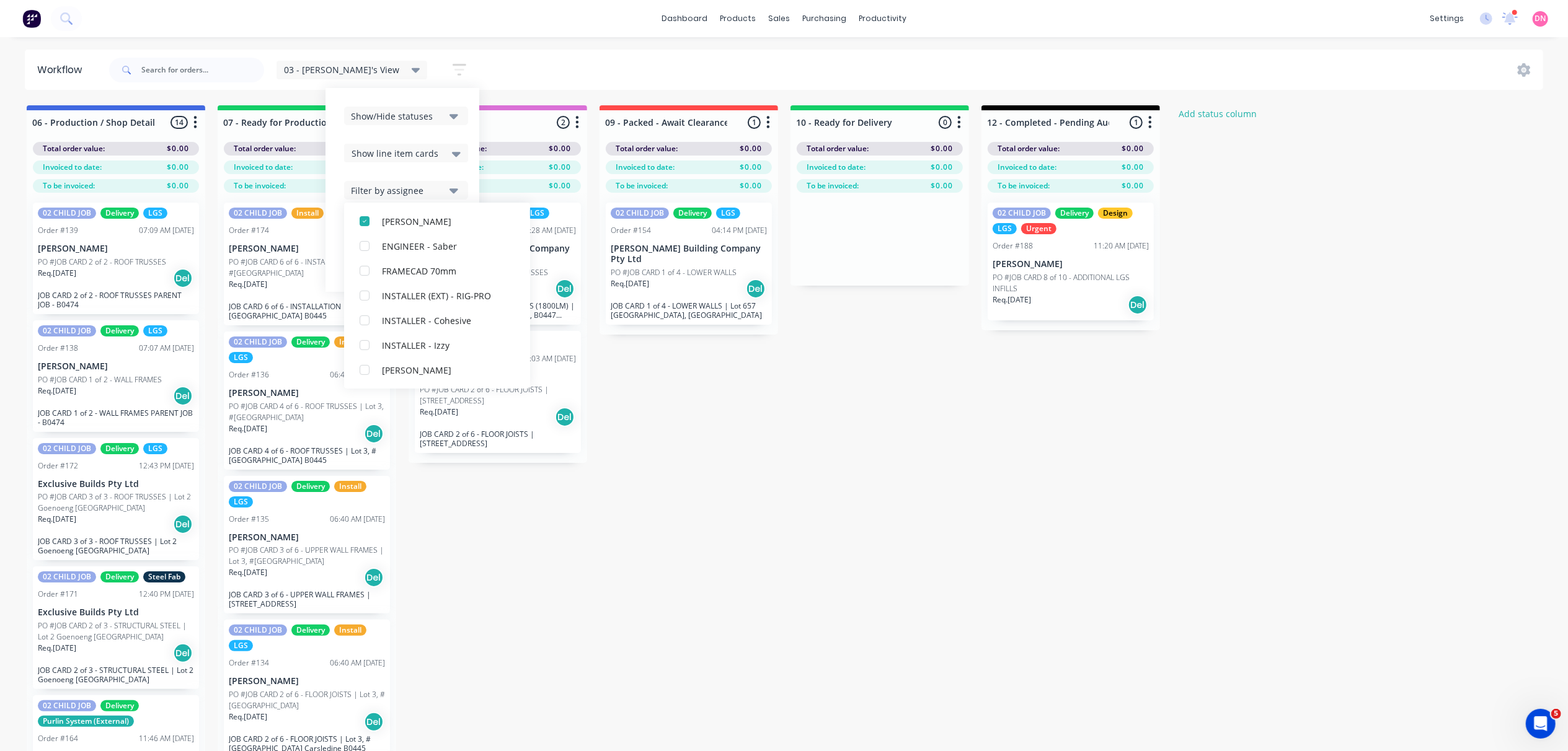
click at [389, 149] on div "Show line item cards" at bounding box center [406, 153] width 109 height 15
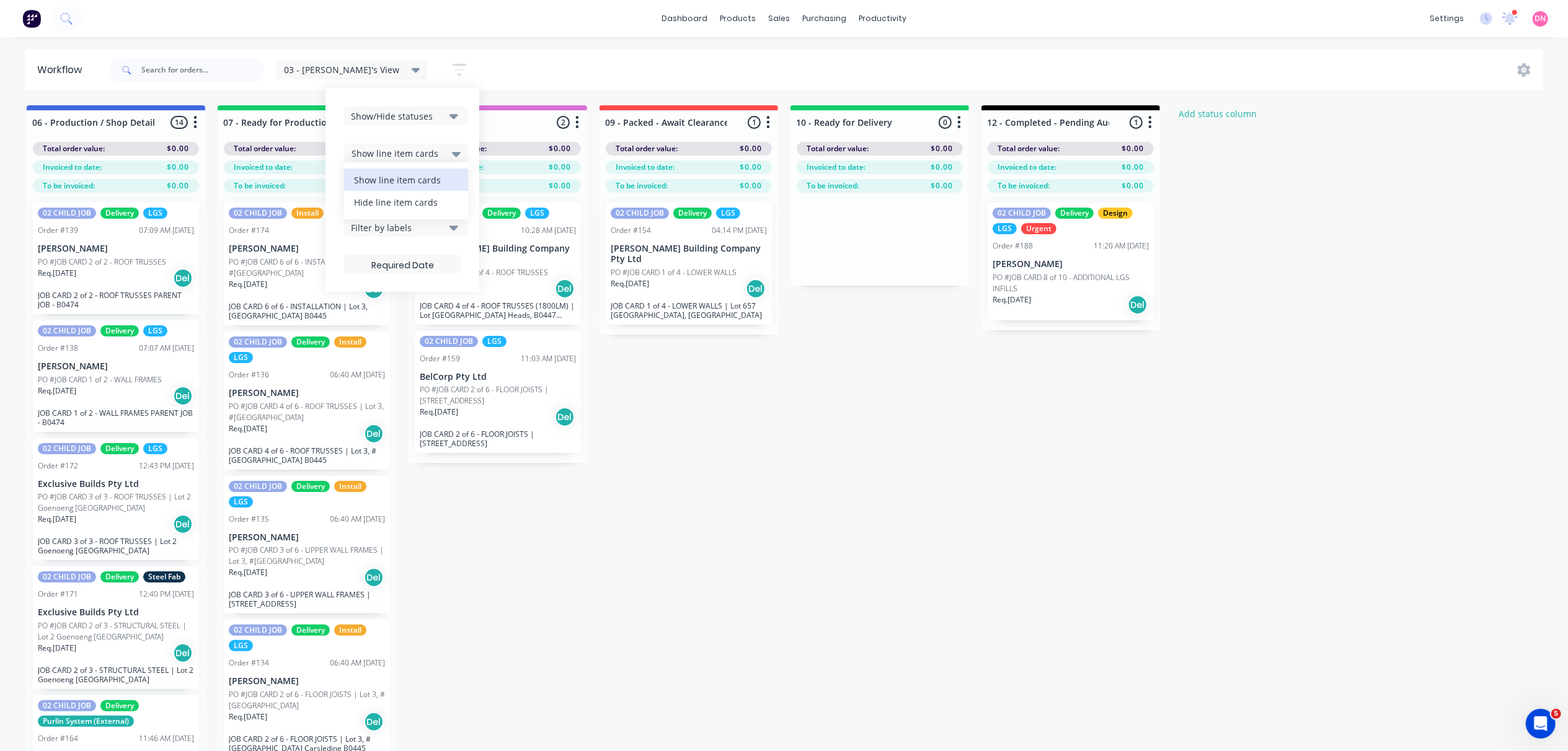
click at [376, 198] on div "Hide line item cards" at bounding box center [406, 202] width 124 height 22
click at [387, 156] on div "Hide line item cards" at bounding box center [406, 153] width 109 height 15
click at [380, 187] on div "Show line item cards" at bounding box center [406, 179] width 124 height 22
click at [383, 162] on div "Show line item cards" at bounding box center [406, 153] width 124 height 18
click at [380, 171] on div "Show line item cards" at bounding box center [406, 179] width 124 height 22
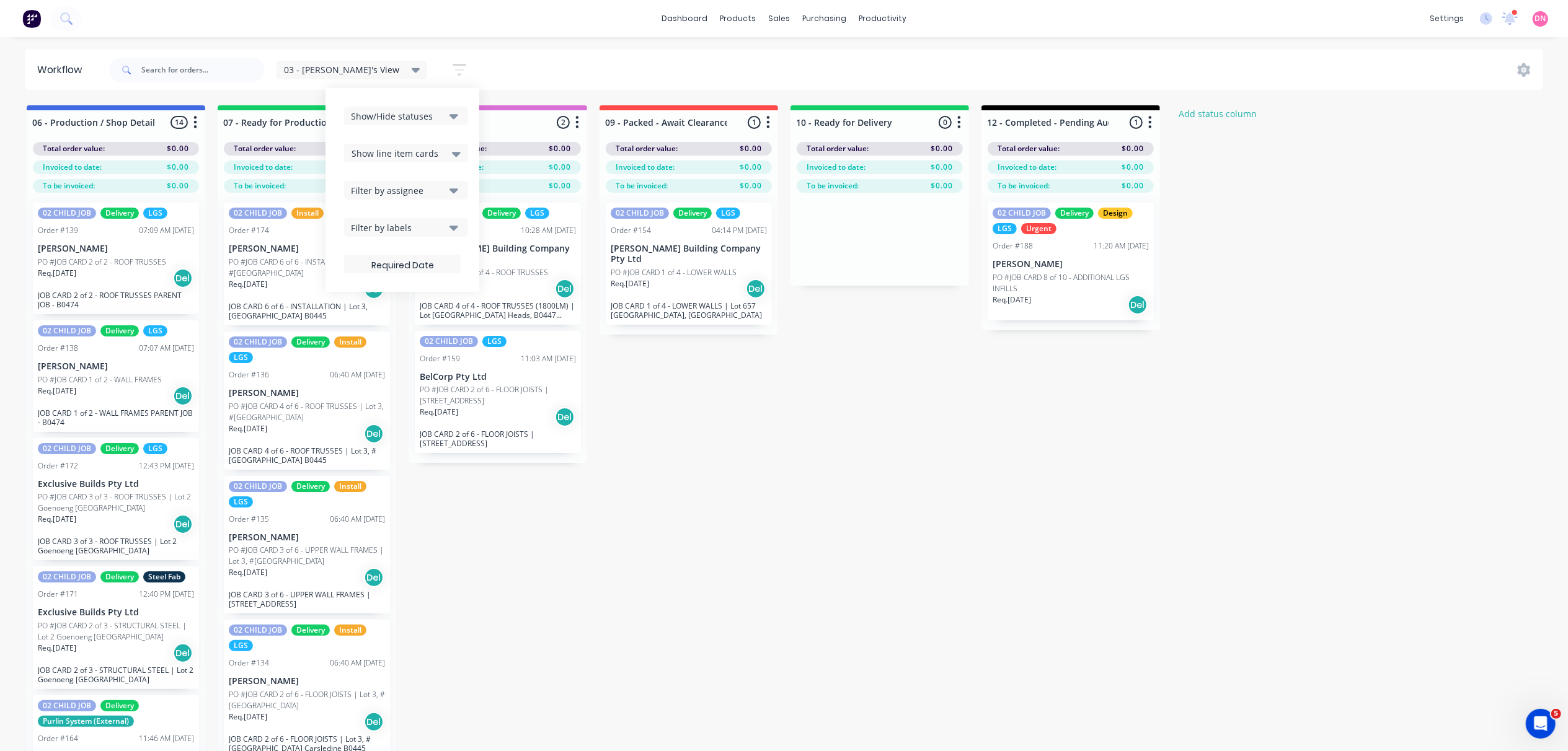
click at [376, 224] on div "Filter by labels" at bounding box center [397, 228] width 93 height 13
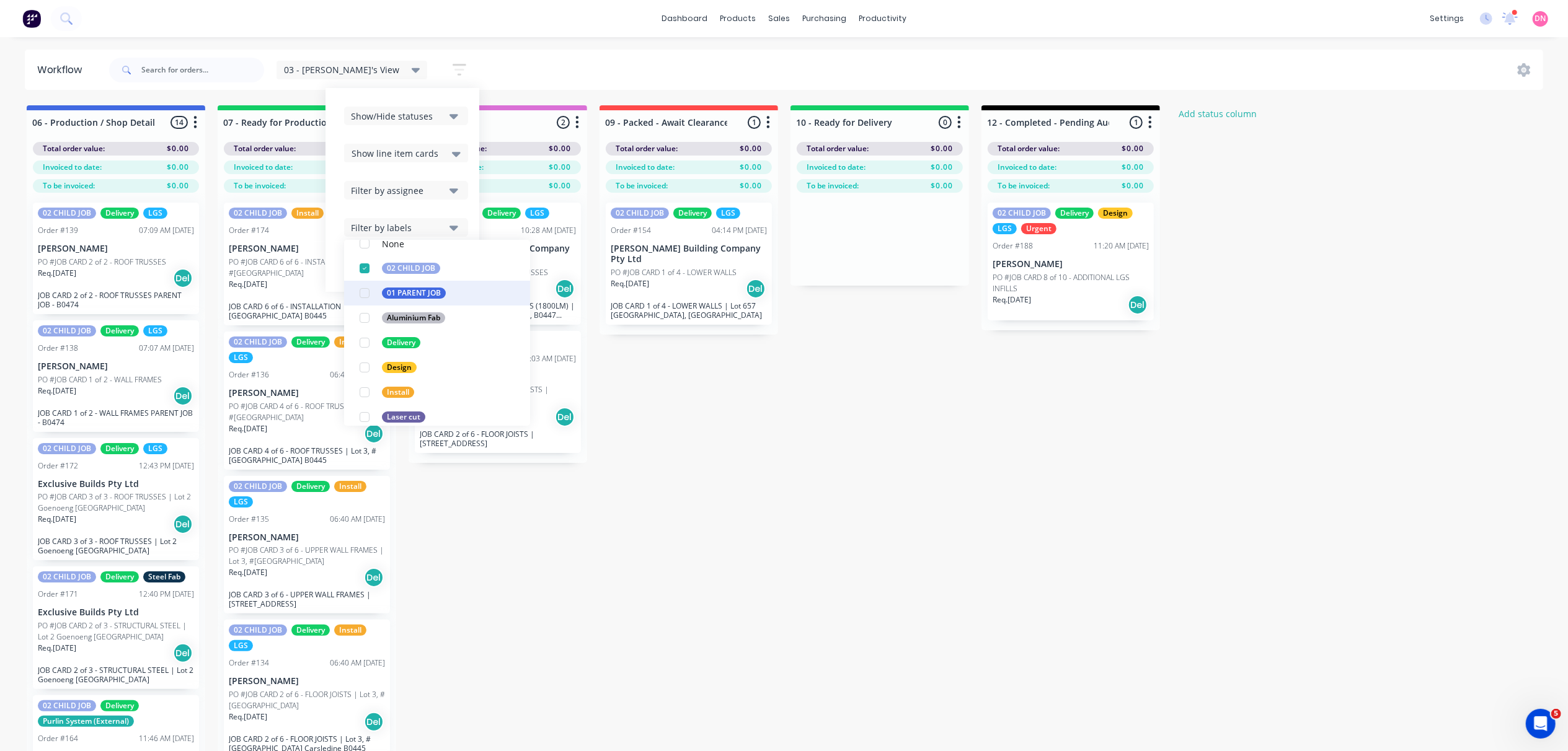
scroll to position [82, 0]
click at [352, 337] on div "button" at bounding box center [365, 337] width 25 height 25
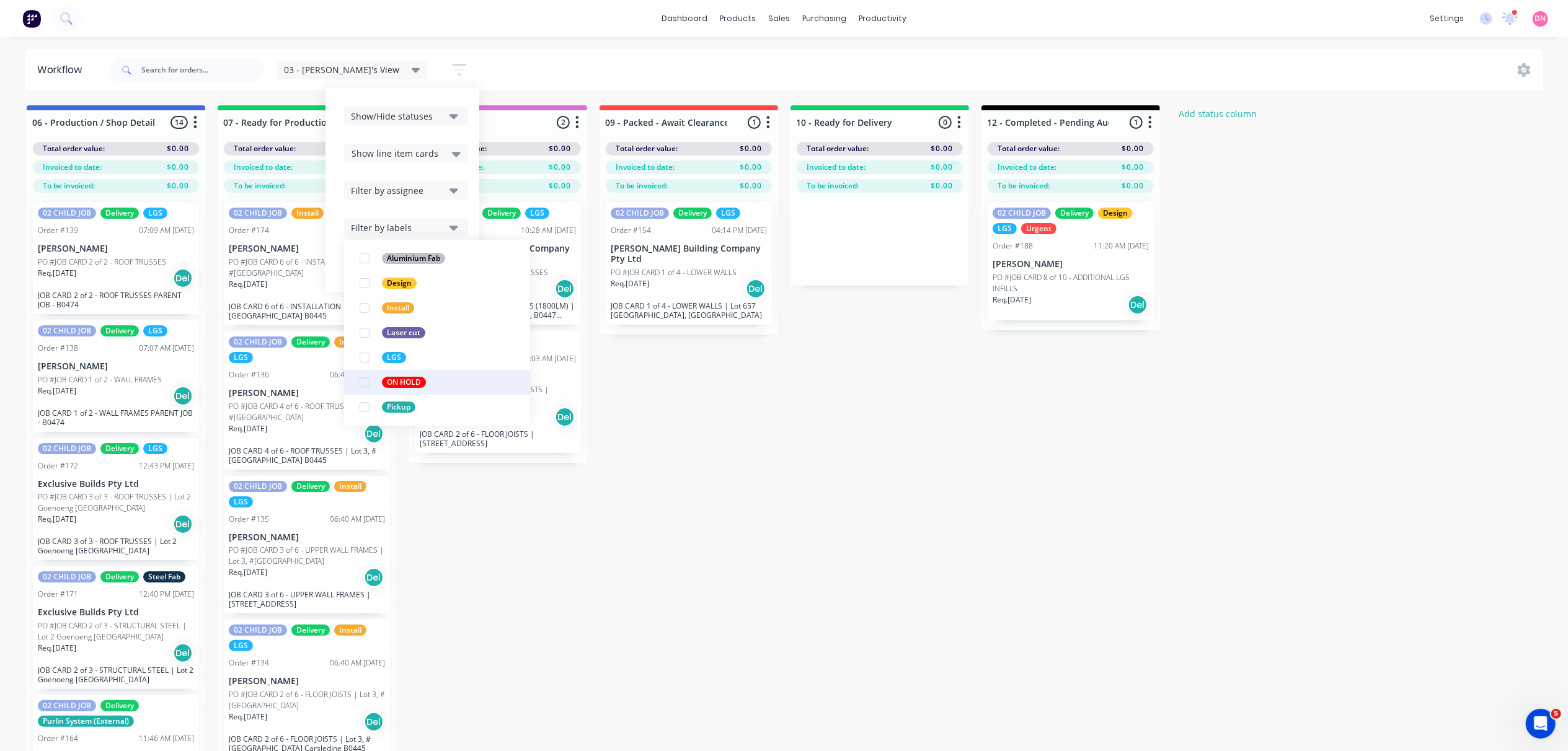
scroll to position [165, 0]
click at [352, 362] on div "button" at bounding box center [365, 354] width 25 height 25
click at [352, 281] on div "button" at bounding box center [365, 283] width 25 height 25
click at [352, 308] on div "button" at bounding box center [365, 308] width 25 height 25
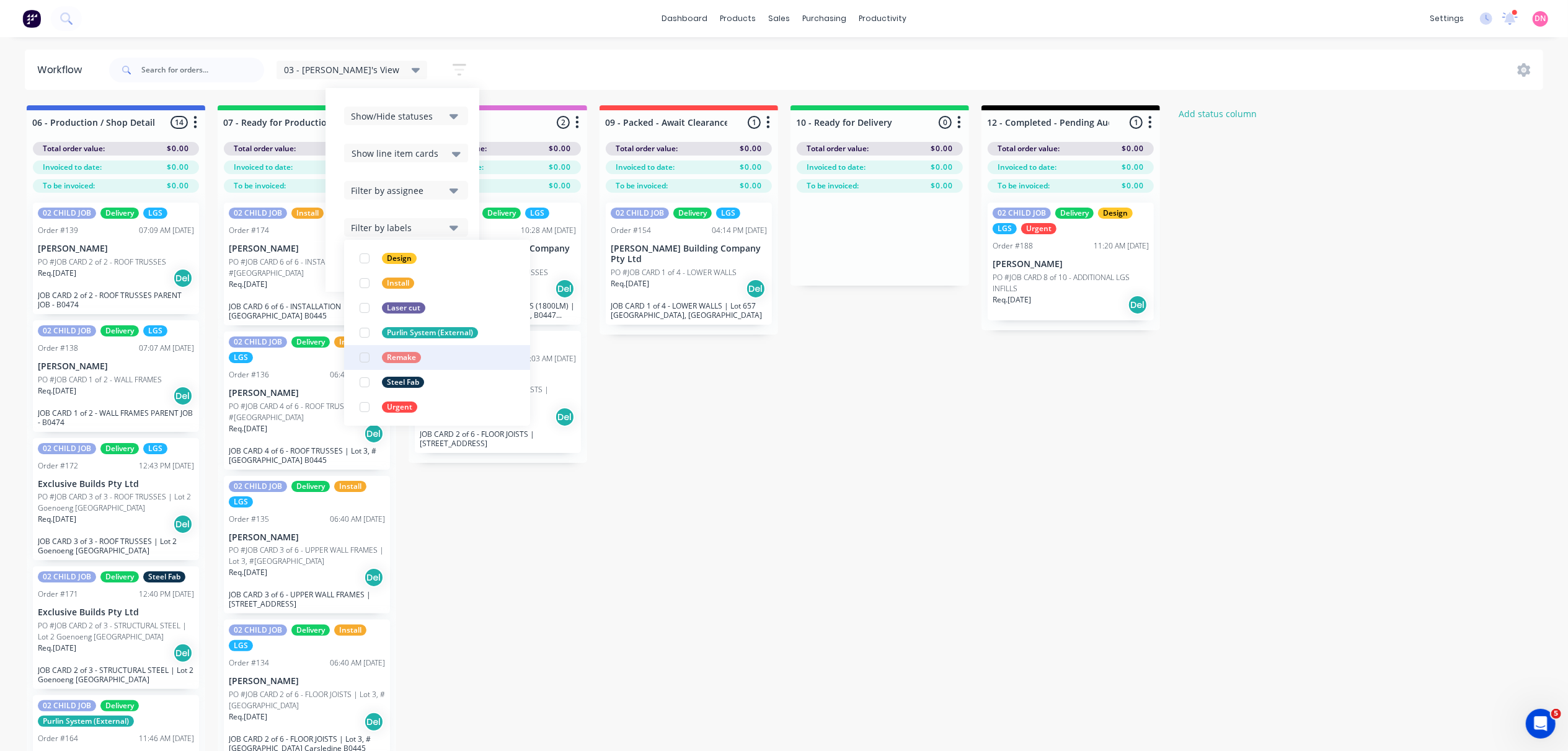
click at [352, 348] on div "button" at bounding box center [365, 358] width 25 height 25
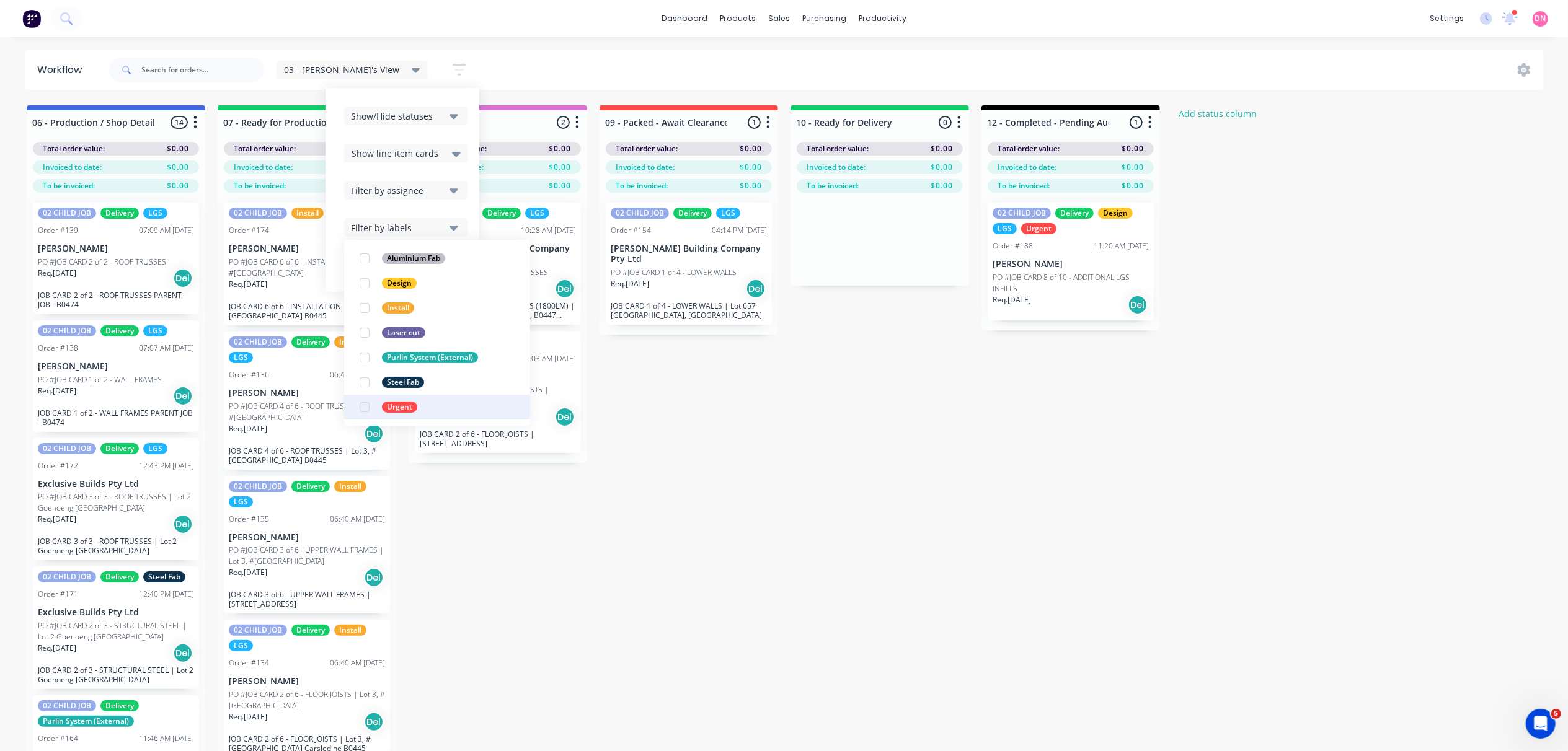
click at [352, 401] on div "button" at bounding box center [365, 407] width 25 height 25
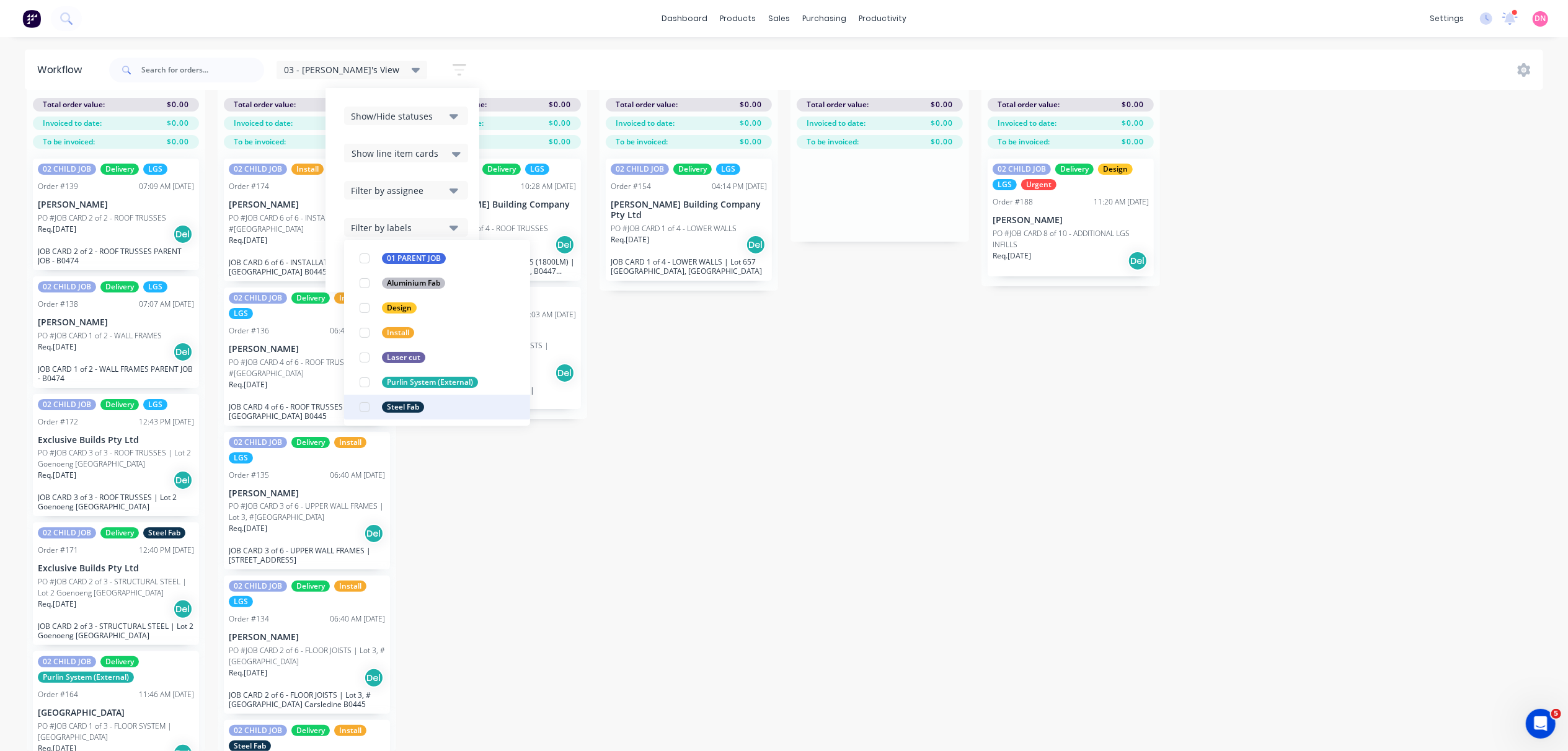
scroll to position [57, 0]
click at [352, 401] on div "button" at bounding box center [365, 407] width 25 height 25
click at [352, 402] on div "button" at bounding box center [365, 407] width 25 height 25
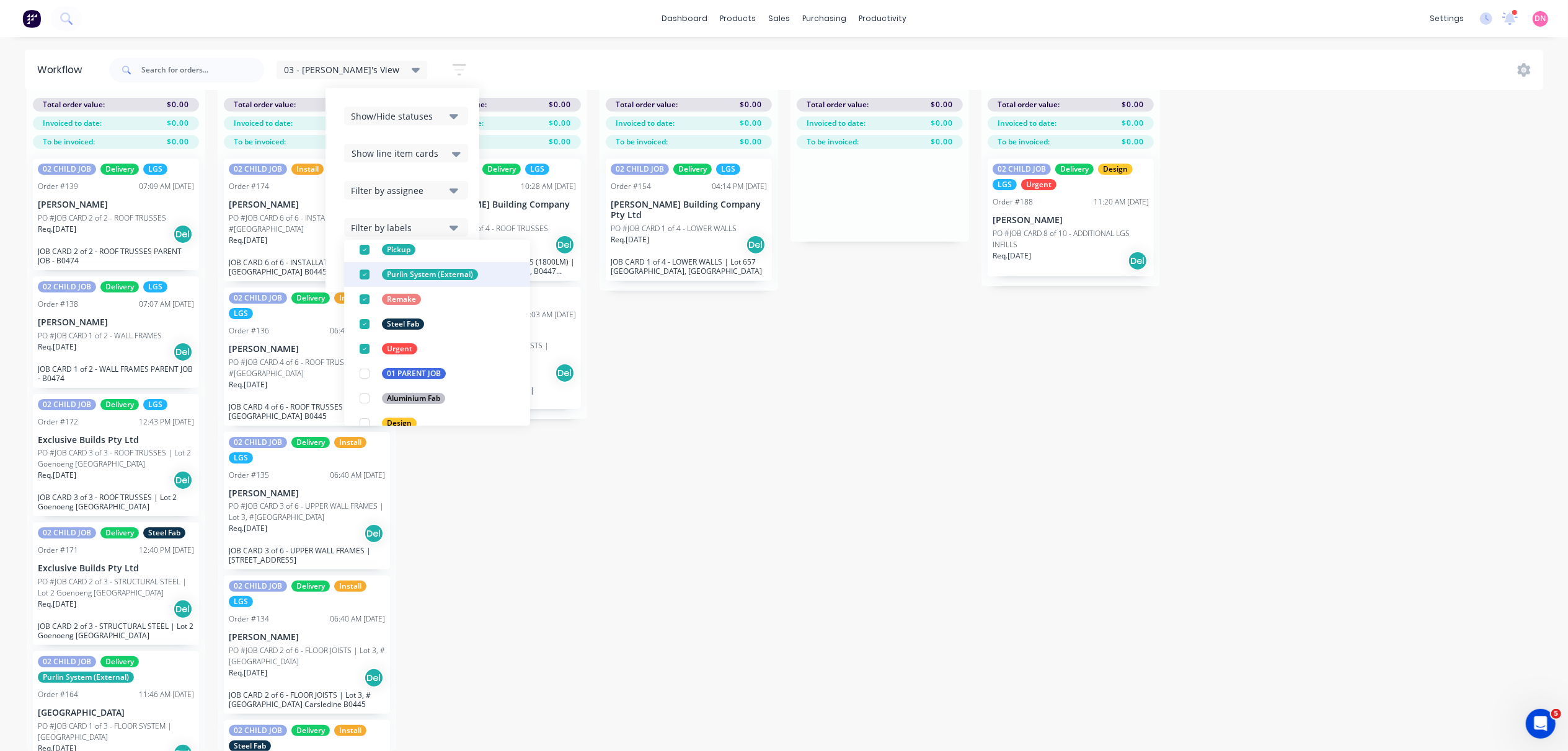
scroll to position [227, 0]
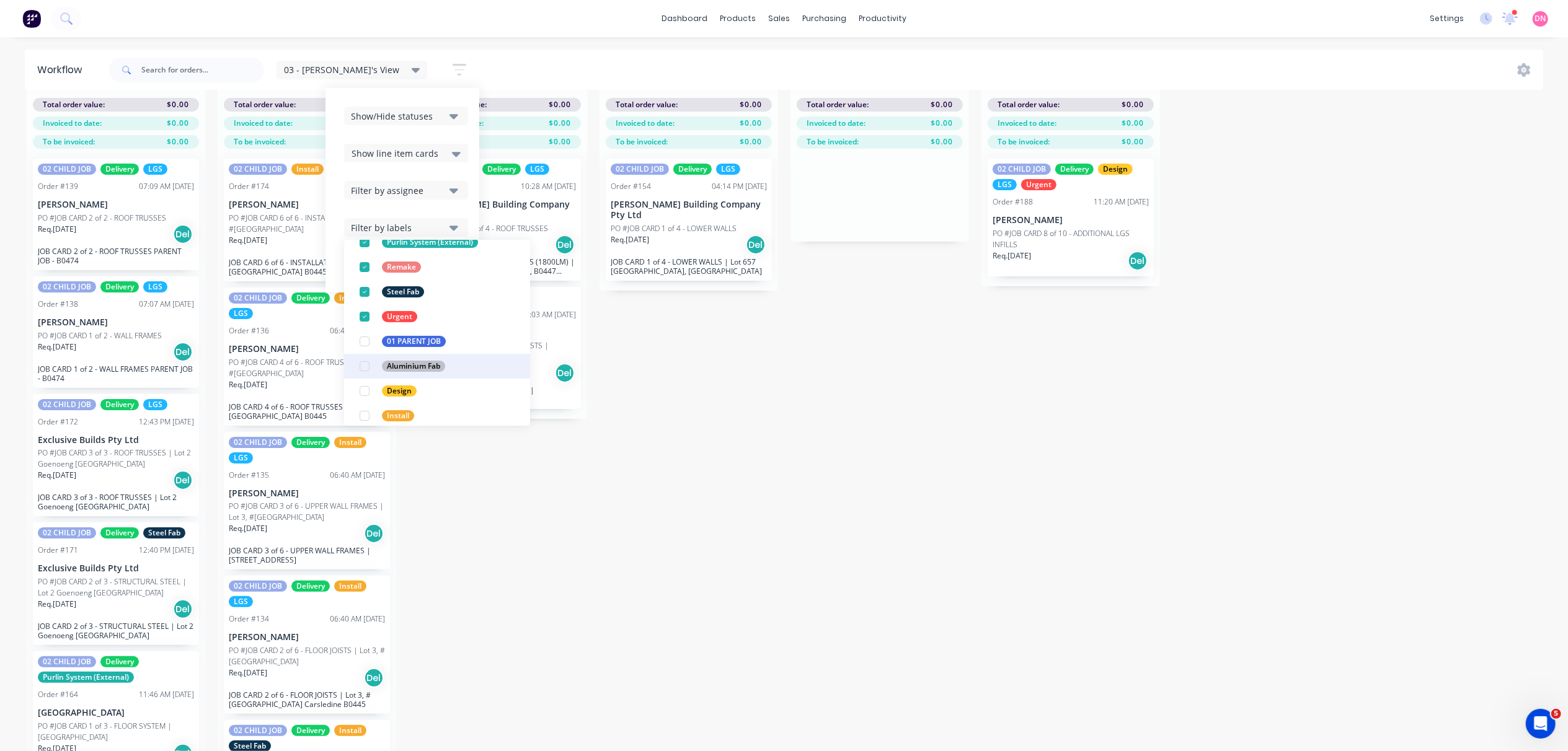
click at [352, 365] on div "button" at bounding box center [365, 366] width 25 height 25
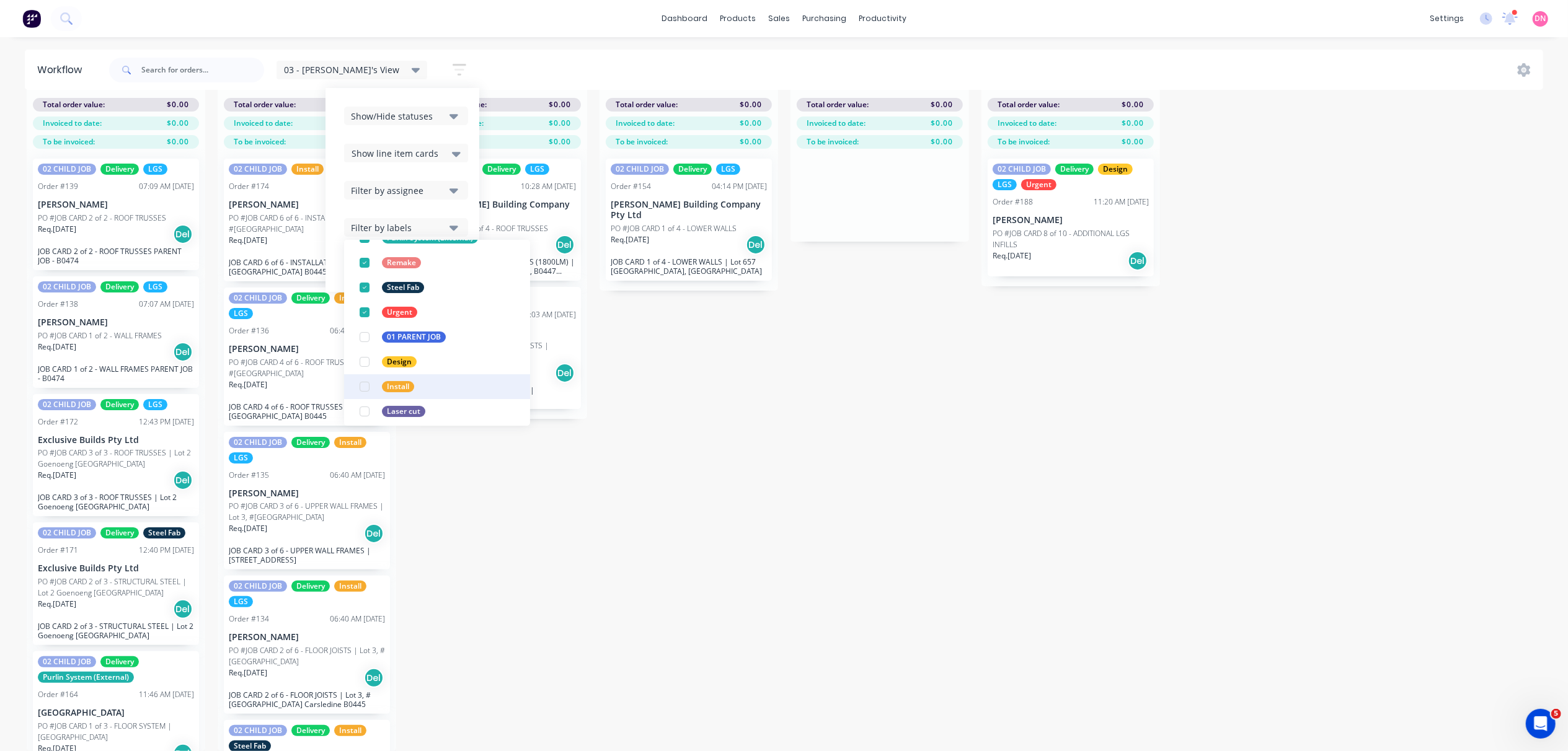
scroll to position [260, 0]
click at [352, 399] on div "button" at bounding box center [365, 407] width 25 height 25
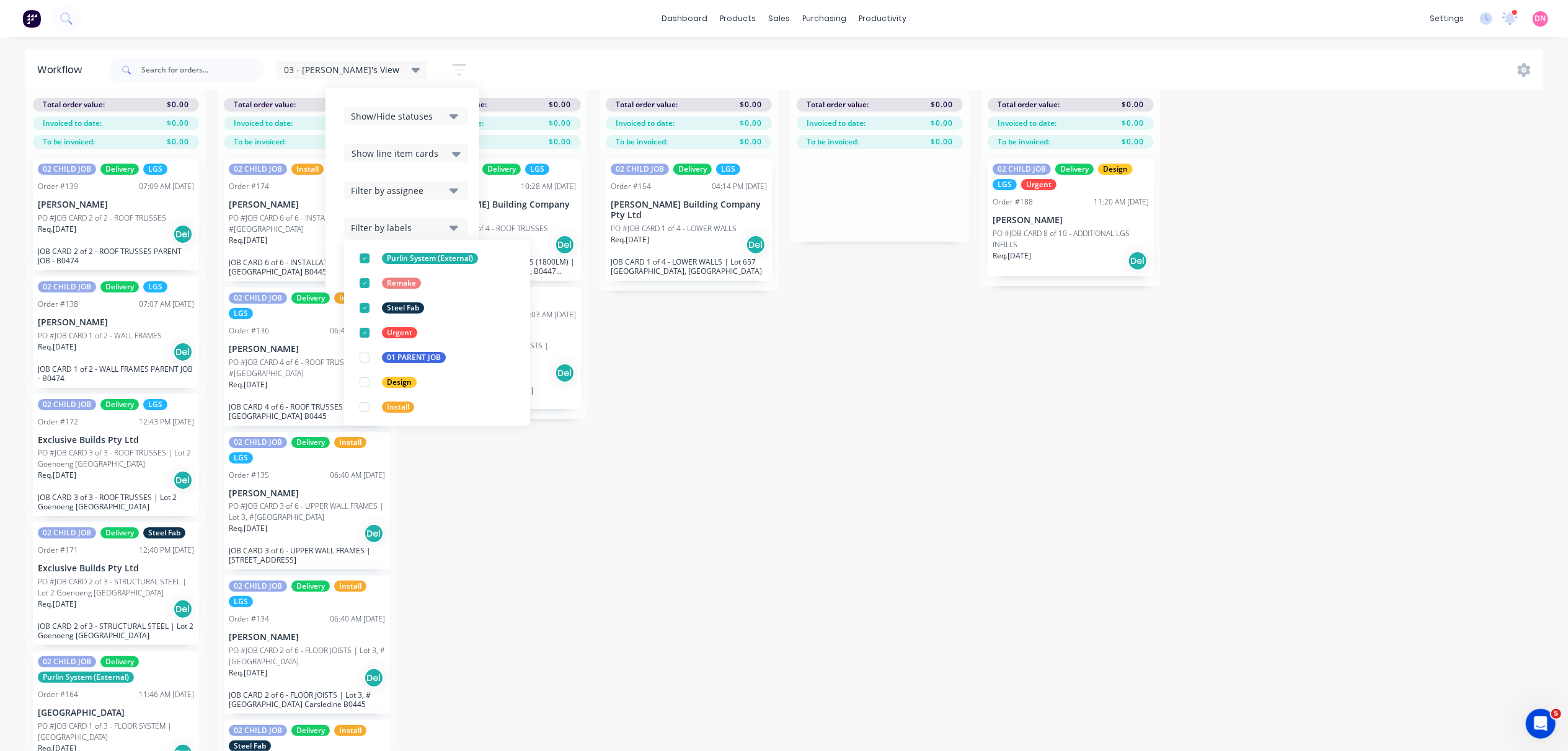
scroll to position [12, 0]
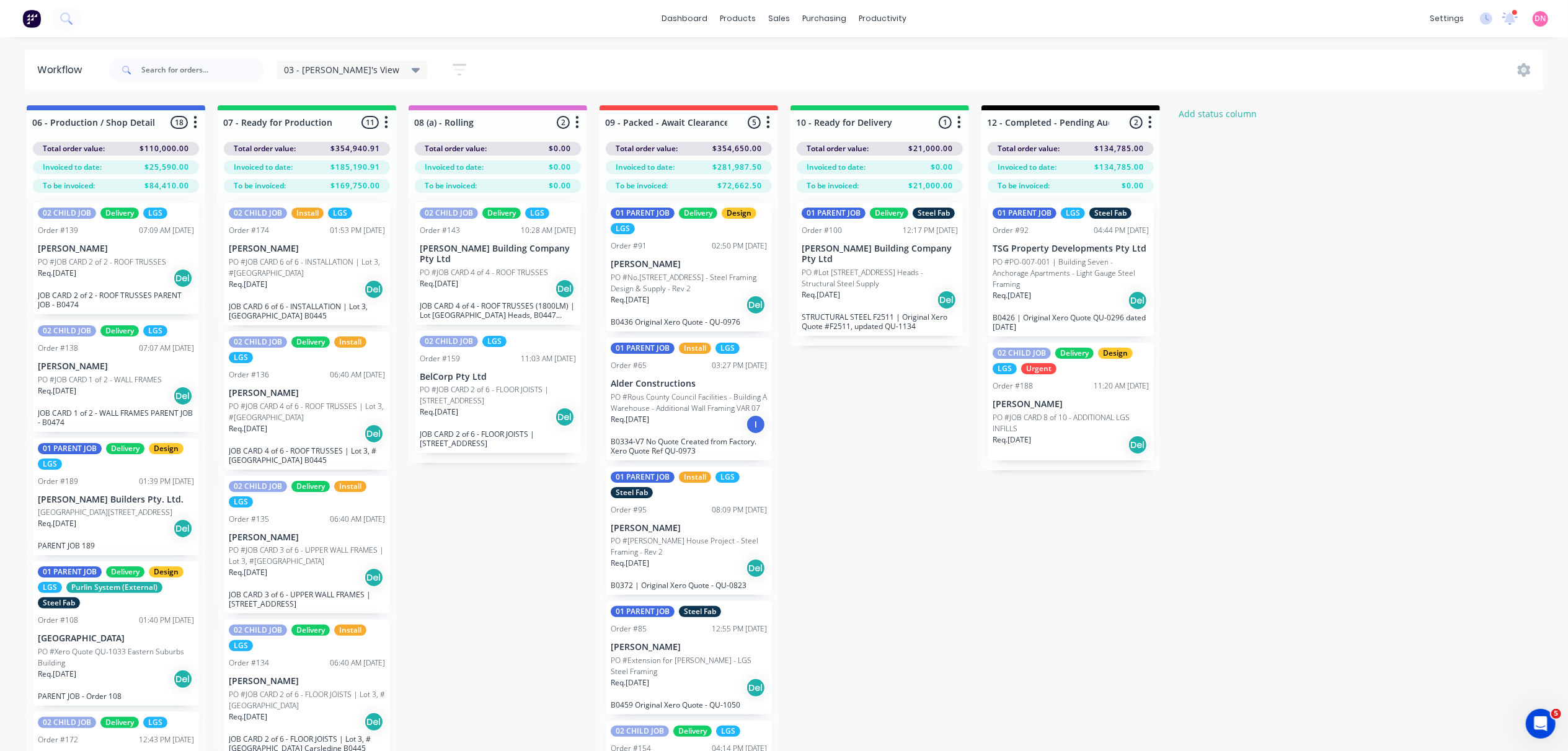
click at [412, 70] on icon at bounding box center [416, 70] width 9 height 5
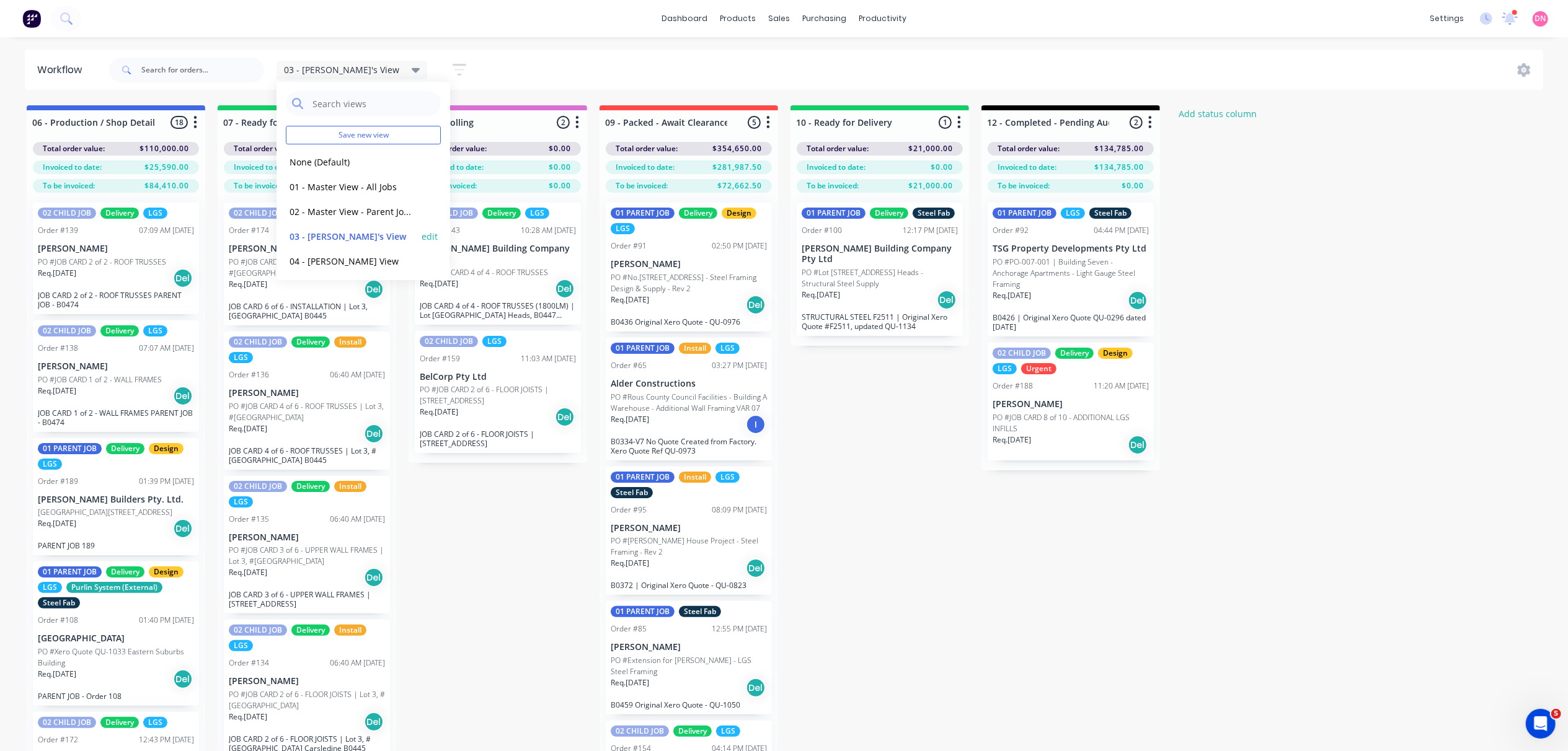
click at [421, 241] on button "edit" at bounding box center [429, 236] width 16 height 13
click at [507, 159] on button "Update" at bounding box center [506, 159] width 74 height 22
click at [421, 234] on button "edit" at bounding box center [429, 236] width 16 height 13
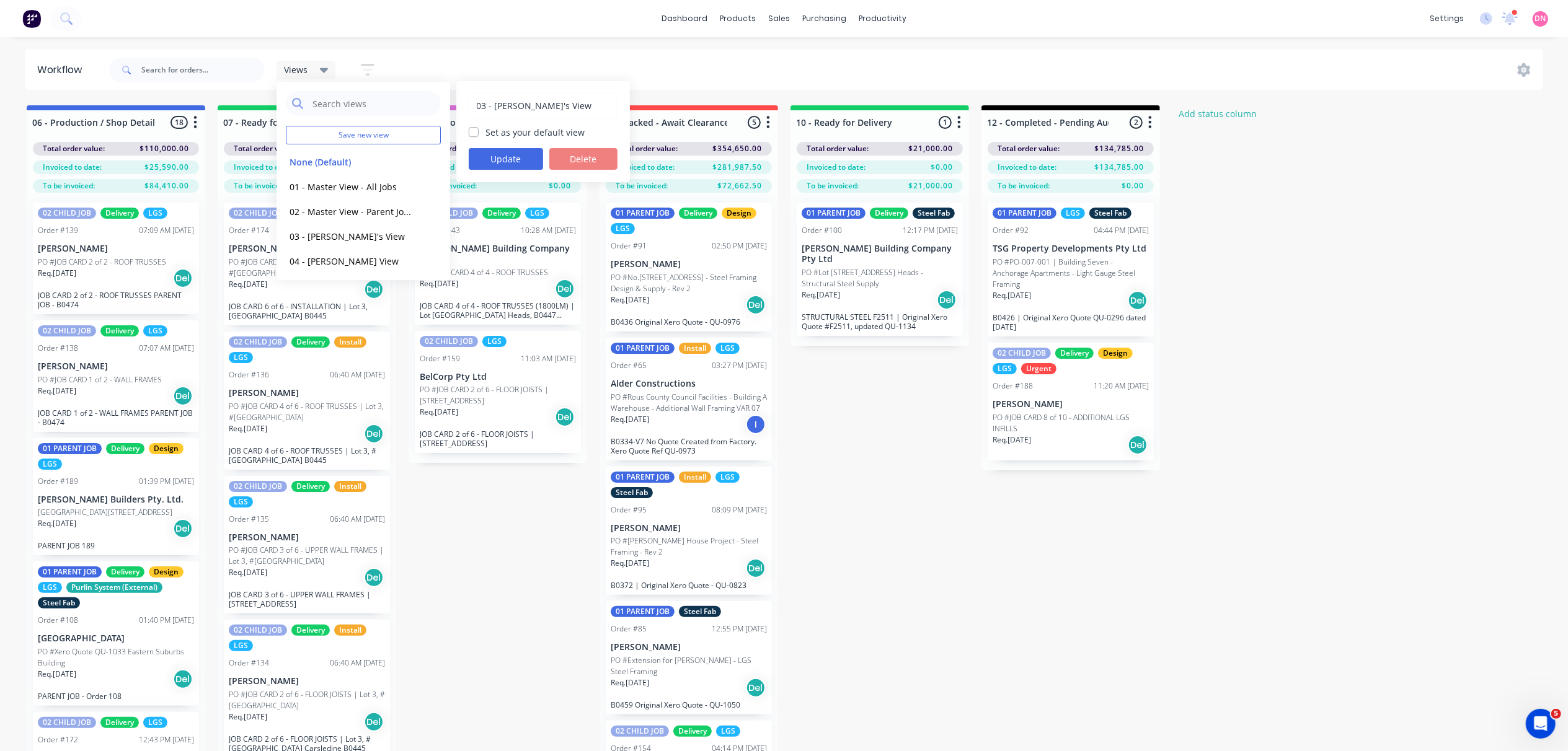
click at [486, 133] on label "Set as your default view" at bounding box center [536, 132] width 100 height 13
click at [477, 133] on input "Set as your default view" at bounding box center [474, 132] width 10 height 12
checkbox input "true"
click at [480, 159] on button "Update" at bounding box center [506, 159] width 74 height 22
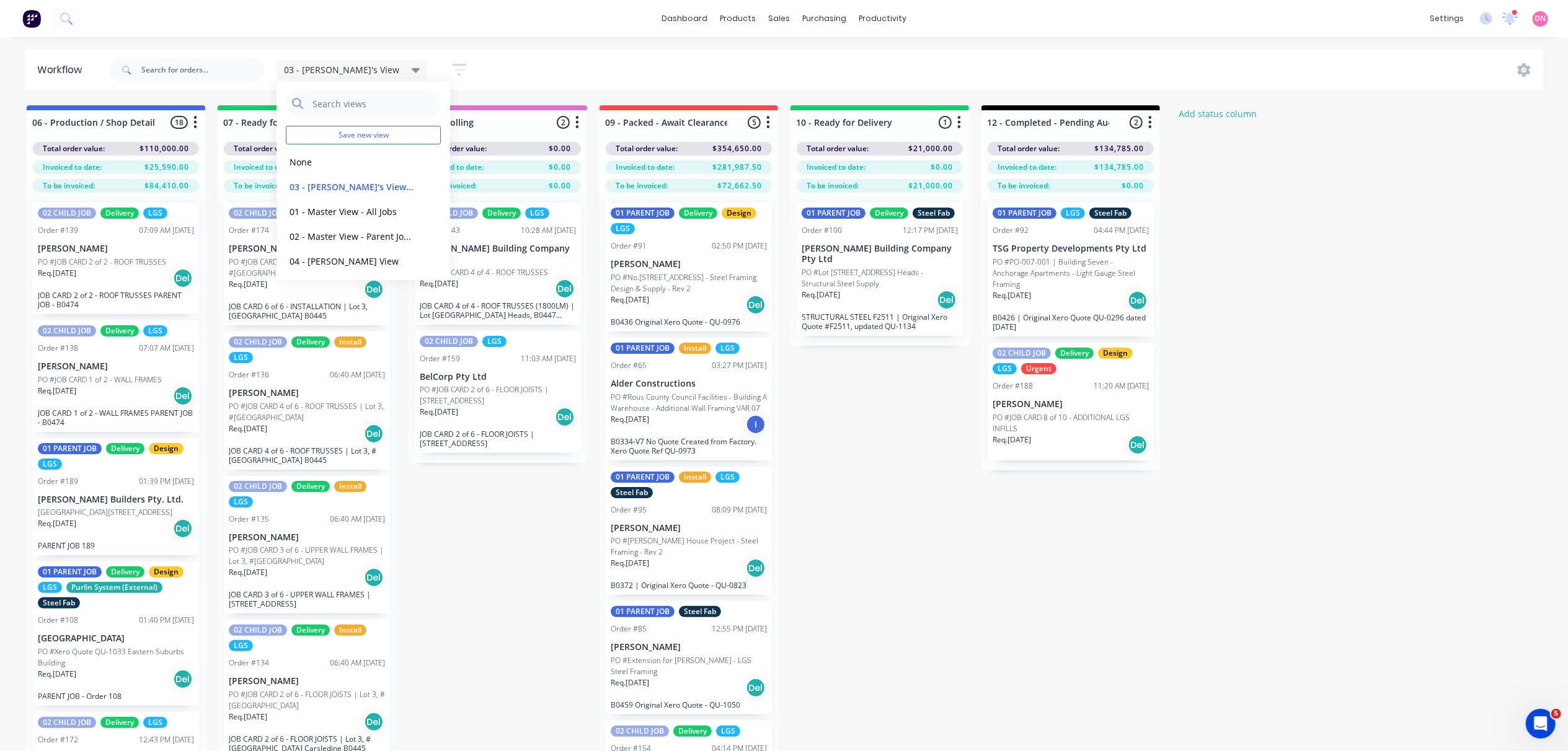
click at [489, 70] on div "03 - [PERSON_NAME]'s View Save new view None edit 03 - [PERSON_NAME]'s View (De…" at bounding box center [825, 70] width 1437 height 37
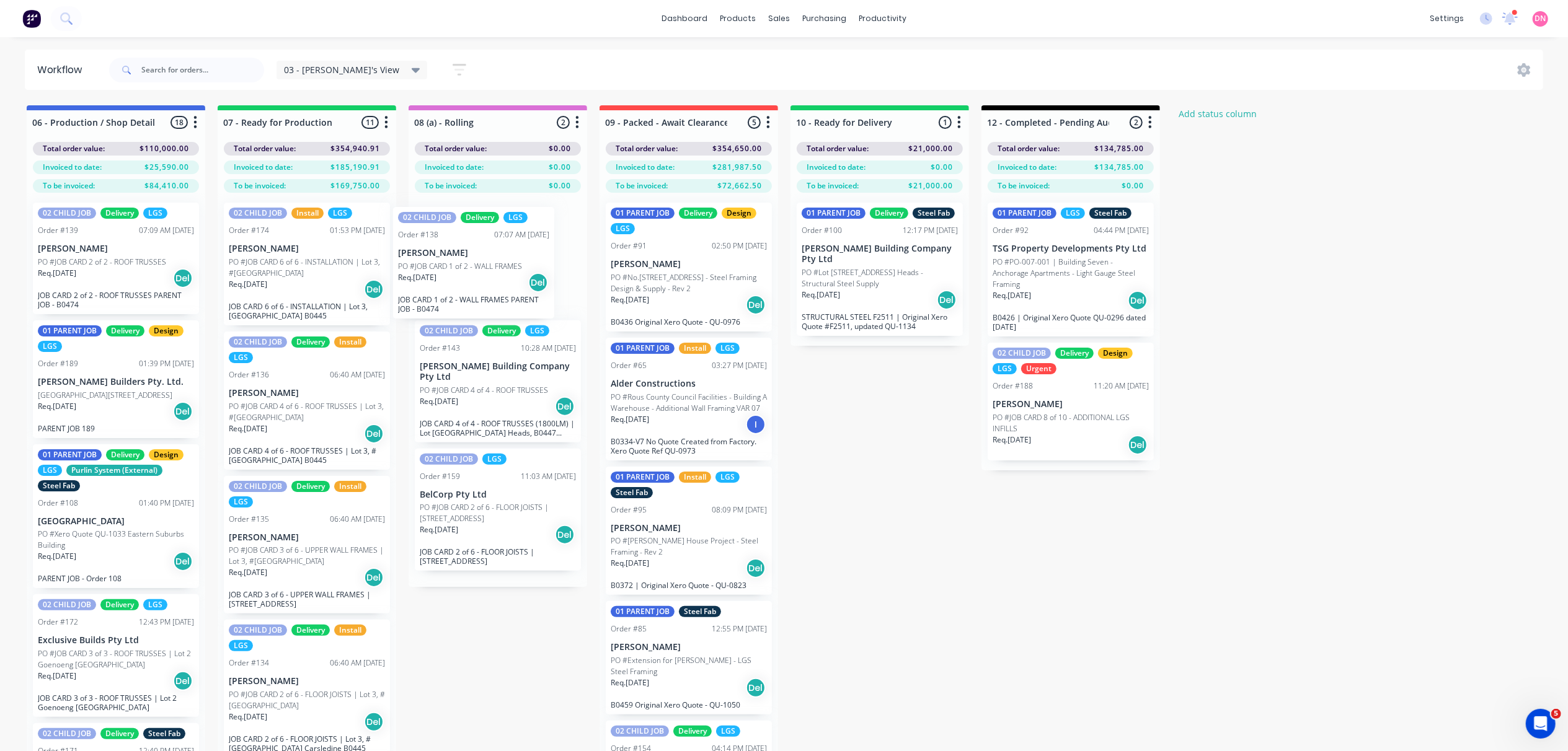
drag, startPoint x: 144, startPoint y: 393, endPoint x: 507, endPoint y: 278, distance: 380.8
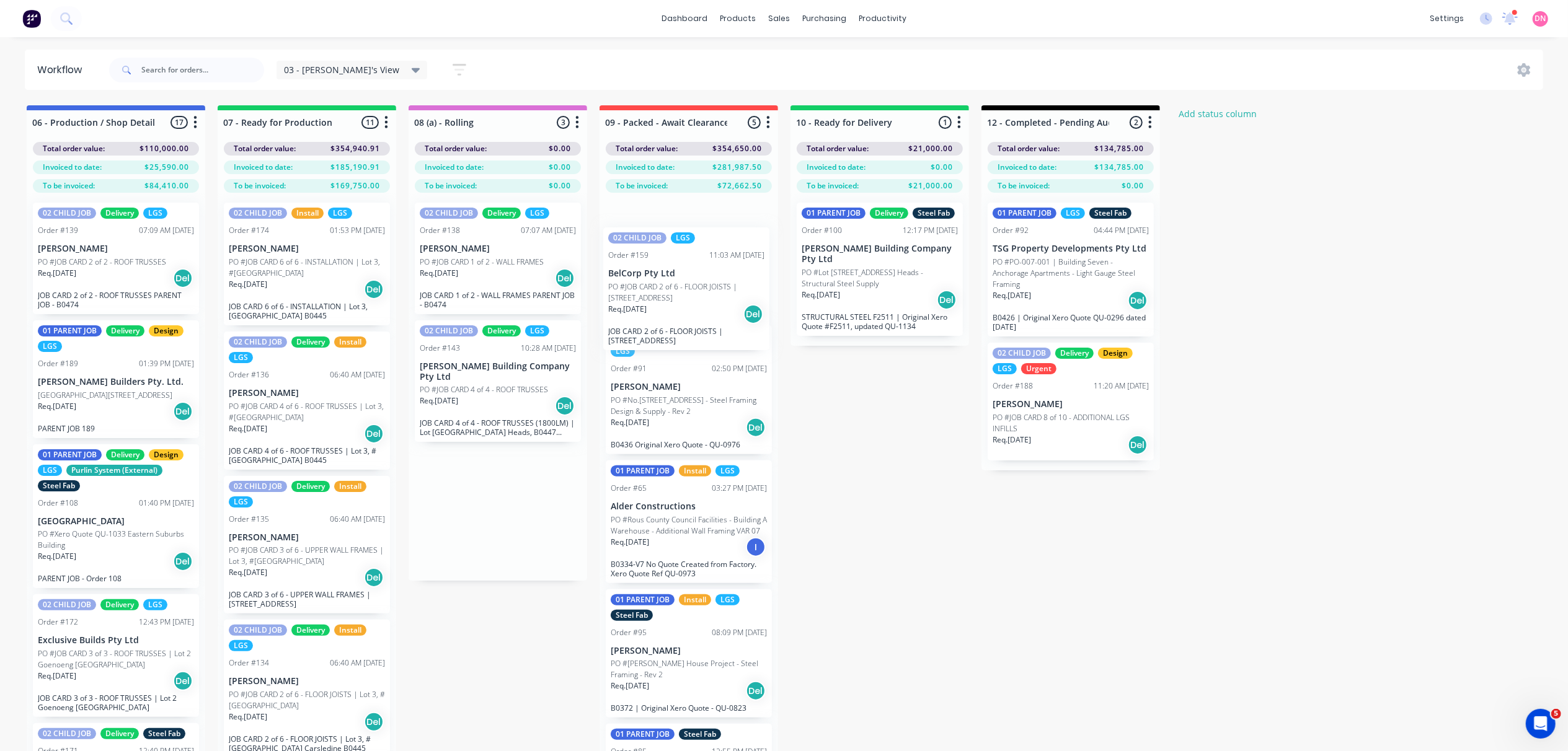
drag, startPoint x: 483, startPoint y: 503, endPoint x: 677, endPoint y: 289, distance: 288.8
